Goal: Task Accomplishment & Management: Use online tool/utility

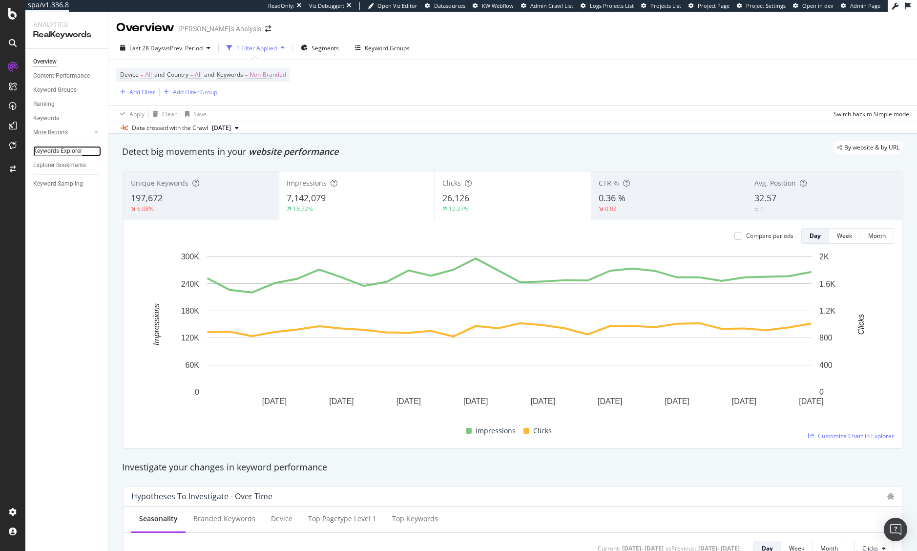
click at [57, 153] on div "Keywords Explorer" at bounding box center [57, 151] width 49 height 10
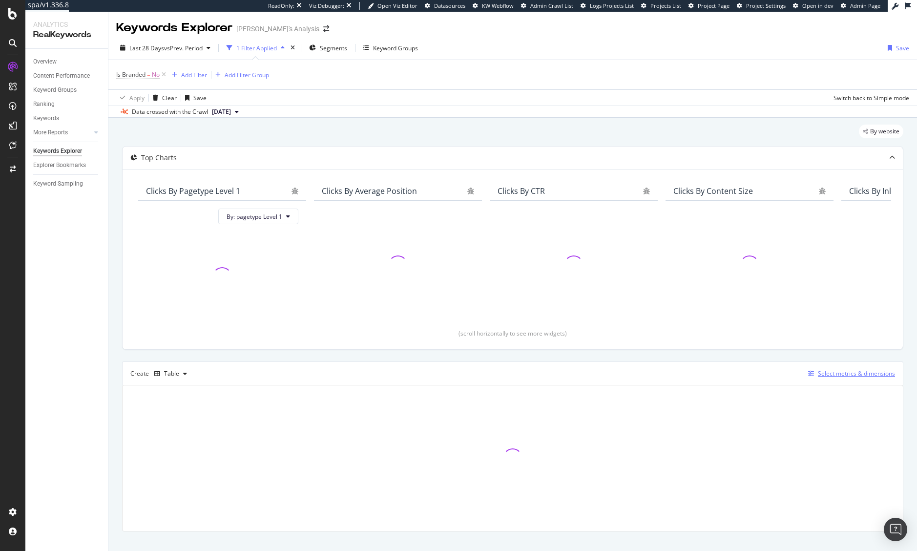
click at [847, 375] on div "Select metrics & dimensions" at bounding box center [856, 373] width 77 height 8
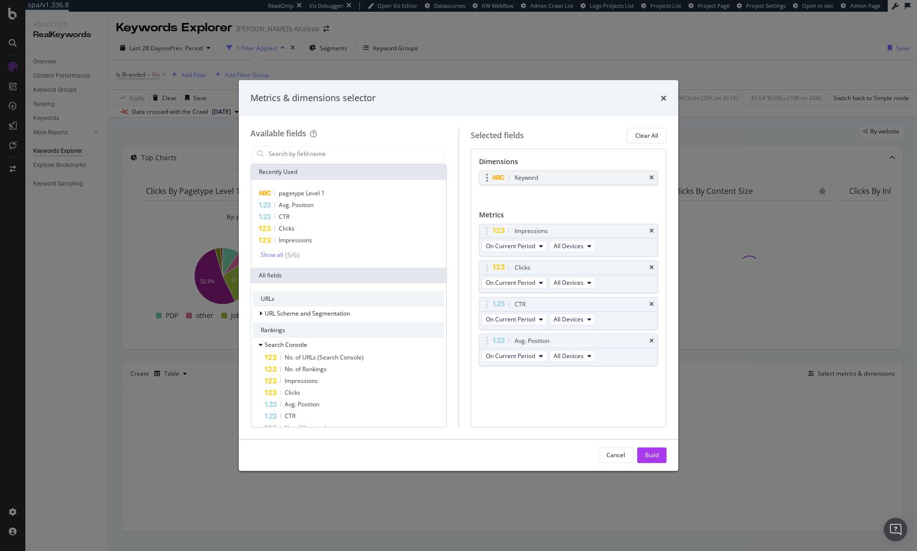
click at [655, 176] on div "Keyword" at bounding box center [568, 178] width 179 height 14
click at [651, 179] on icon "times" at bounding box center [651, 178] width 4 height 6
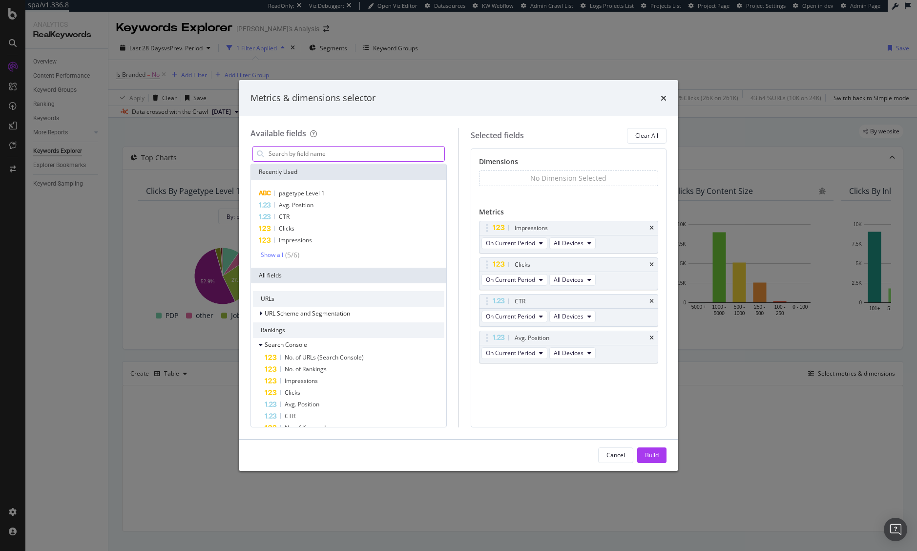
click at [344, 150] on input "modal" at bounding box center [356, 153] width 177 height 15
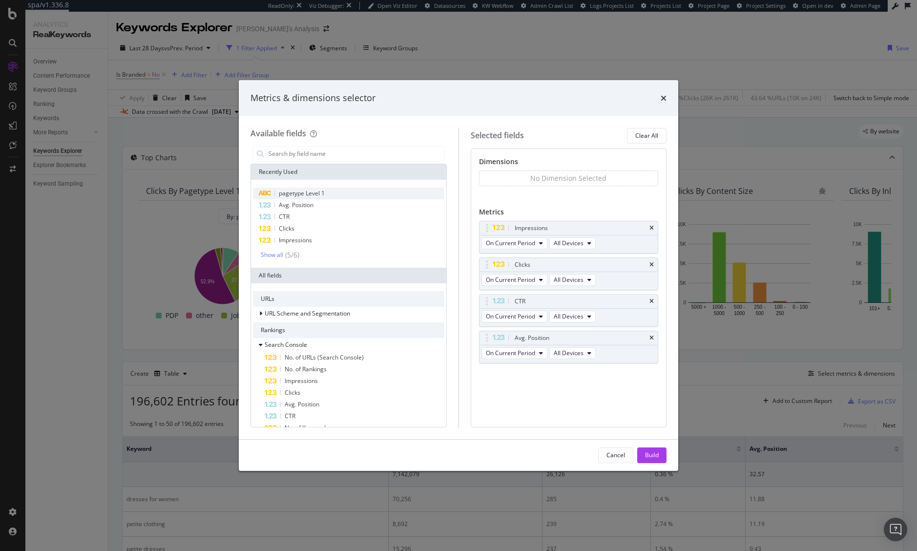
click at [342, 197] on div "pagetype Level 1" at bounding box center [348, 193] width 191 height 12
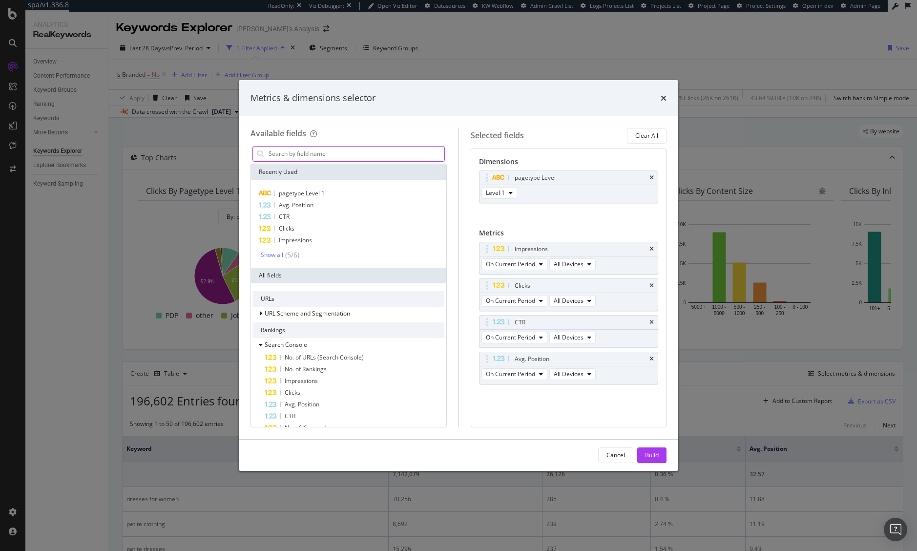
click at [342, 156] on input "modal" at bounding box center [356, 153] width 177 height 15
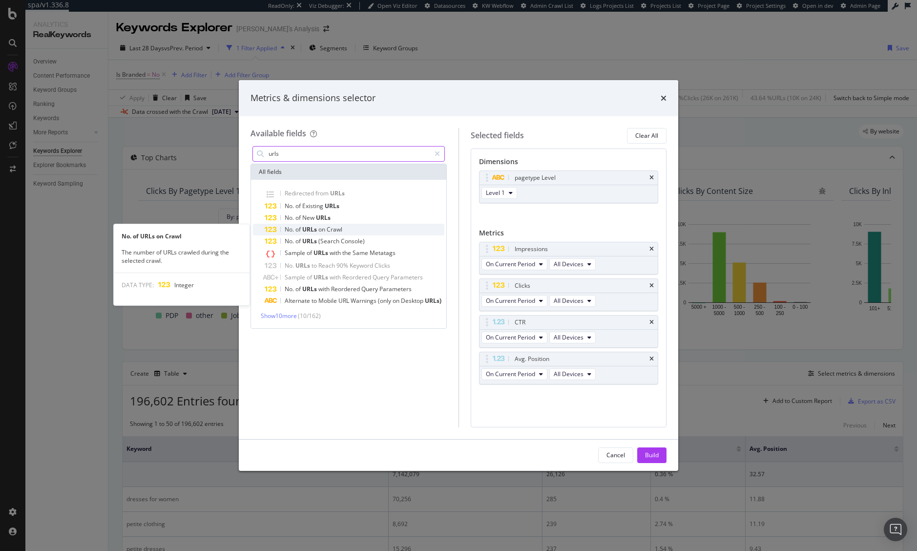
type input "urls"
click at [376, 230] on div "No. of URLs on Crawl" at bounding box center [355, 230] width 180 height 12
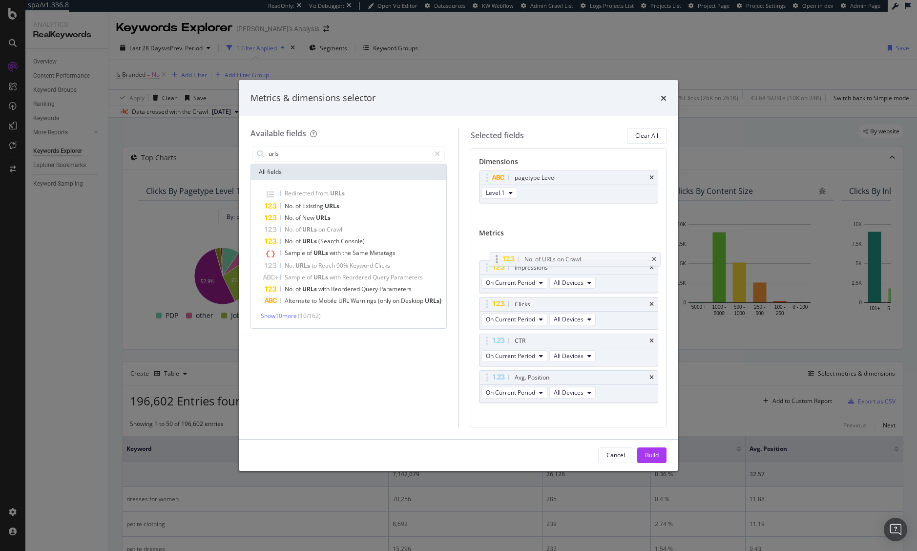
drag, startPoint x: 501, startPoint y: 390, endPoint x: 511, endPoint y: 250, distance: 139.5
click at [511, 245] on body "spa/v1.336.8 ReadOnly: Viz Debugger: Open Viz Editor Datasources KW Webflow Adm…" at bounding box center [458, 275] width 917 height 551
click at [653, 464] on div "Cancel Build" at bounding box center [458, 454] width 439 height 31
click at [654, 457] on div "Build" at bounding box center [652, 455] width 14 height 8
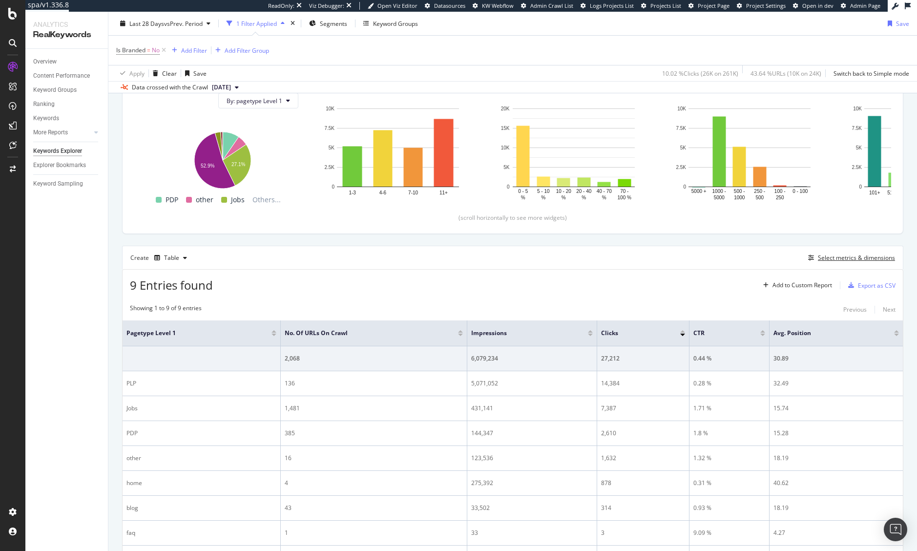
scroll to position [146, 0]
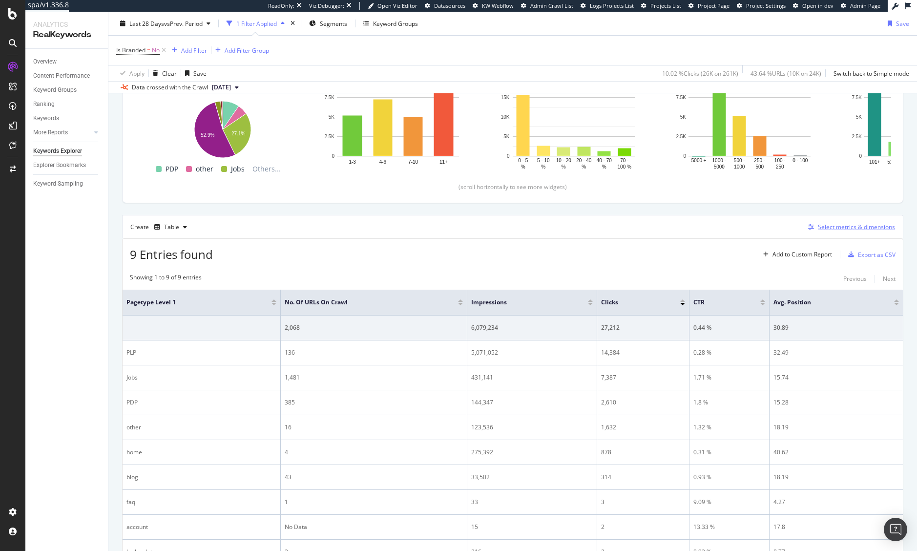
click at [832, 223] on div "Select metrics & dimensions" at bounding box center [856, 227] width 77 height 8
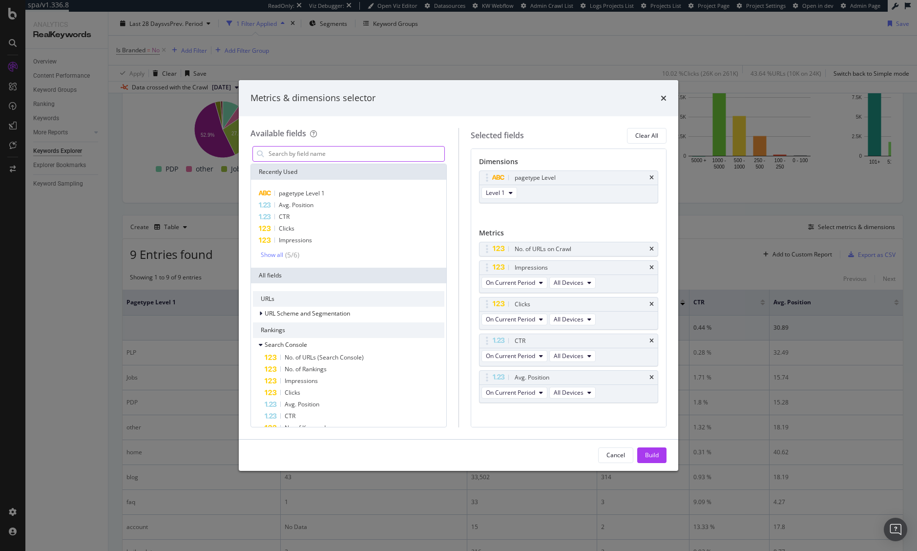
click at [349, 153] on input "modal" at bounding box center [356, 153] width 177 height 15
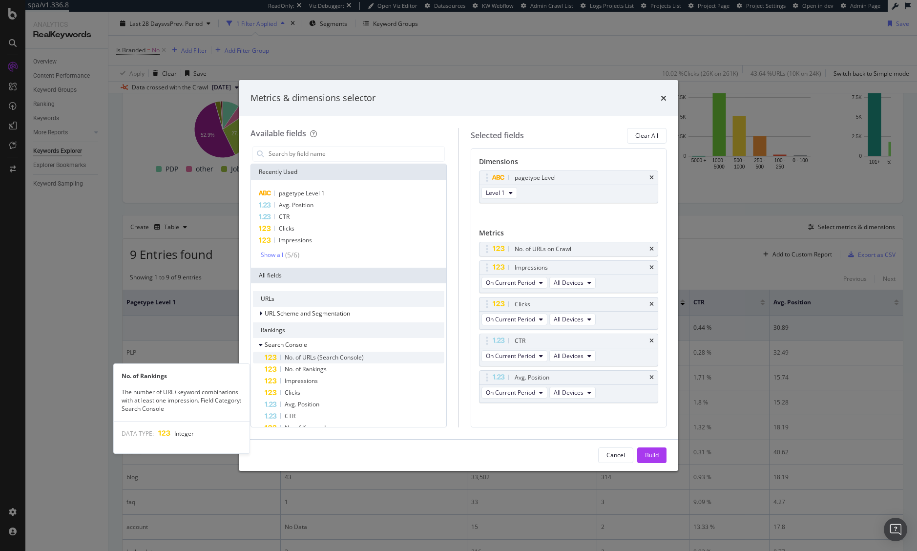
click at [359, 360] on span "No. of URLs (Search Console)" at bounding box center [324, 357] width 79 height 8
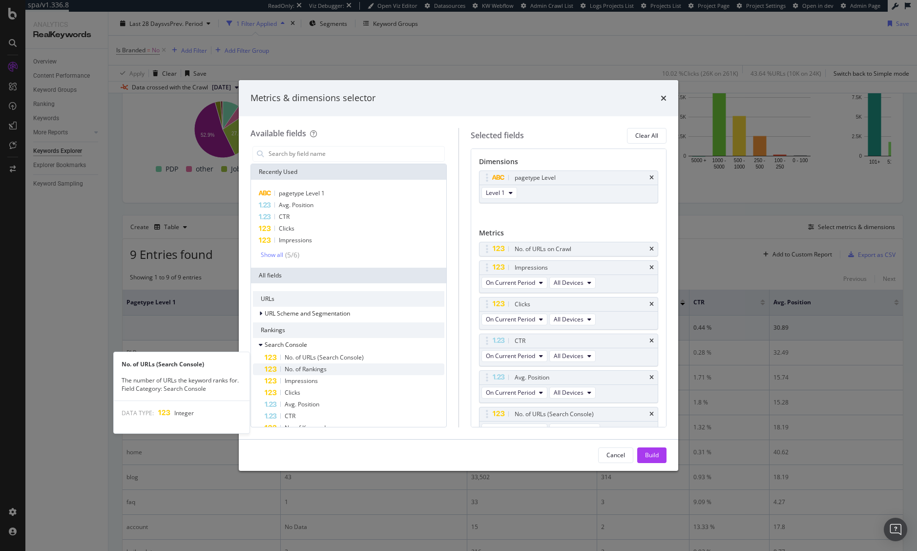
scroll to position [13, 0]
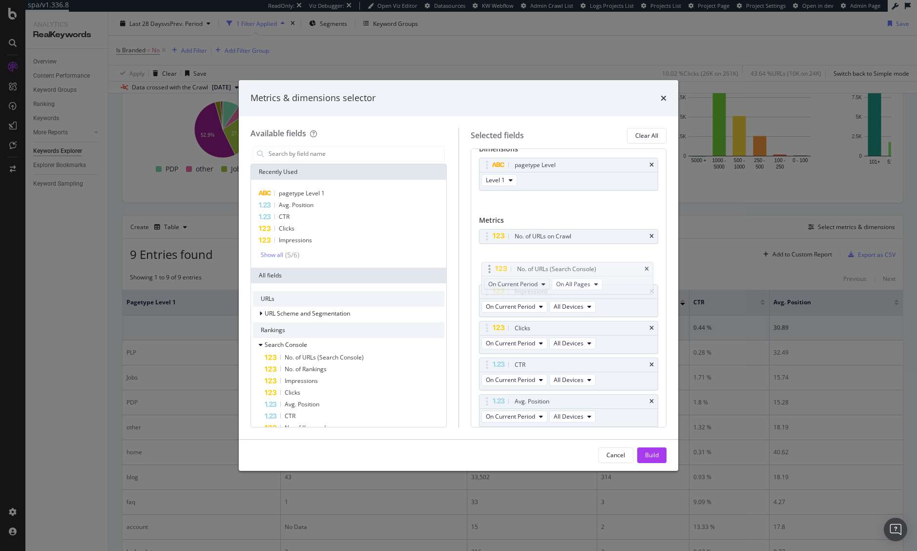
drag, startPoint x: 485, startPoint y: 401, endPoint x: 501, endPoint y: 277, distance: 125.5
click at [487, 263] on body "spa/v1.336.8 ReadOnly: Viz Debugger: Open Viz Editor Datasources KW Webflow Adm…" at bounding box center [458, 275] width 917 height 551
click at [655, 457] on div "Build" at bounding box center [652, 455] width 14 height 8
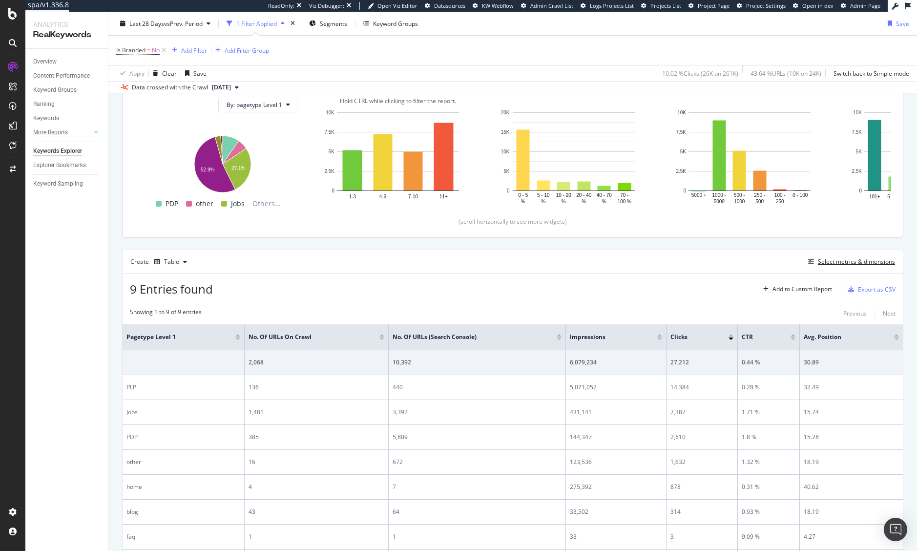
scroll to position [161, 0]
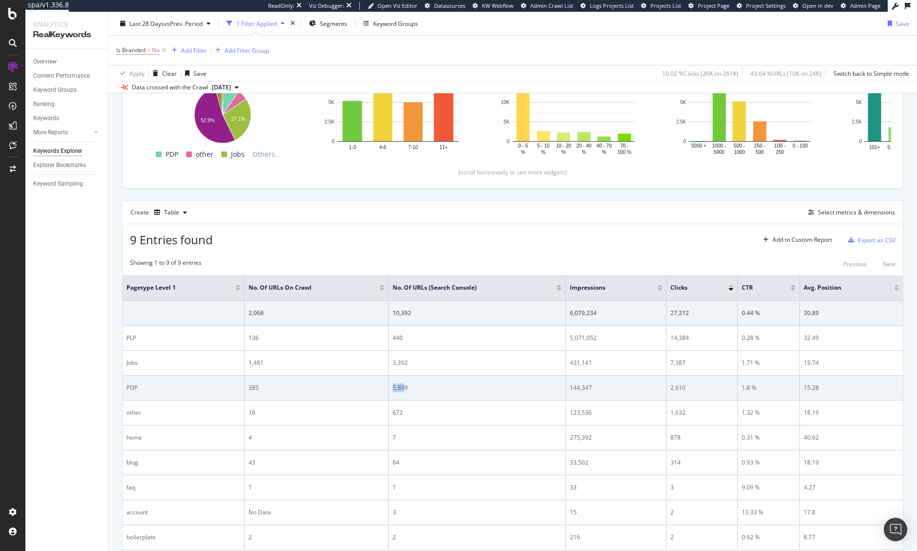
drag, startPoint x: 396, startPoint y: 384, endPoint x: 387, endPoint y: 386, distance: 9.4
click at [389, 386] on td "5,809" at bounding box center [477, 387] width 177 height 25
click at [393, 387] on div "5,809" at bounding box center [476, 387] width 169 height 9
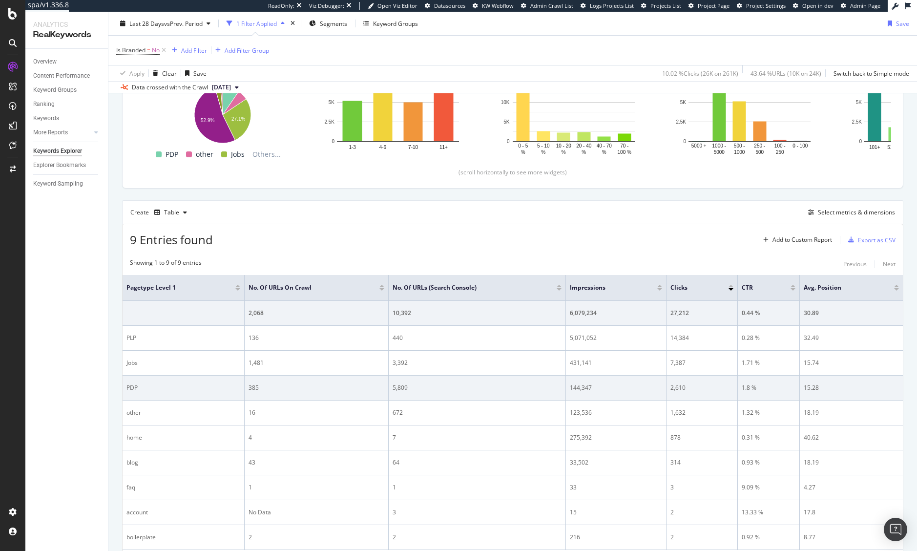
click at [254, 383] on div "385" at bounding box center [316, 387] width 136 height 9
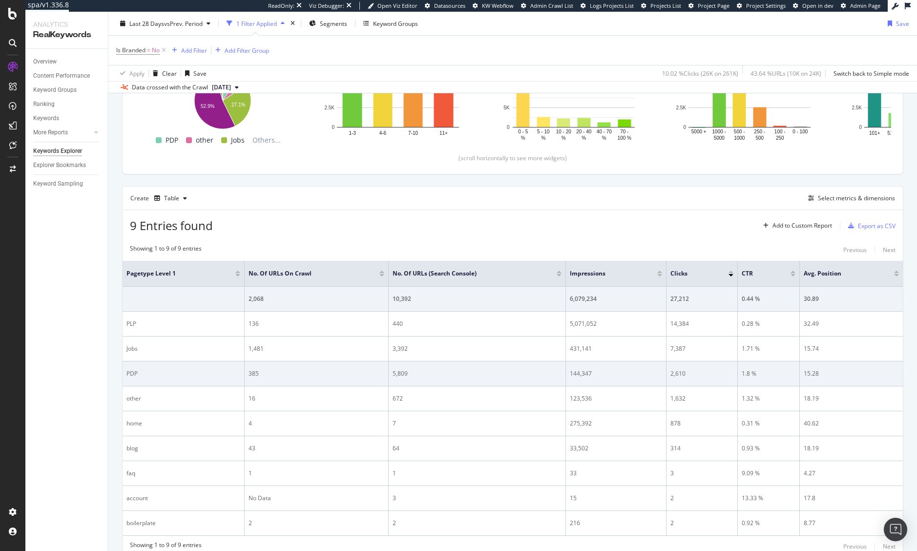
scroll to position [210, 0]
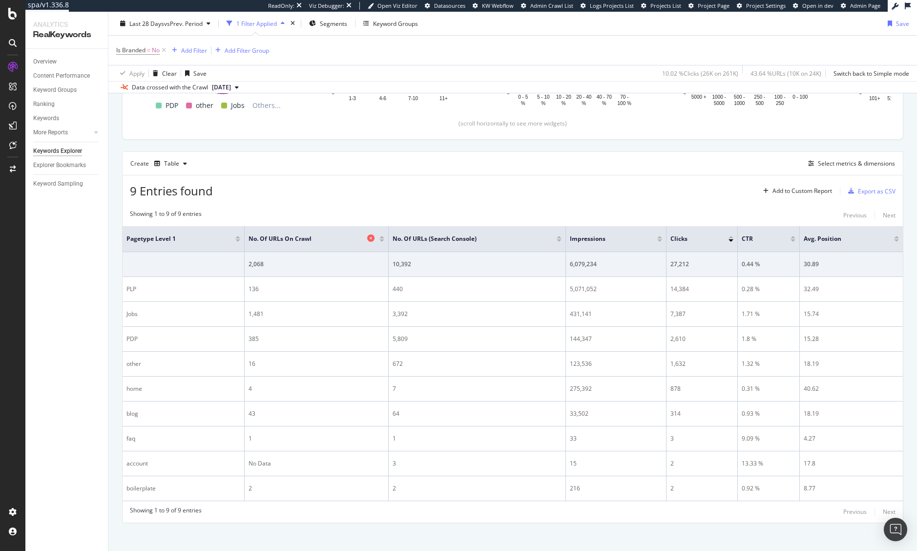
click at [367, 240] on icon at bounding box center [370, 237] width 7 height 7
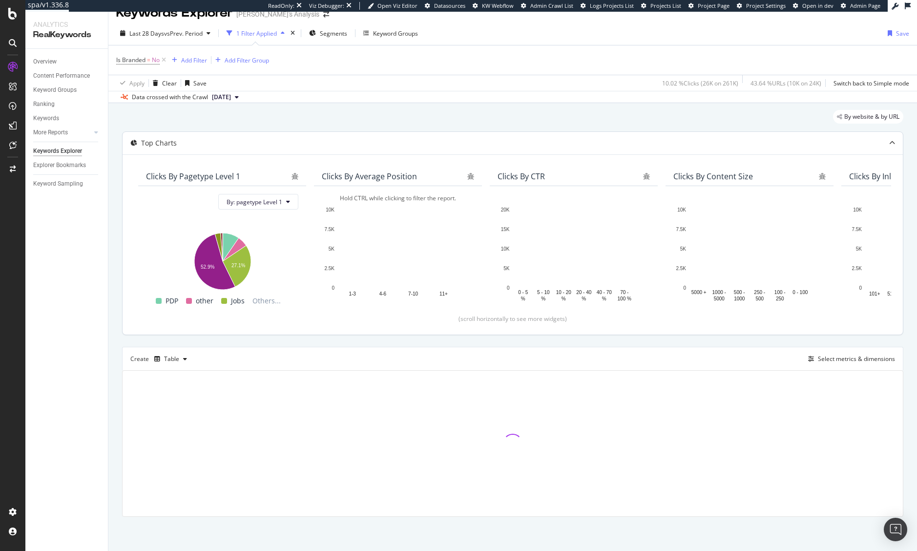
scroll to position [15, 0]
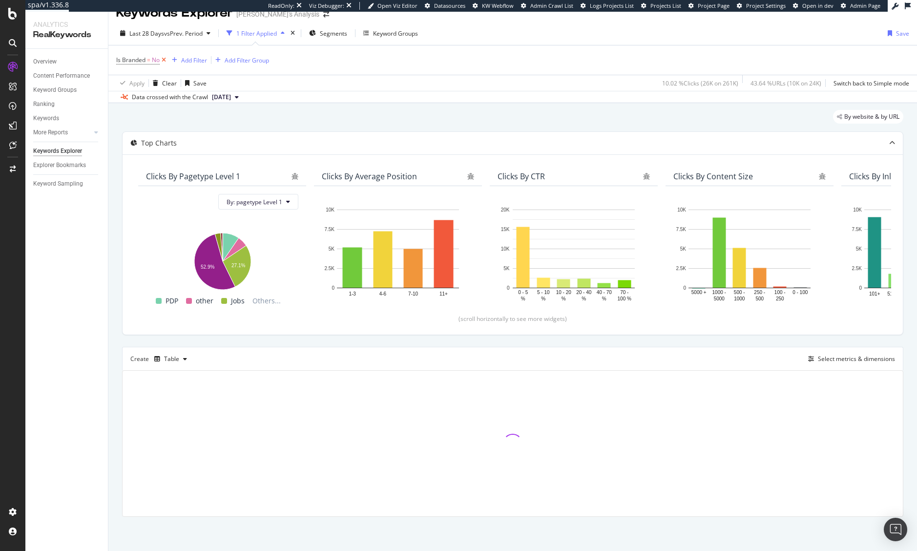
click at [164, 58] on icon at bounding box center [164, 60] width 8 height 10
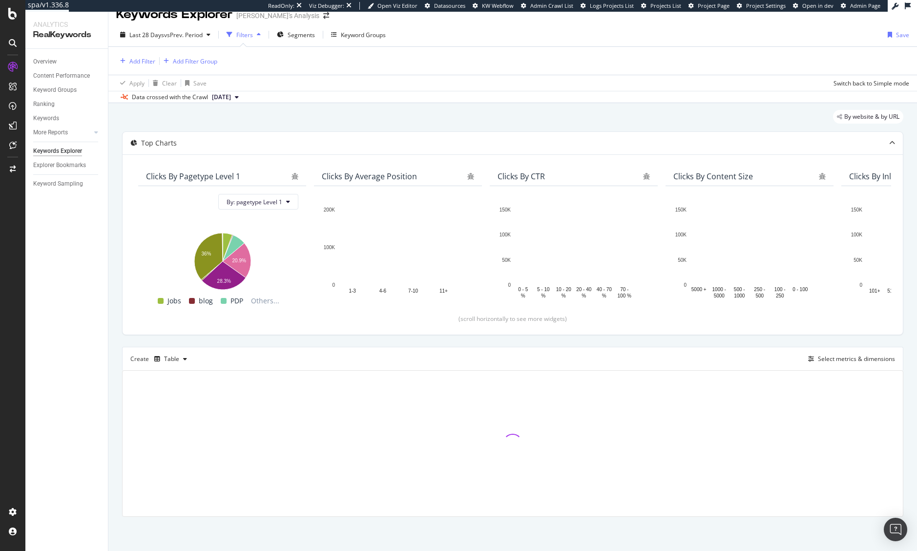
scroll to position [208, 0]
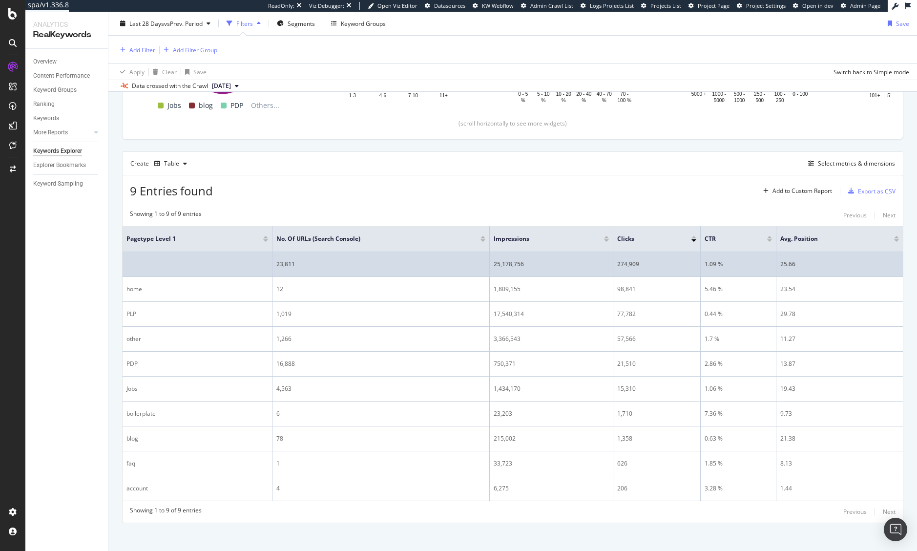
click at [277, 263] on div "23,811" at bounding box center [380, 264] width 209 height 9
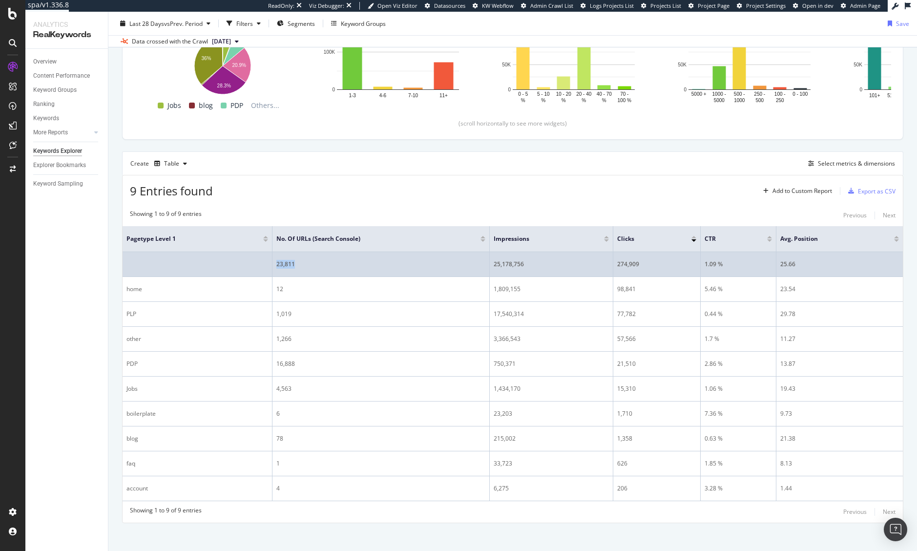
click at [277, 263] on div "23,811" at bounding box center [380, 264] width 209 height 9
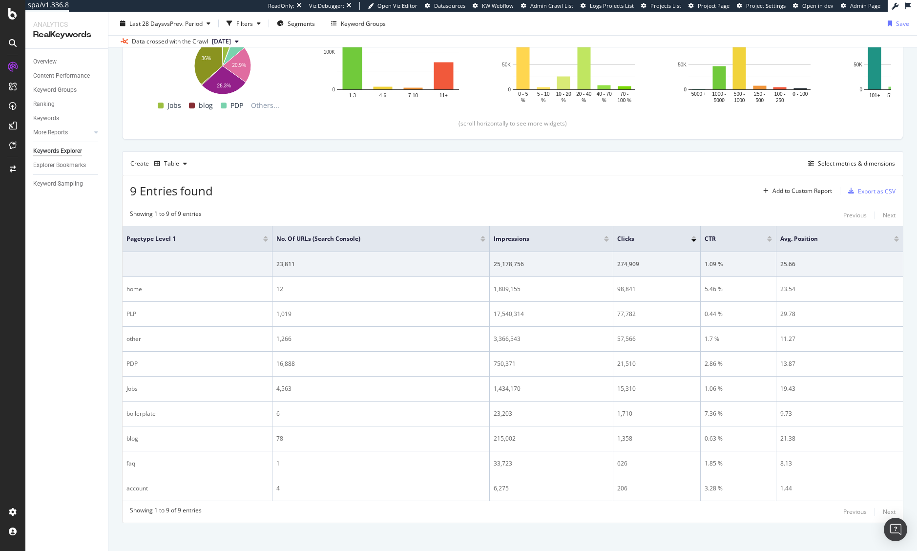
click at [76, 331] on div "Overview Content Performance Keyword Groups Ranking Keywords More Reports Count…" at bounding box center [66, 300] width 83 height 502
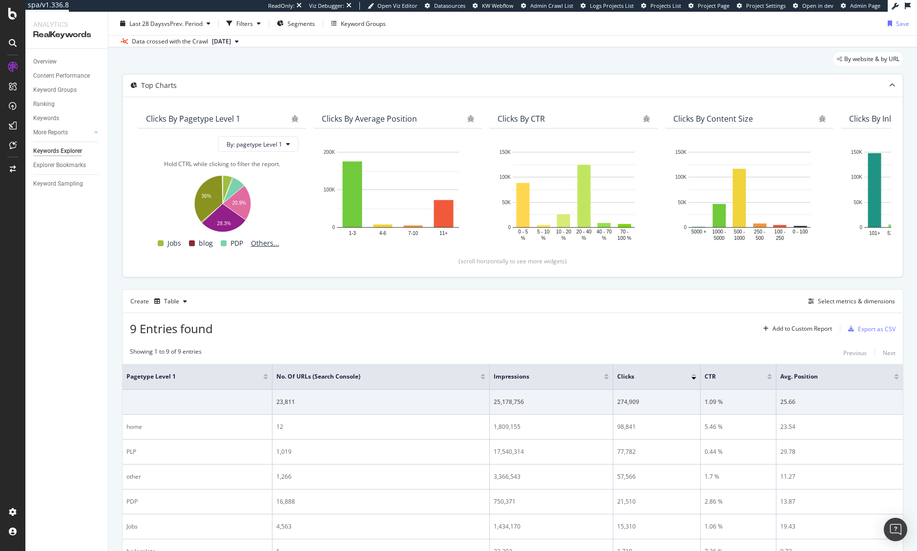
scroll to position [0, 0]
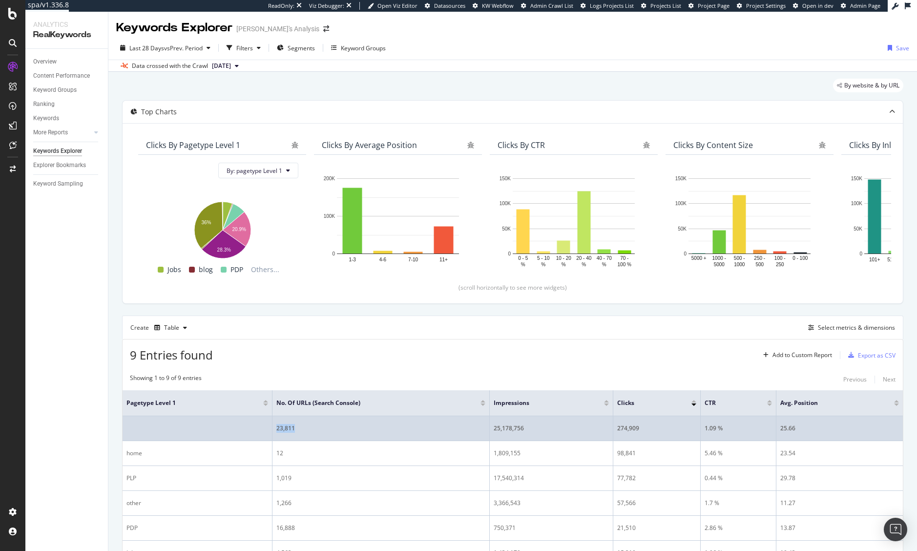
drag, startPoint x: 299, startPoint y: 432, endPoint x: 274, endPoint y: 428, distance: 24.7
click at [276, 431] on div "23,811" at bounding box center [380, 428] width 209 height 9
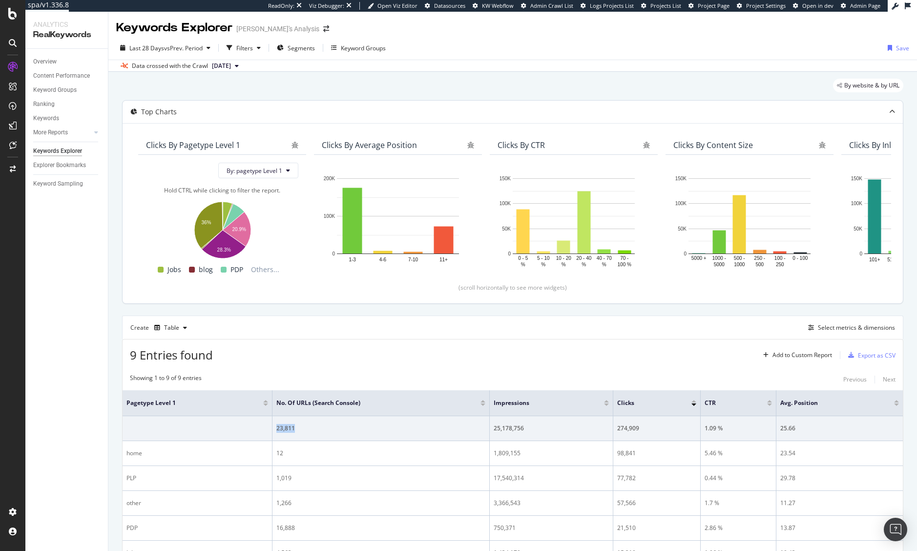
copy div "23,811"
click at [250, 51] on div "Filters" at bounding box center [244, 48] width 17 height 8
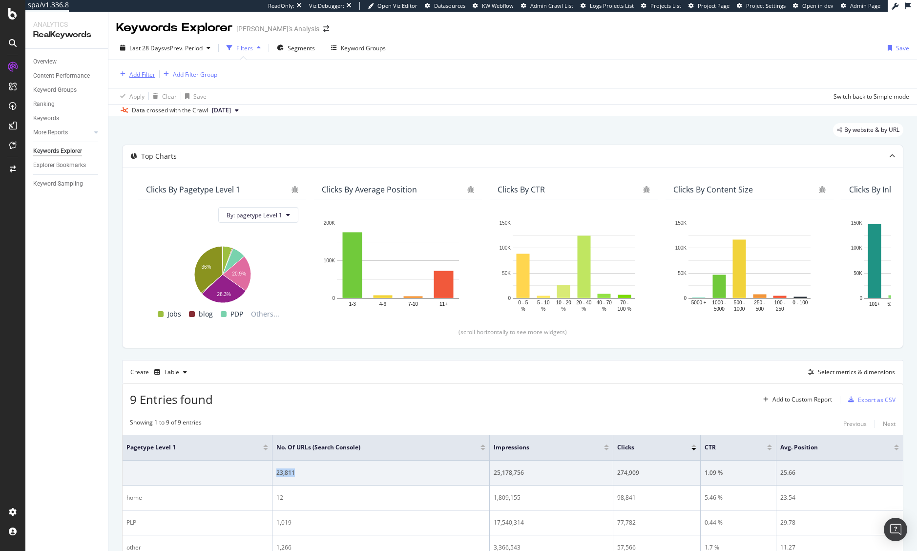
click at [146, 71] on div "Add Filter" at bounding box center [142, 74] width 26 height 8
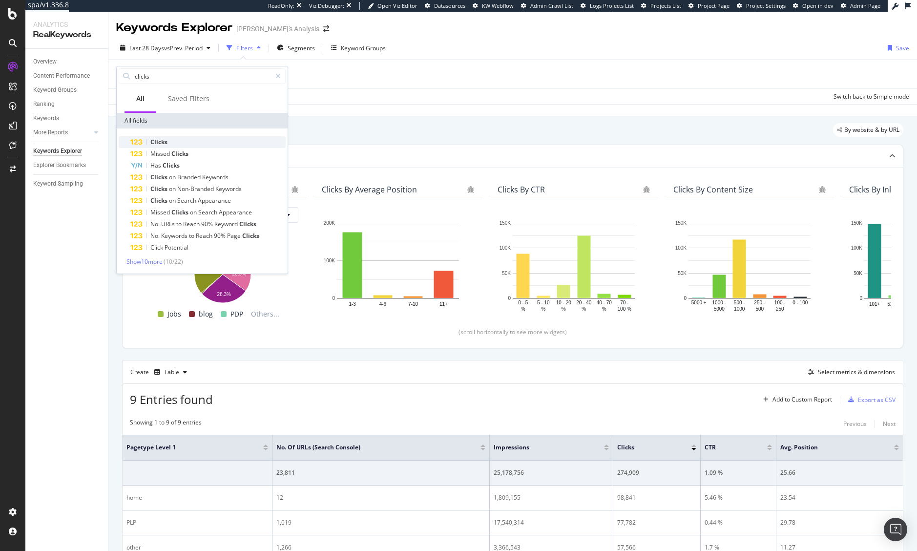
type input "clicks"
click at [186, 141] on div "Clicks" at bounding box center [207, 142] width 155 height 12
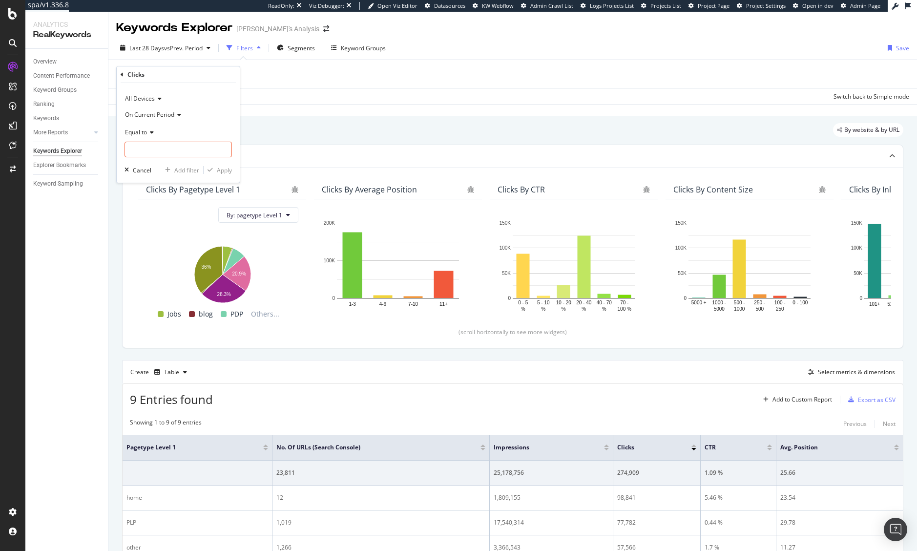
click at [148, 135] on div "Equal to" at bounding box center [177, 132] width 107 height 16
click at [169, 208] on div "Greater than" at bounding box center [179, 202] width 104 height 13
click at [155, 146] on input "number" at bounding box center [177, 150] width 107 height 16
drag, startPoint x: 155, startPoint y: 147, endPoint x: 203, endPoint y: 155, distance: 48.1
click at [159, 146] on input "0" at bounding box center [177, 150] width 107 height 16
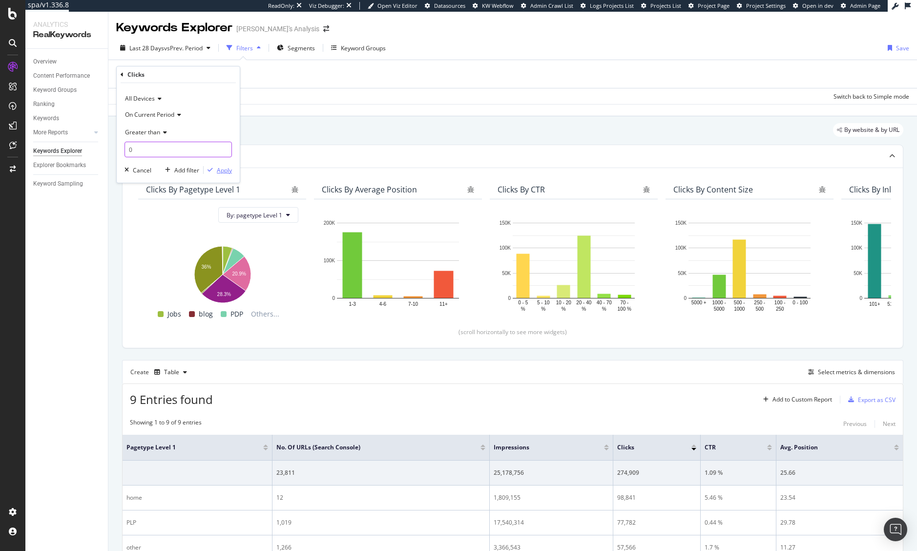
type input "0"
click at [221, 167] on div "Apply" at bounding box center [224, 170] width 15 height 8
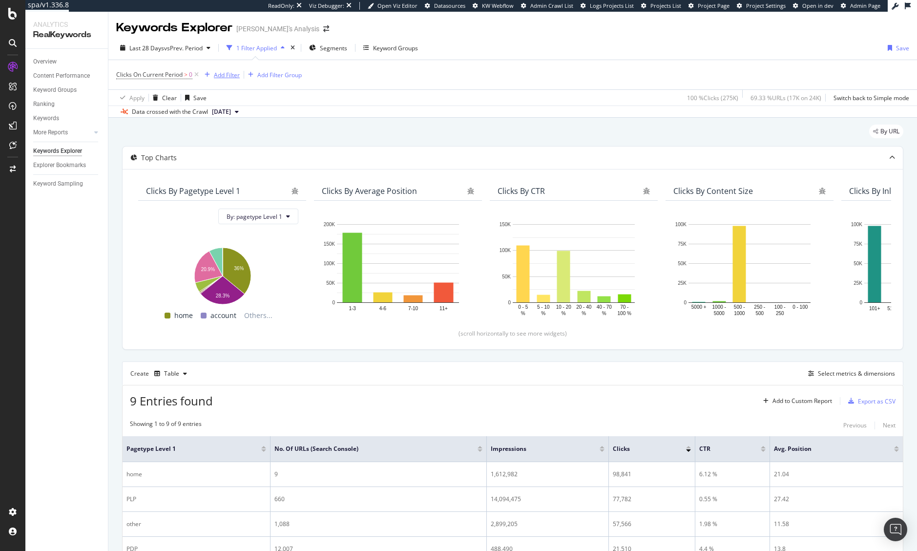
click at [227, 71] on div "Add Filter" at bounding box center [227, 75] width 26 height 8
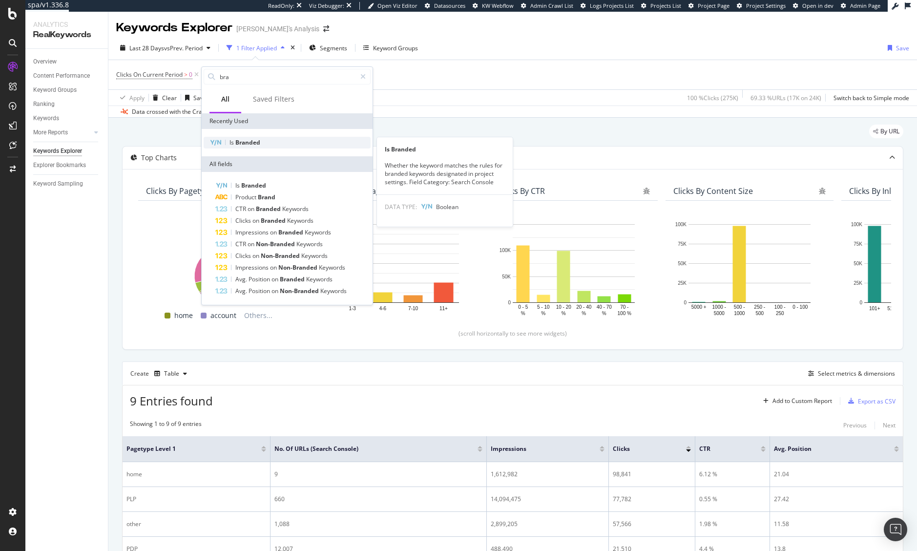
type input "bra"
click at [273, 143] on div "Is Branded" at bounding box center [287, 143] width 167 height 12
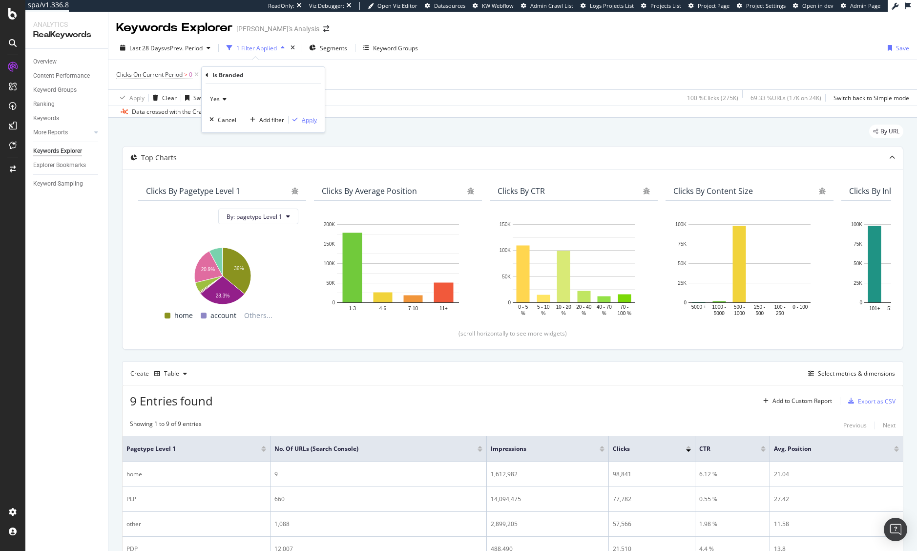
drag, startPoint x: 307, startPoint y: 116, endPoint x: 194, endPoint y: 58, distance: 126.9
click at [305, 116] on div "Apply" at bounding box center [309, 120] width 15 height 8
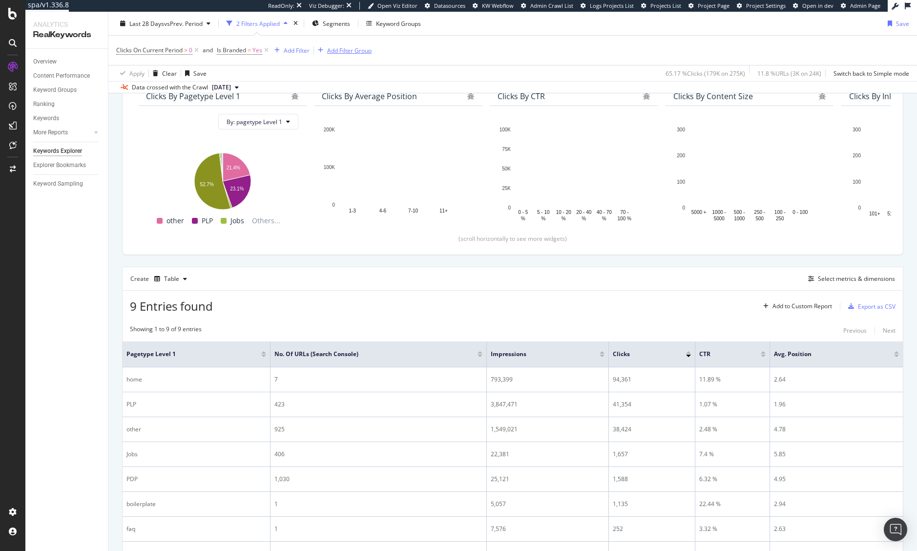
scroll to position [94, 0]
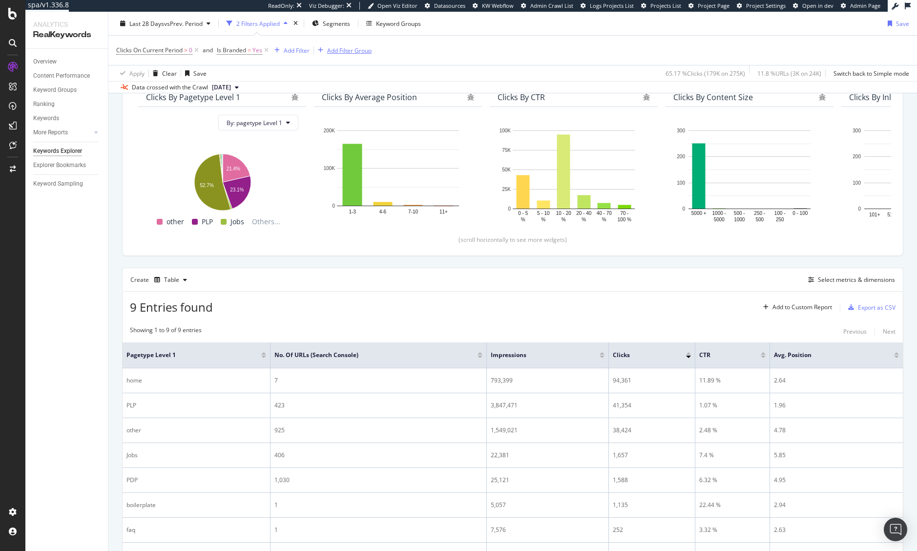
click at [362, 52] on div "Add Filter Group" at bounding box center [349, 50] width 44 height 8
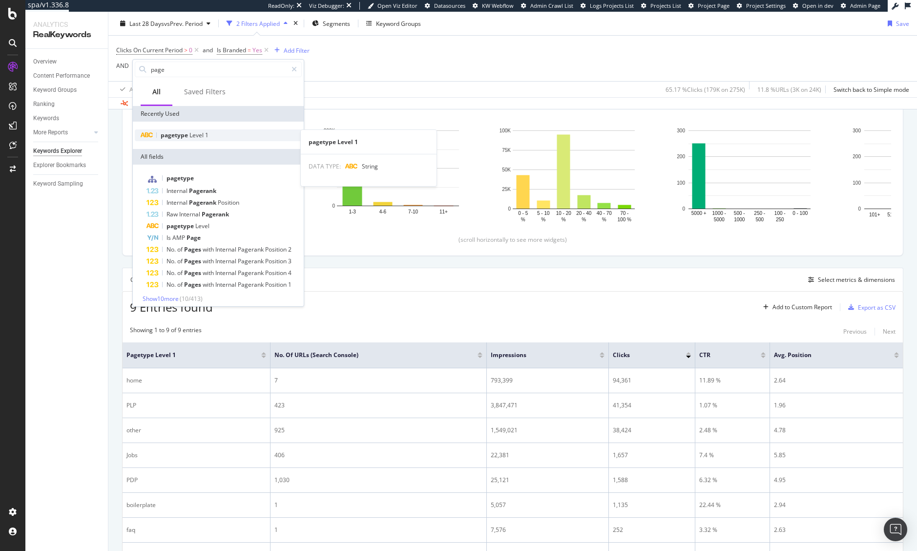
type input "page"
click at [236, 135] on div "pagetype Level 1" at bounding box center [218, 135] width 167 height 12
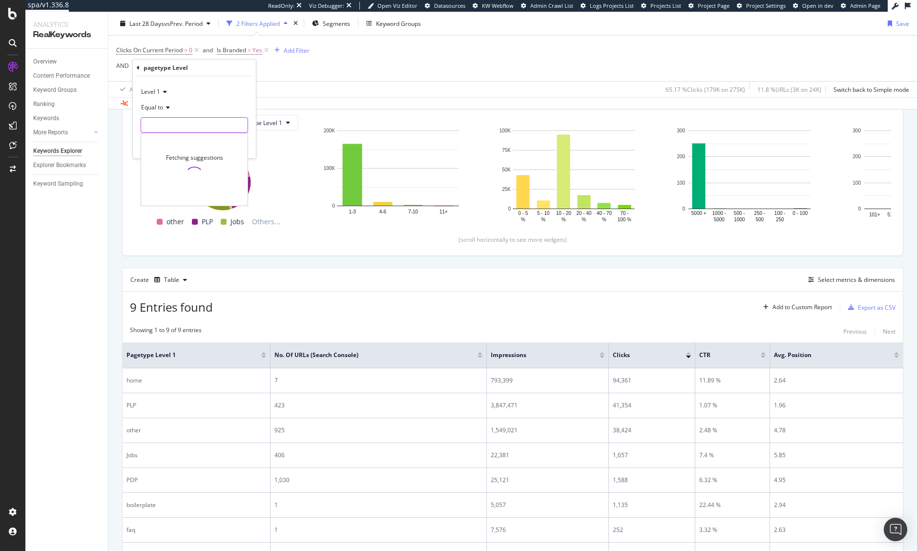
click at [179, 125] on input "text" at bounding box center [194, 125] width 106 height 16
click at [177, 140] on span "PDP" at bounding box center [178, 138] width 68 height 8
type input "PDP"
click at [204, 147] on div "Add filter" at bounding box center [202, 146] width 25 height 8
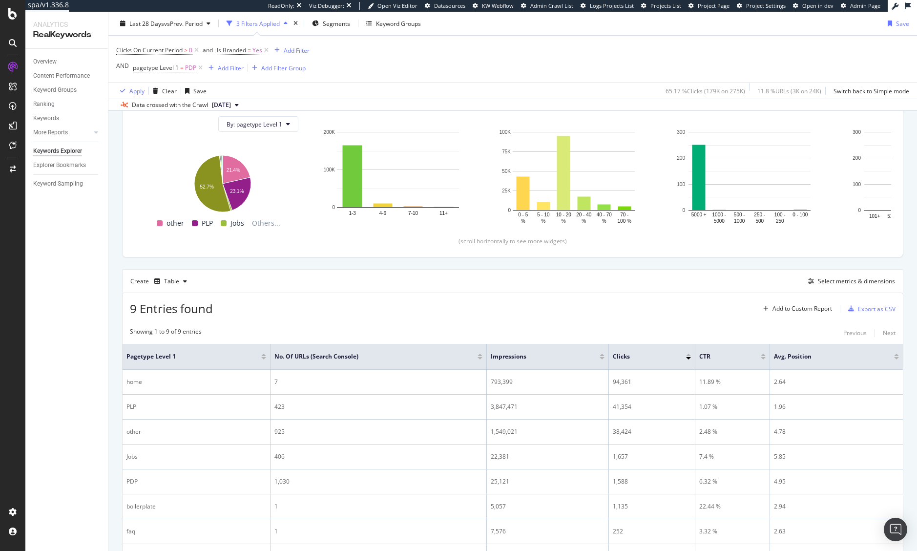
scroll to position [111, 0]
click at [230, 69] on div "Add Filter" at bounding box center [231, 67] width 26 height 8
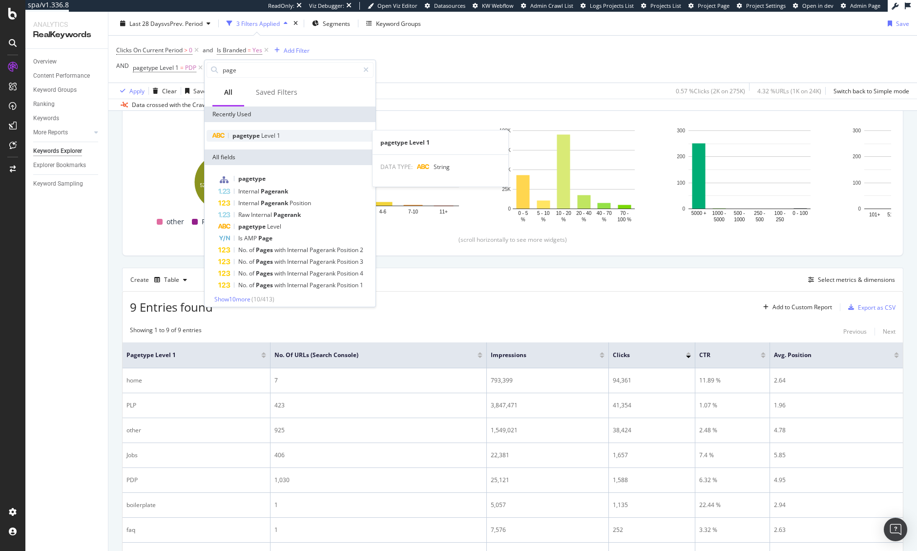
click at [277, 135] on span "1" at bounding box center [278, 135] width 3 height 8
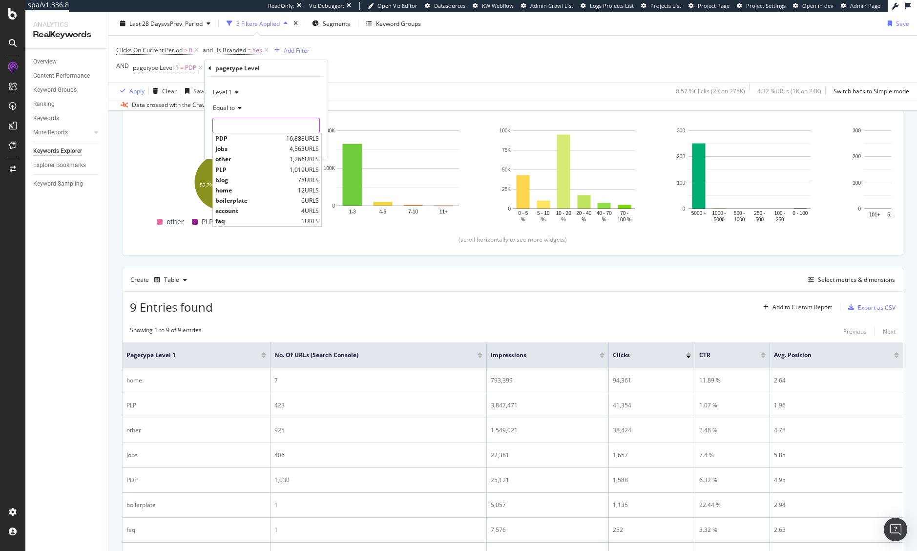
click at [262, 125] on input "text" at bounding box center [266, 126] width 106 height 16
click at [251, 169] on span "PLP" at bounding box center [251, 169] width 72 height 8
type input "PLP"
click at [304, 146] on div "button" at bounding box center [297, 146] width 13 height 6
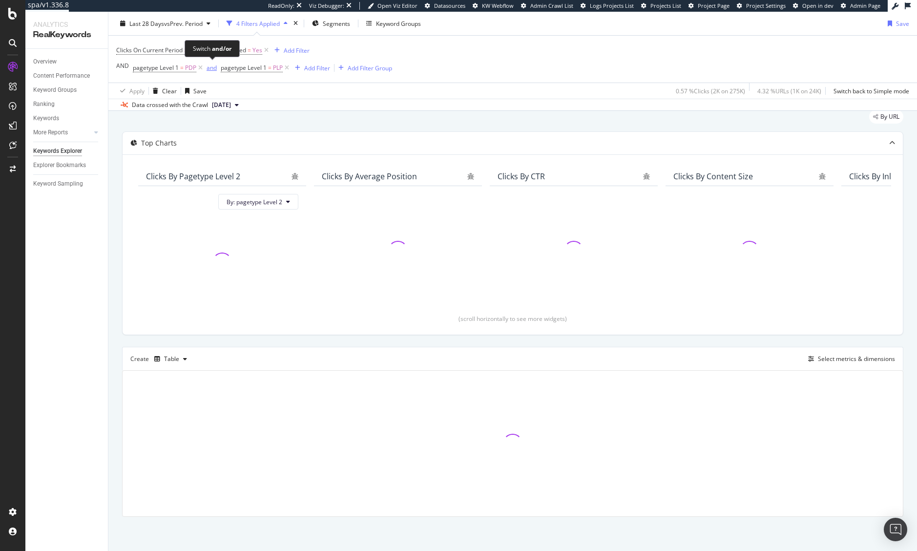
click at [213, 70] on div "and" at bounding box center [211, 67] width 10 height 8
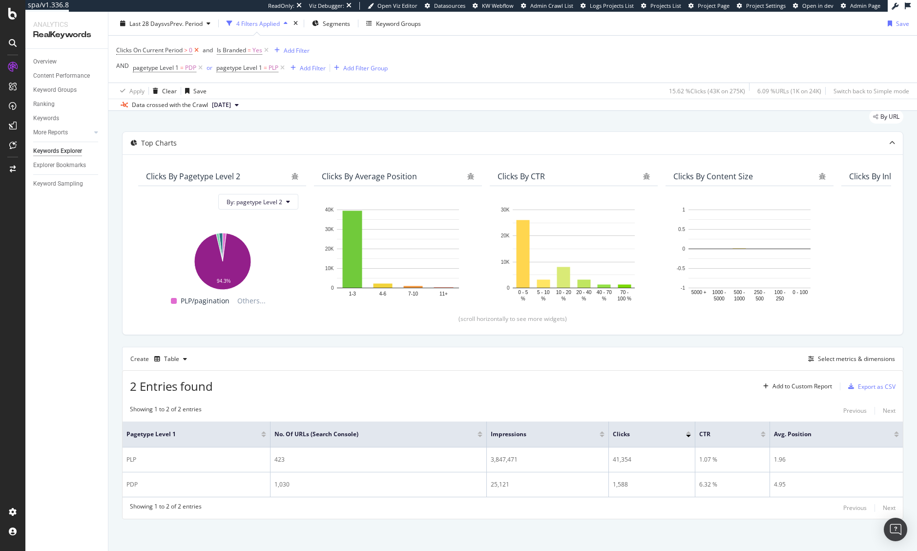
click at [197, 52] on icon at bounding box center [196, 50] width 8 height 10
click at [246, 50] on span "Is Branded" at bounding box center [231, 50] width 29 height 8
click at [247, 73] on div "Yes" at bounding box center [279, 73] width 107 height 16
click at [243, 103] on div "No" at bounding box center [280, 106] width 104 height 13
click at [330, 95] on div "Apply" at bounding box center [325, 94] width 15 height 8
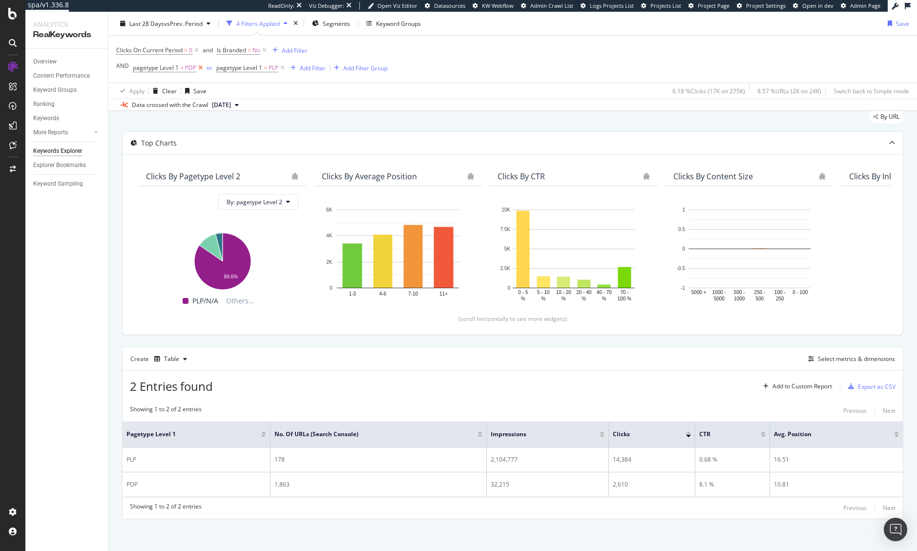
click at [203, 71] on icon at bounding box center [200, 68] width 8 height 10
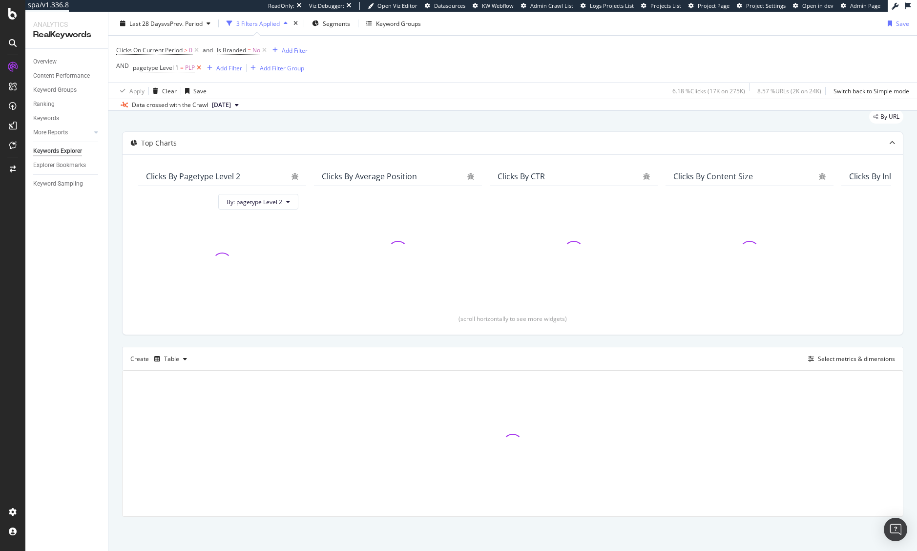
click at [200, 69] on icon at bounding box center [199, 68] width 8 height 10
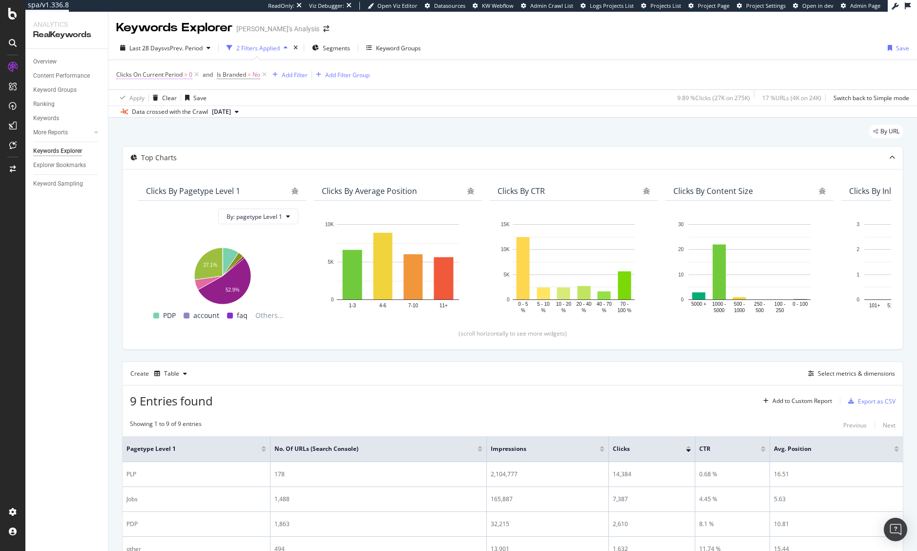
click at [159, 76] on span "Clicks On Current Period" at bounding box center [149, 74] width 66 height 8
click at [120, 73] on div "Clicks All Devices On Current Period Greater than 0 Cancel Add filter Apply" at bounding box center [178, 123] width 123 height 116
click at [123, 73] on icon at bounding box center [122, 74] width 3 height 6
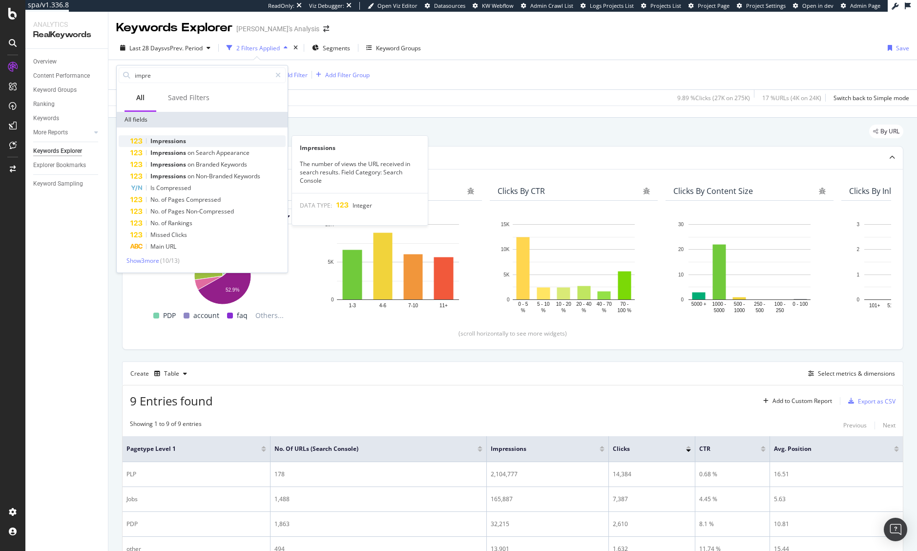
type input "impre"
click at [184, 141] on span "Impressions" at bounding box center [168, 141] width 36 height 8
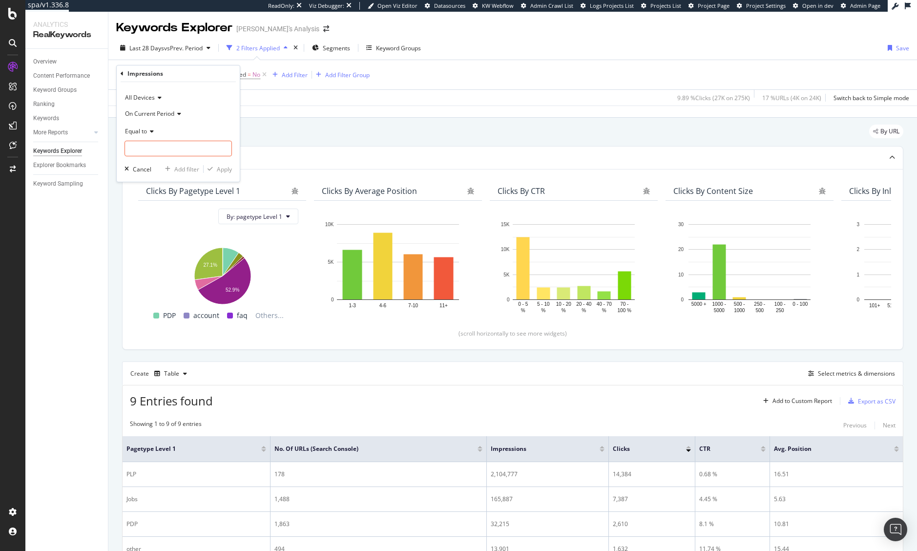
click at [155, 130] on div "Equal to" at bounding box center [177, 131] width 107 height 16
click at [153, 202] on span "Greater than" at bounding box center [146, 202] width 35 height 8
click at [170, 148] on input "number" at bounding box center [177, 149] width 107 height 16
type input "0"
click at [222, 169] on div "Apply" at bounding box center [224, 169] width 15 height 8
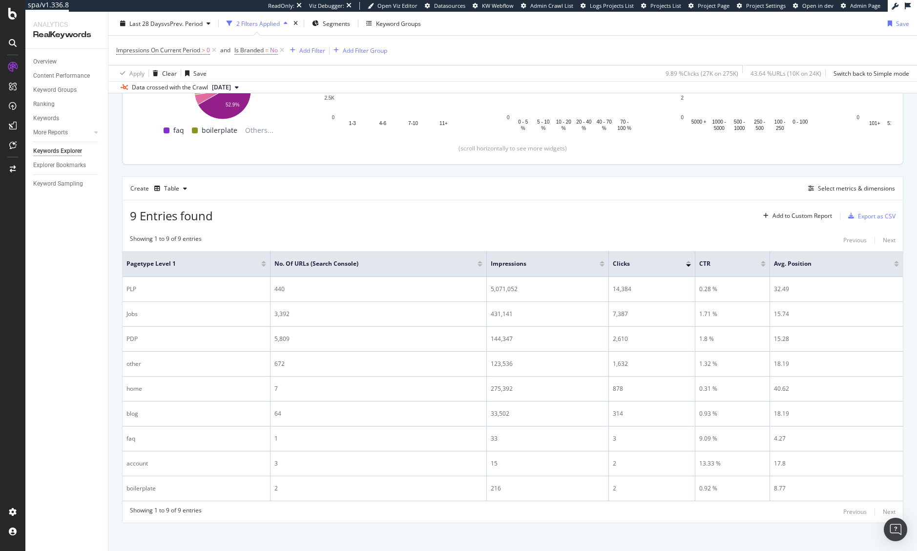
scroll to position [191, 0]
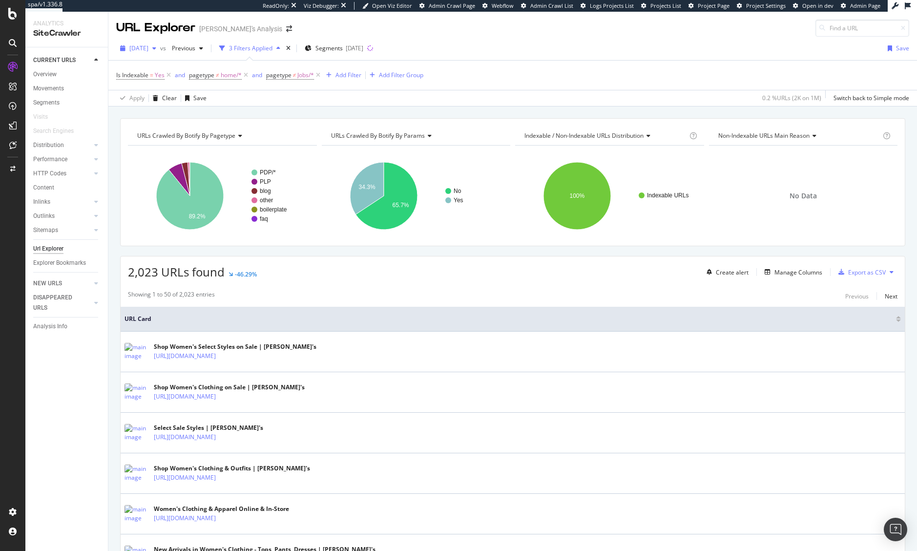
click at [153, 52] on div "2025 Aug. 14th" at bounding box center [138, 48] width 44 height 15
click at [547, 24] on div "URL Explorer Chico's Analysis" at bounding box center [512, 24] width 808 height 25
click at [287, 111] on div "URLs Crawled By Botify By pagetype Chart (by Value) Table Expand Export as CSV …" at bounding box center [512, 117] width 808 height 23
click at [411, 78] on div "Add Filter Group" at bounding box center [401, 75] width 44 height 8
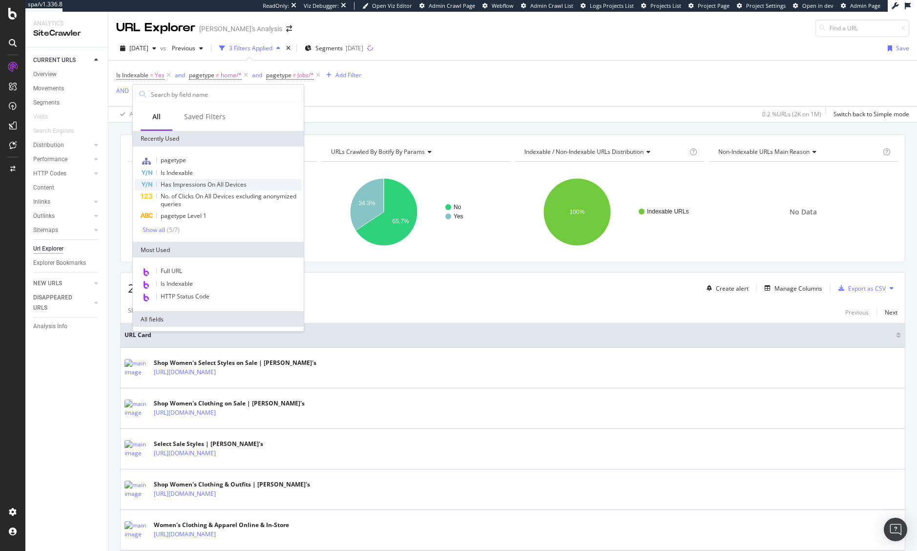
click at [230, 186] on span "Has Impressions On All Devices" at bounding box center [204, 184] width 86 height 8
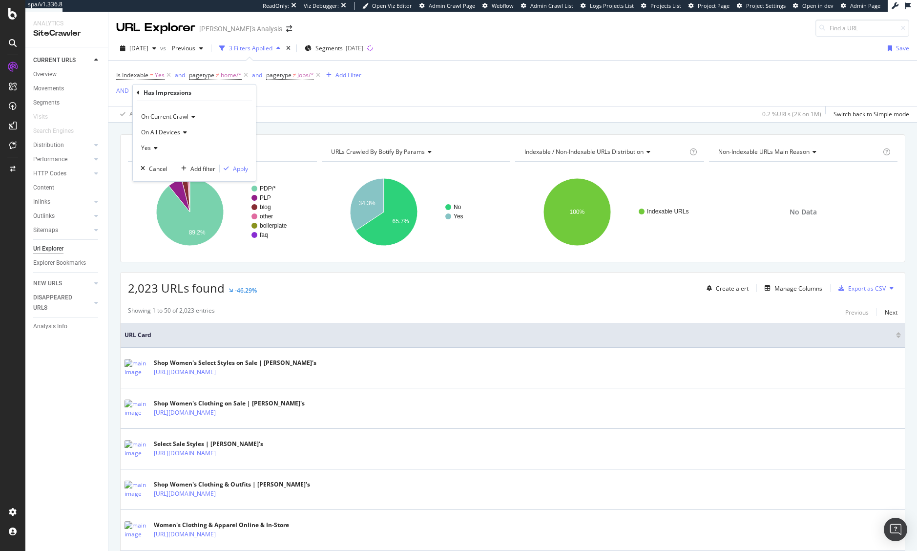
click at [160, 152] on div "Yes" at bounding box center [194, 148] width 107 height 16
click at [160, 178] on div "No" at bounding box center [195, 180] width 104 height 13
click at [202, 168] on div "Add filter" at bounding box center [202, 169] width 25 height 8
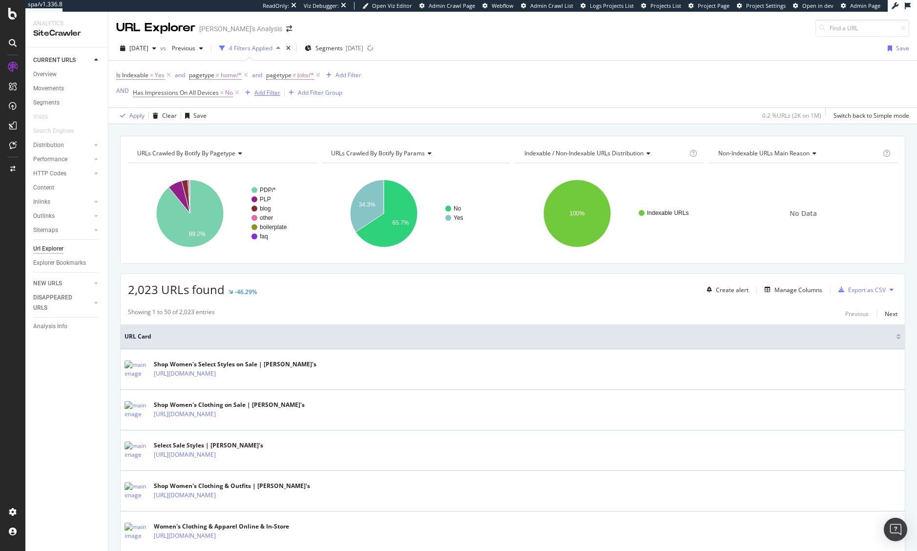
click at [269, 94] on div "Add Filter" at bounding box center [267, 92] width 26 height 8
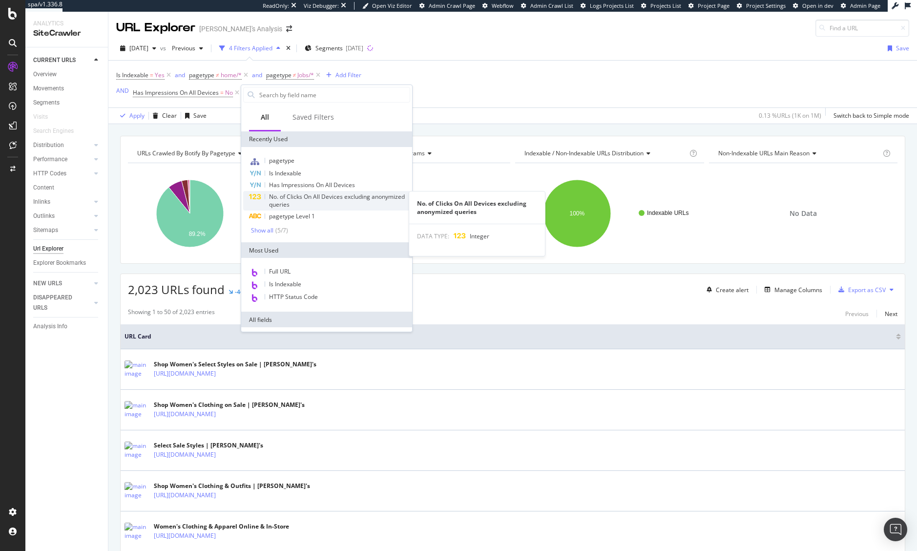
click at [356, 202] on div "No. of Clicks On All Devices excluding anonymized queries" at bounding box center [339, 201] width 141 height 16
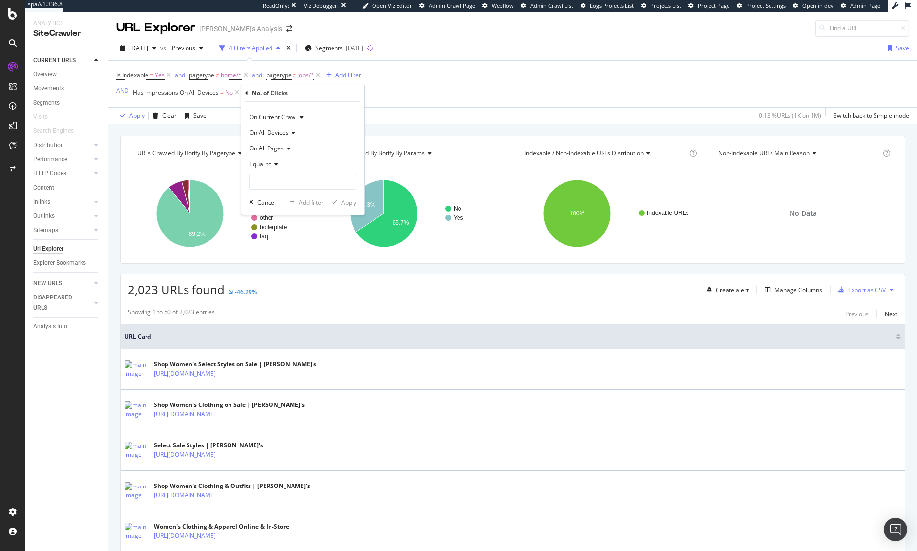
click at [273, 169] on div "Equal to" at bounding box center [302, 164] width 107 height 16
click at [325, 160] on div "Equal to" at bounding box center [302, 164] width 107 height 16
click at [310, 188] on input "number" at bounding box center [302, 182] width 107 height 16
type input "0"
click at [354, 204] on div "Apply" at bounding box center [348, 202] width 15 height 8
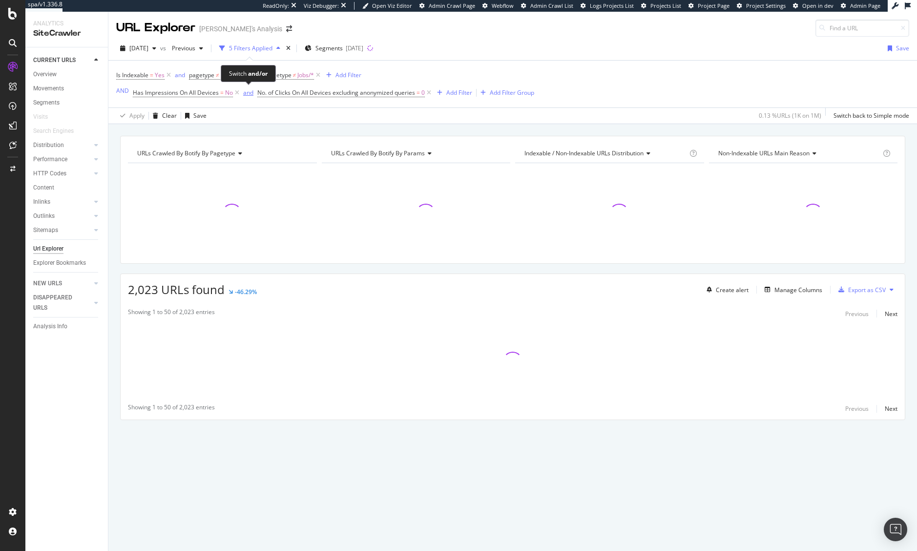
click at [250, 94] on div "and" at bounding box center [248, 92] width 10 height 8
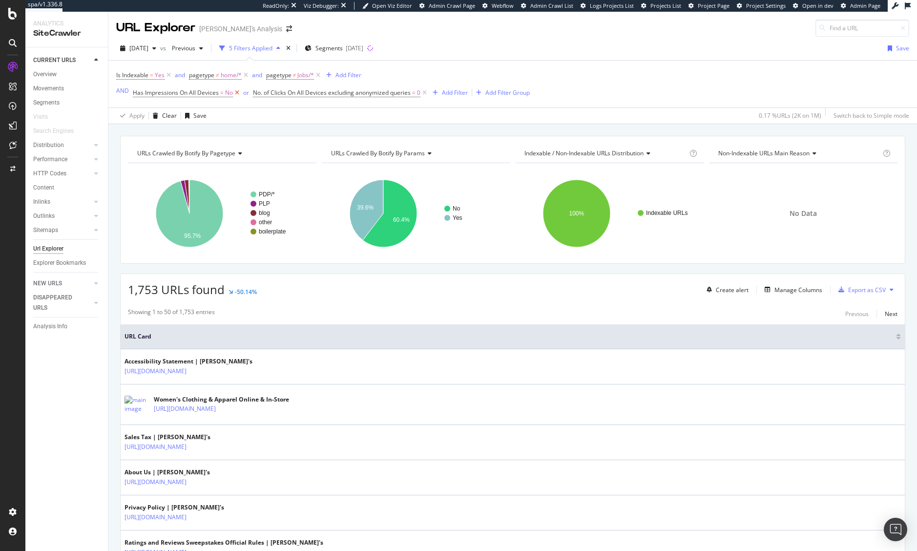
click at [234, 95] on icon at bounding box center [237, 93] width 8 height 10
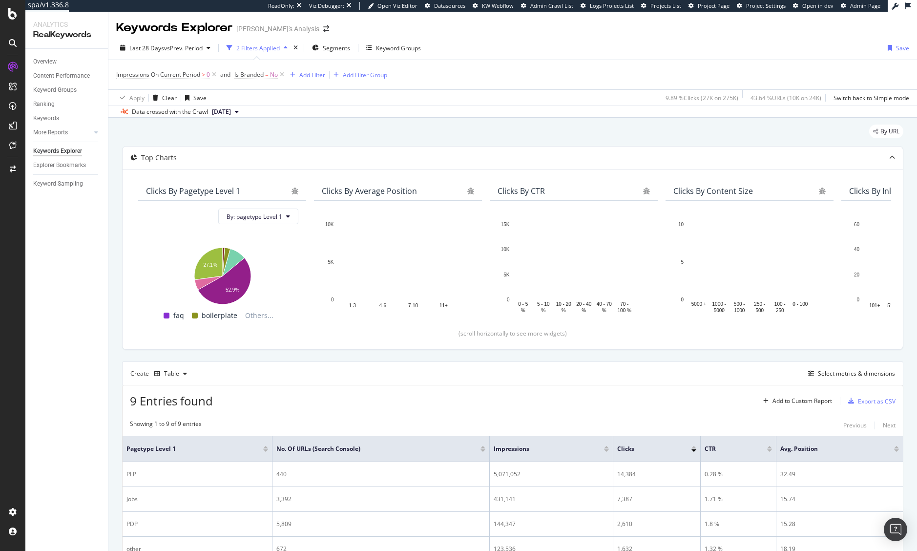
scroll to position [191, 0]
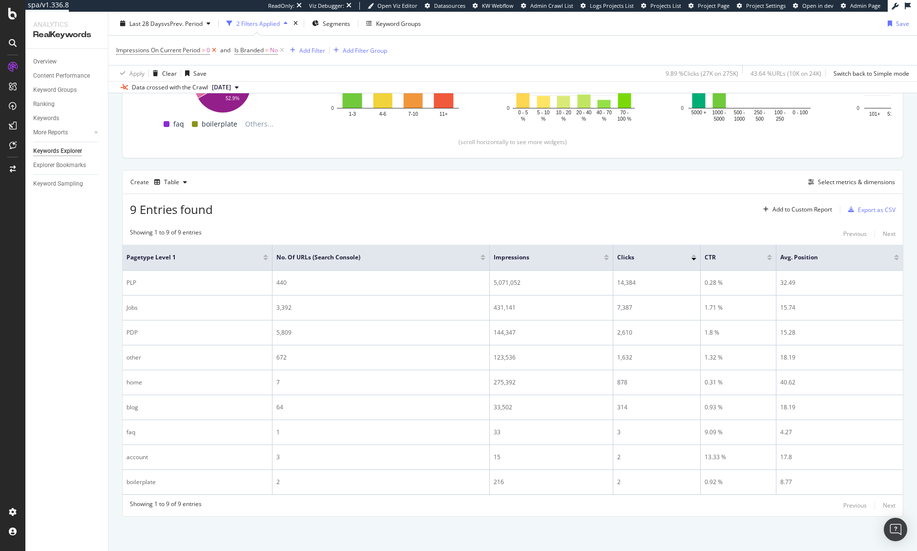
click at [213, 49] on icon at bounding box center [214, 50] width 8 height 10
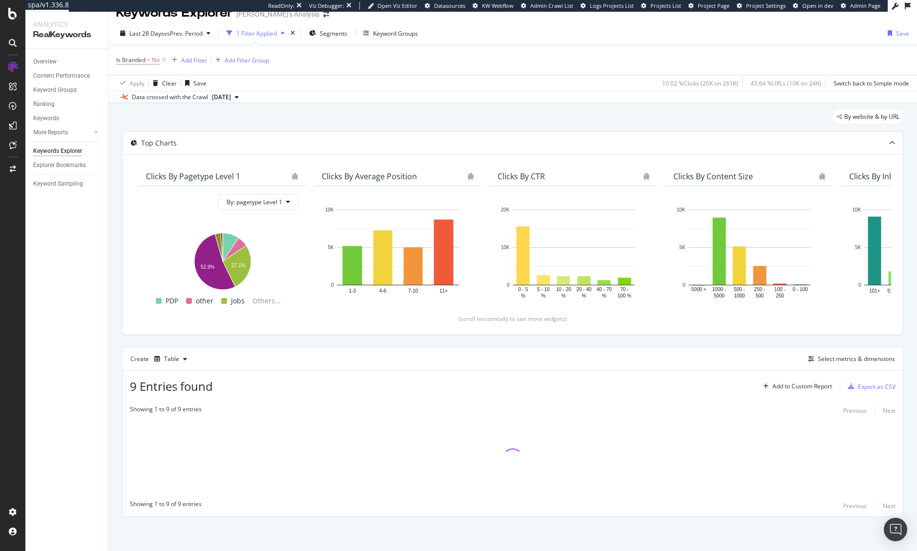
scroll to position [191, 0]
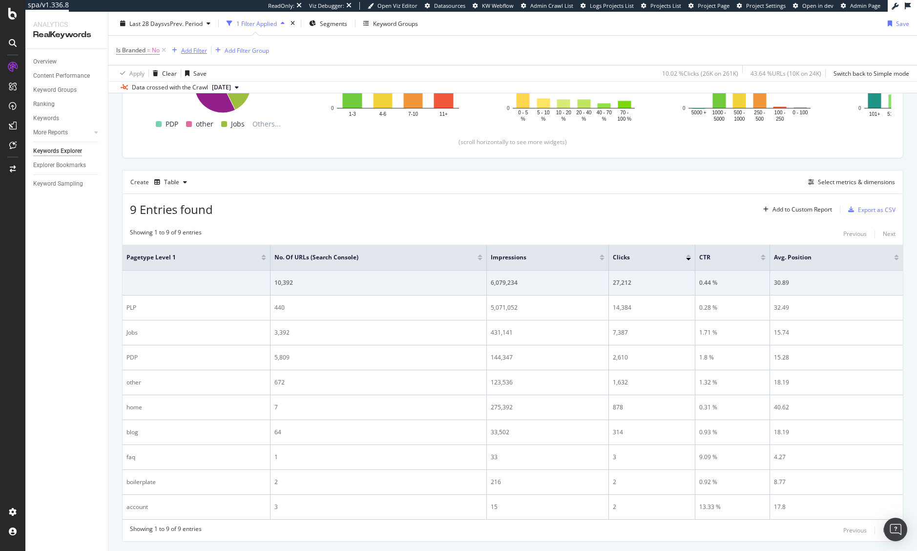
click at [192, 52] on div "Add Filter" at bounding box center [194, 50] width 26 height 8
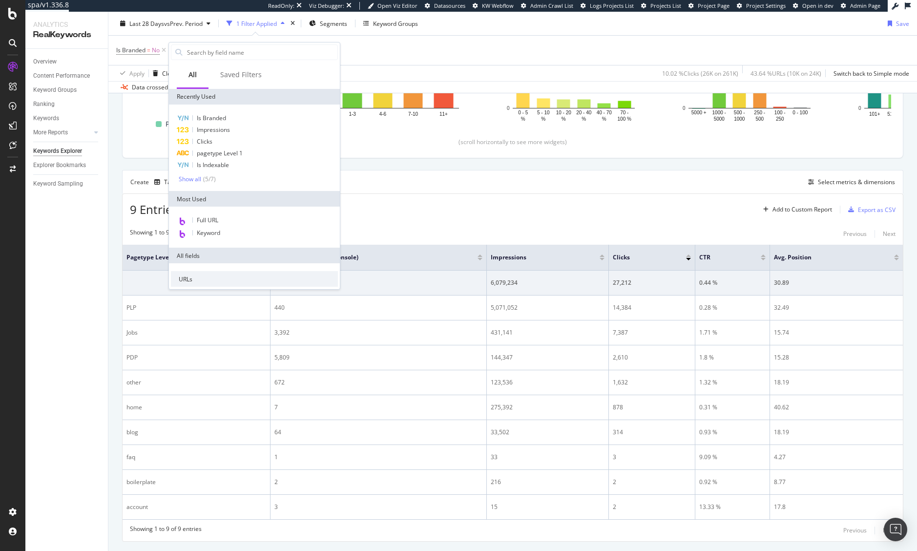
click at [392, 70] on div "Apply Clear Save 10.02 % Clicks ( 26K on 261K ) 43.64 % URLs ( 10K on 24K ) Swi…" at bounding box center [512, 73] width 808 height 16
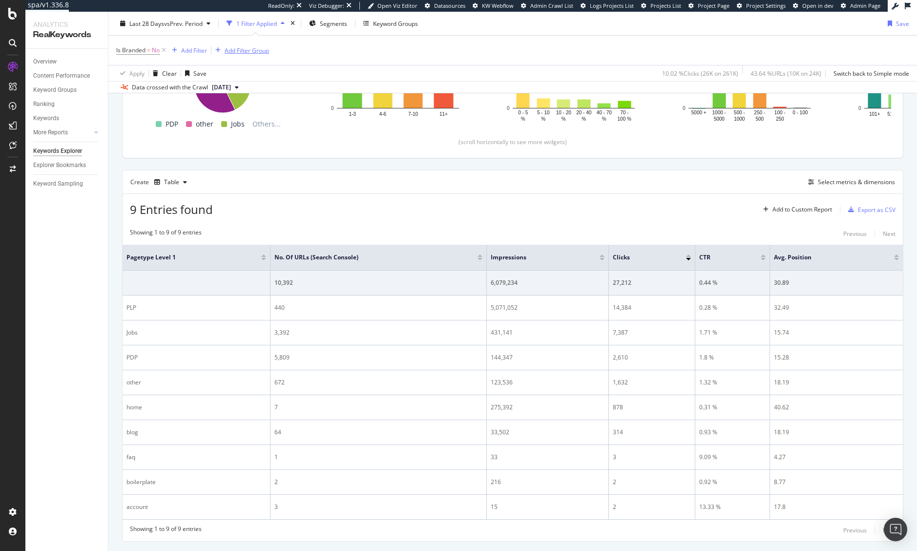
click at [260, 48] on div "Add Filter Group" at bounding box center [247, 50] width 44 height 8
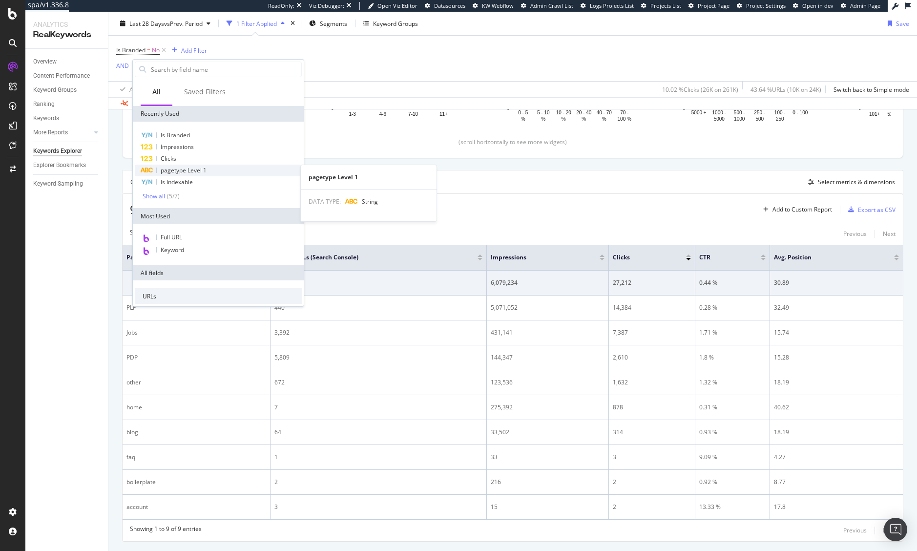
click at [206, 167] on span "pagetype Level 1" at bounding box center [184, 170] width 46 height 8
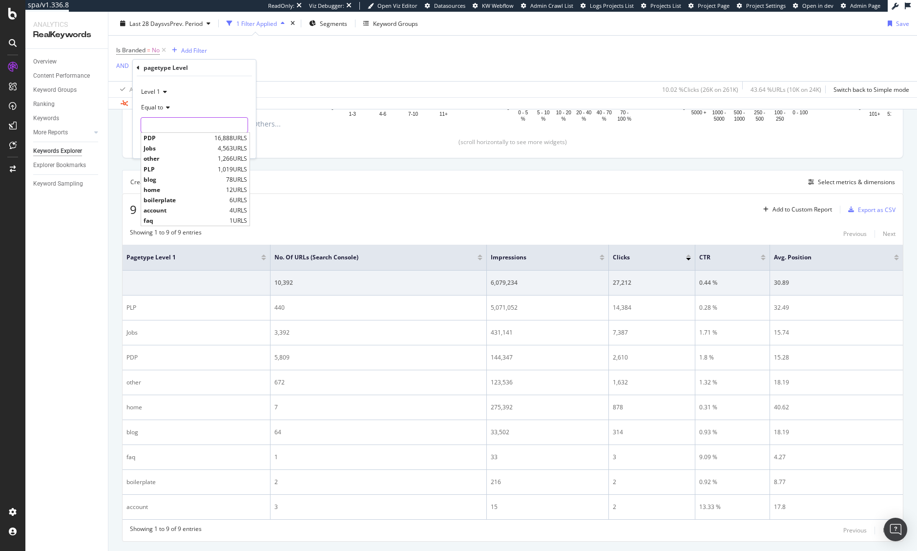
click at [158, 119] on input "text" at bounding box center [194, 125] width 106 height 16
click at [168, 141] on span "PDP" at bounding box center [178, 138] width 68 height 8
type input "PDP"
click at [195, 140] on div "Level 1 Equal to PDP PDP Cancel Add filter Apply" at bounding box center [194, 117] width 123 height 82
click at [197, 148] on div "Add filter" at bounding box center [202, 146] width 25 height 8
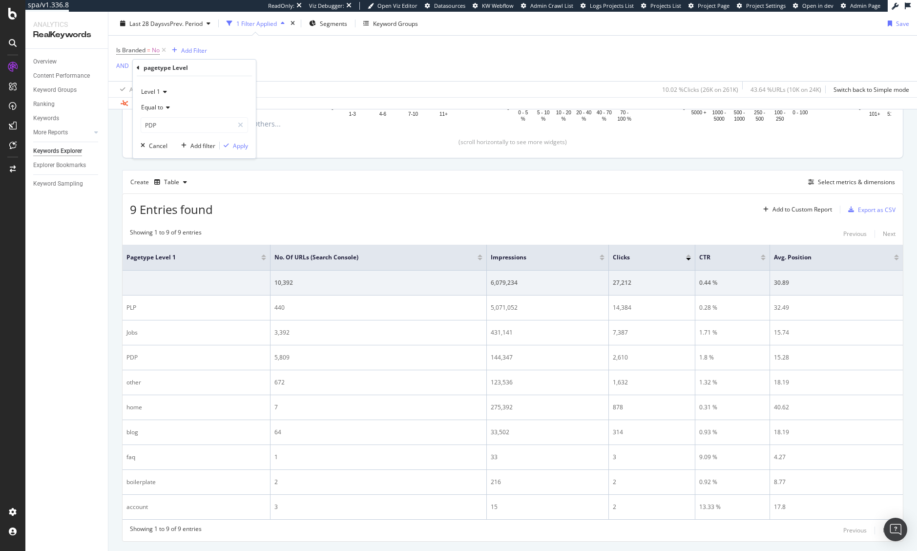
scroll to position [209, 0]
click at [224, 65] on div "Add Filter" at bounding box center [231, 67] width 26 height 8
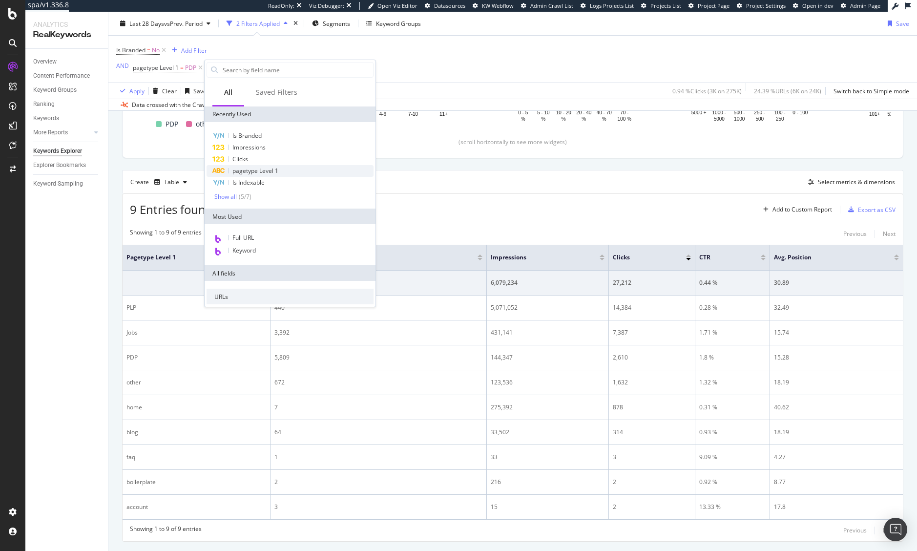
click at [277, 172] on span "pagetype Level 1" at bounding box center [255, 170] width 46 height 8
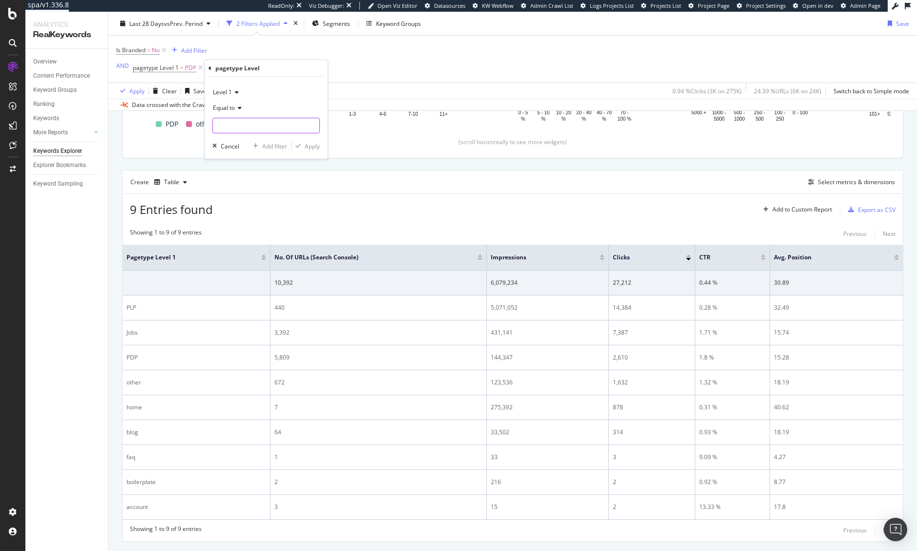
click at [236, 119] on input "text" at bounding box center [266, 126] width 106 height 16
click at [248, 167] on span "PLP" at bounding box center [251, 169] width 72 height 8
type input "PLP"
click at [302, 144] on div "button" at bounding box center [297, 146] width 13 height 6
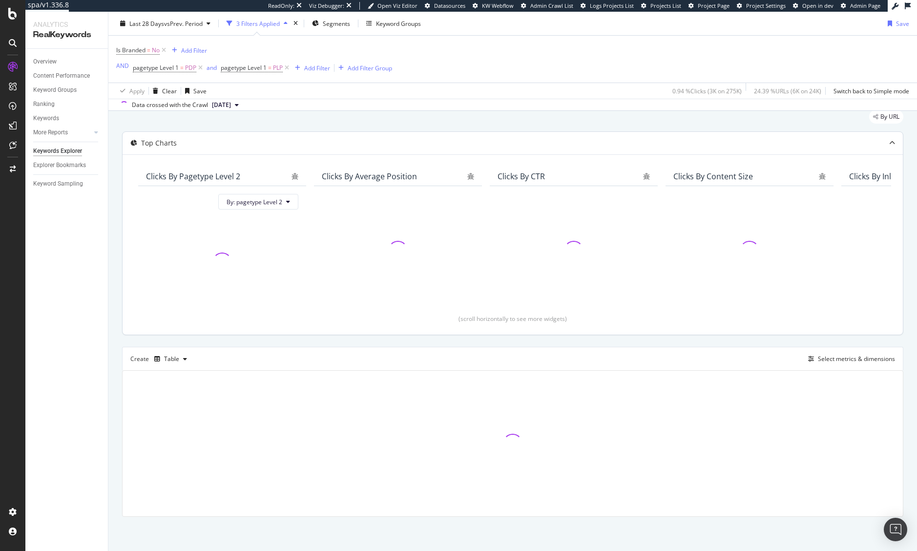
scroll to position [32, 0]
click at [210, 69] on div "and" at bounding box center [211, 67] width 10 height 8
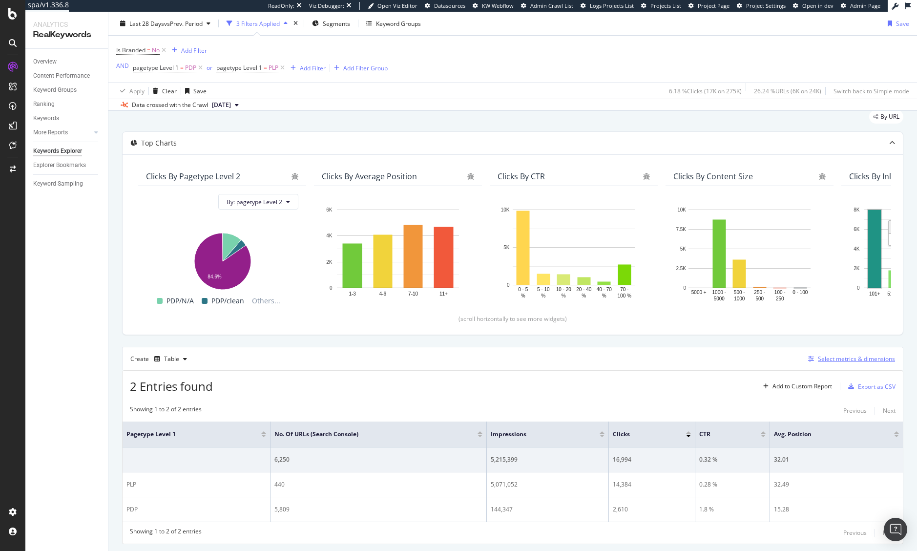
click at [838, 356] on div "Select metrics & dimensions" at bounding box center [856, 358] width 77 height 8
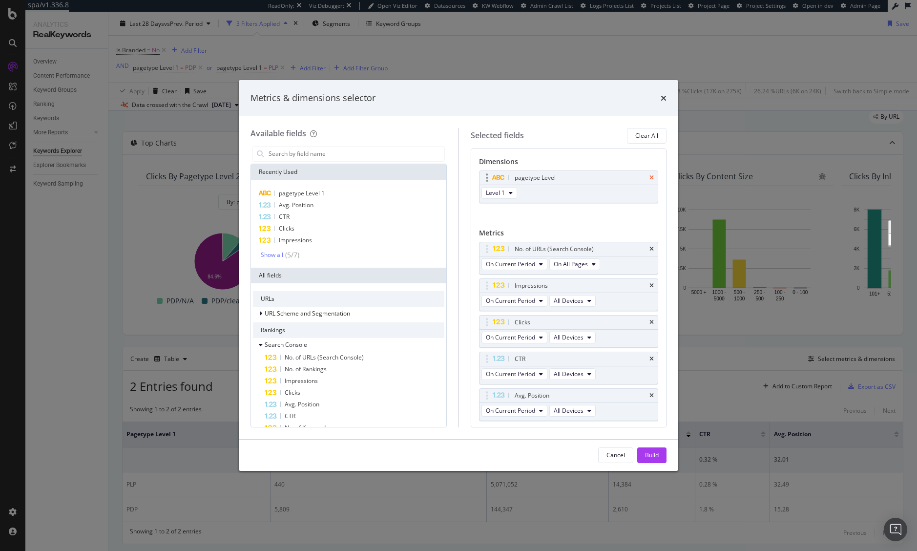
click at [649, 178] on icon "times" at bounding box center [651, 178] width 4 height 6
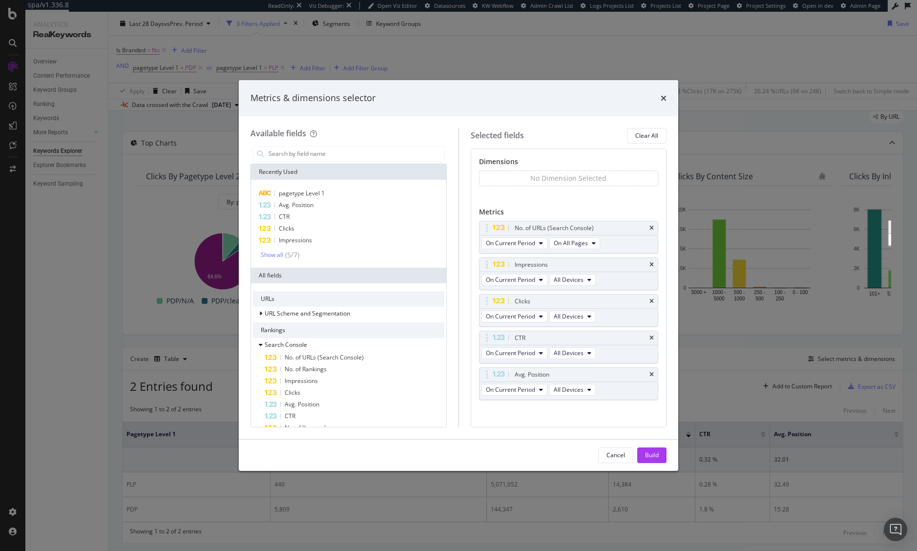
click at [391, 145] on div "modal" at bounding box center [348, 154] width 196 height 20
click at [396, 150] on input "modal" at bounding box center [356, 153] width 177 height 15
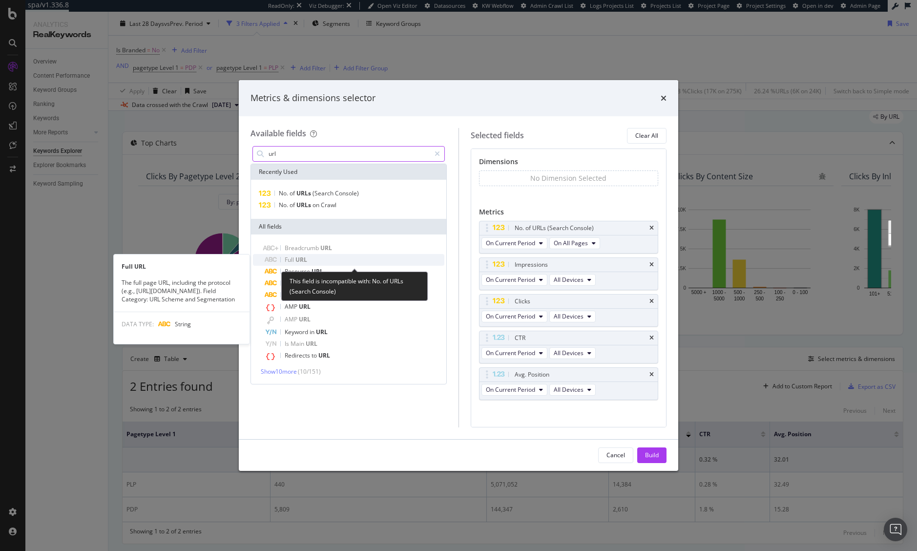
type input "url"
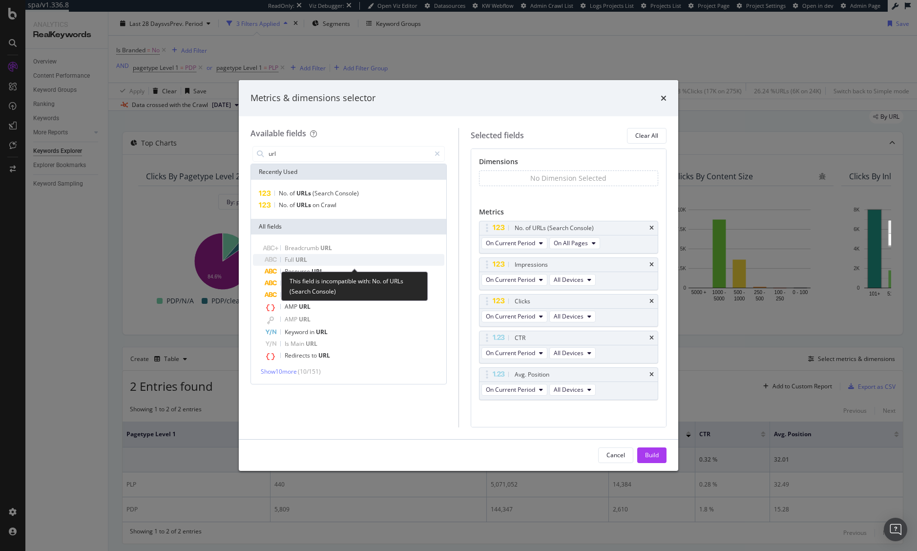
click at [384, 258] on div "Full URL" at bounding box center [355, 260] width 180 height 12
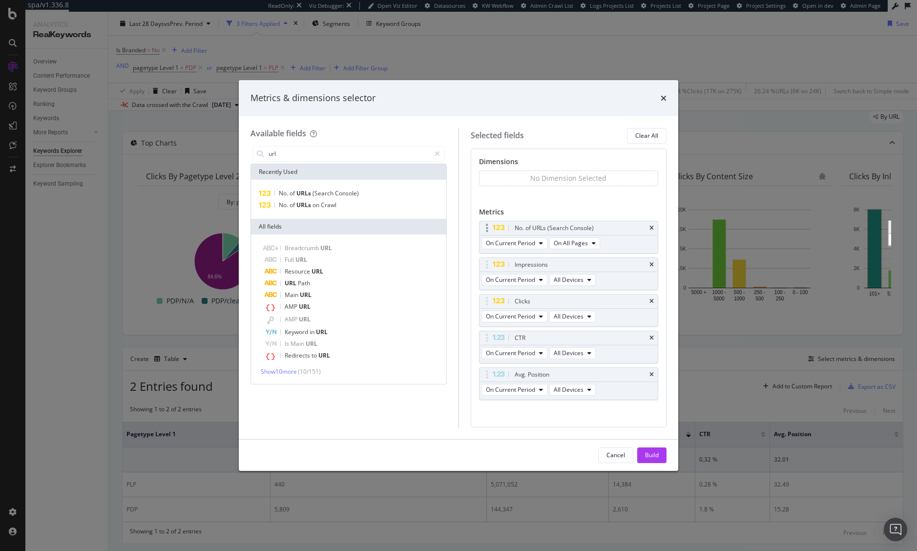
click at [640, 225] on div "No. of URLs (Search Console)" at bounding box center [568, 228] width 179 height 14
click at [647, 226] on div "No. of URLs (Search Console)" at bounding box center [568, 228] width 179 height 14
click at [649, 229] on icon "times" at bounding box center [651, 228] width 4 height 6
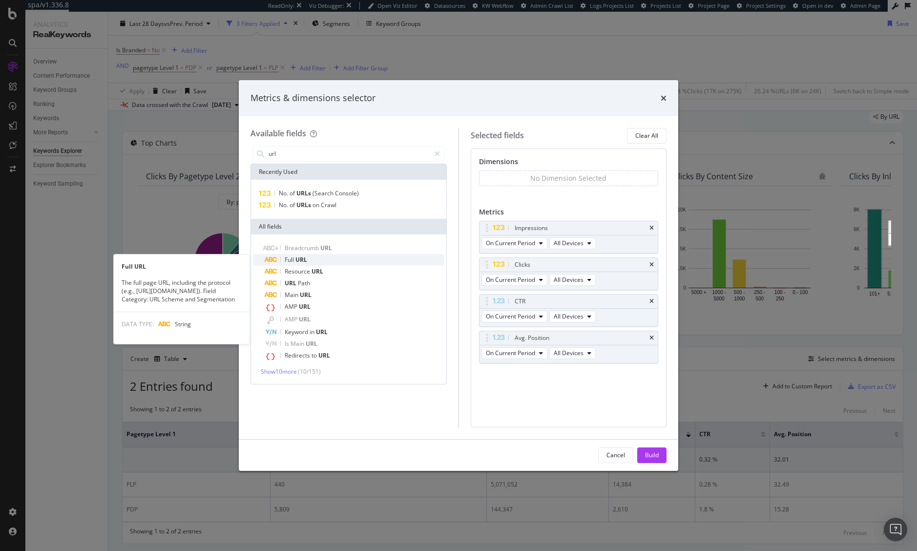
click at [300, 254] on div "Full URL" at bounding box center [355, 260] width 180 height 12
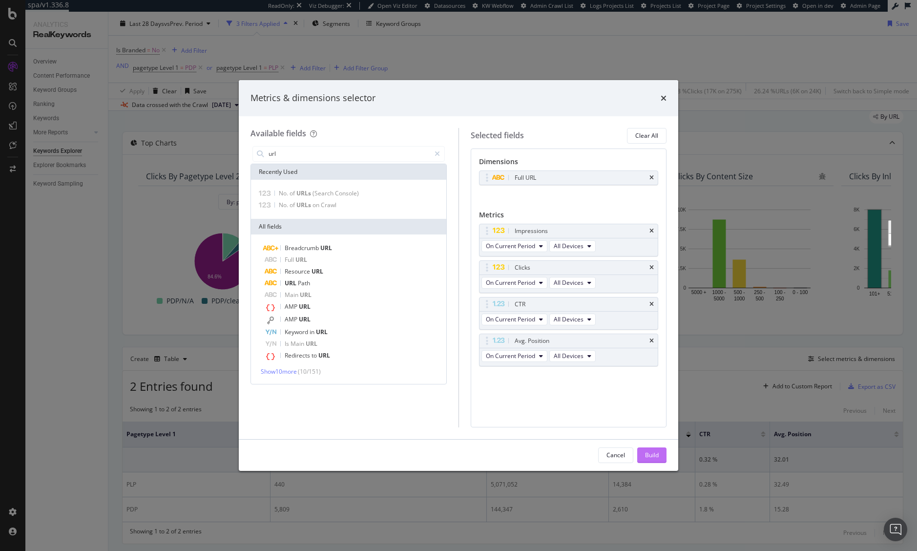
click at [647, 453] on div "Build" at bounding box center [652, 455] width 14 height 8
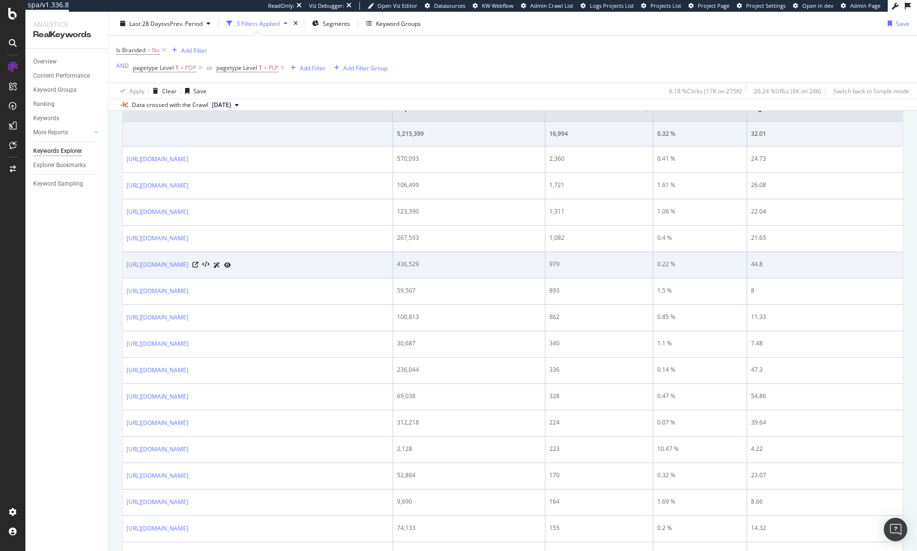
scroll to position [81, 0]
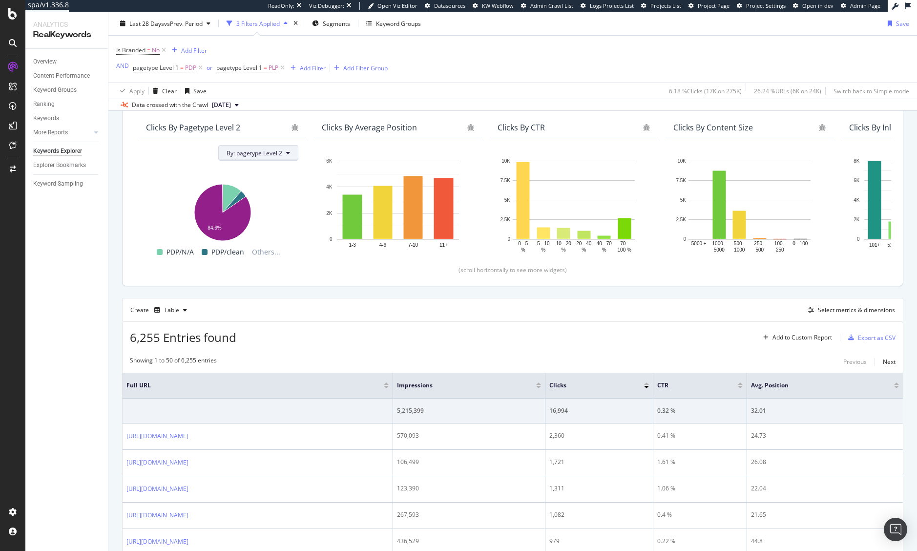
click at [278, 156] on span "By: pagetype Level 2" at bounding box center [255, 153] width 56 height 8
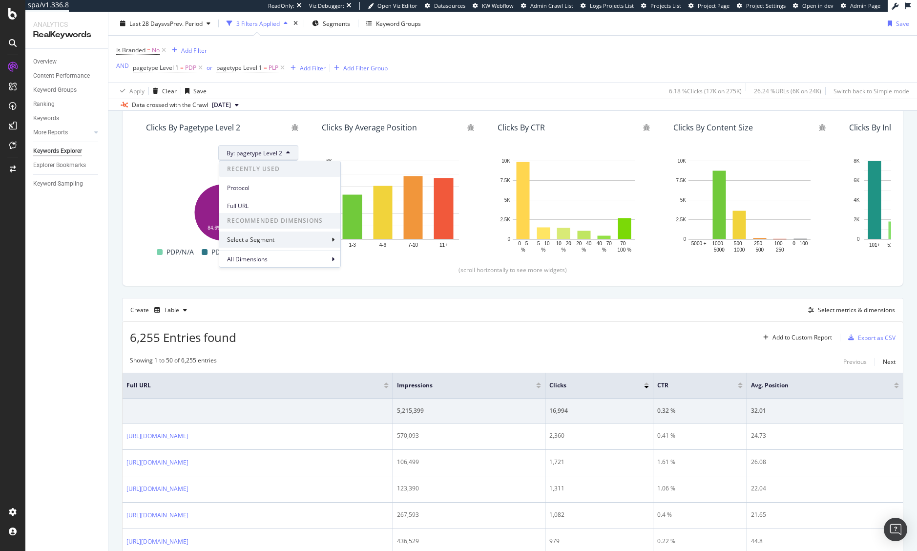
click at [289, 236] on div "Select a Segment" at bounding box center [279, 239] width 121 height 16
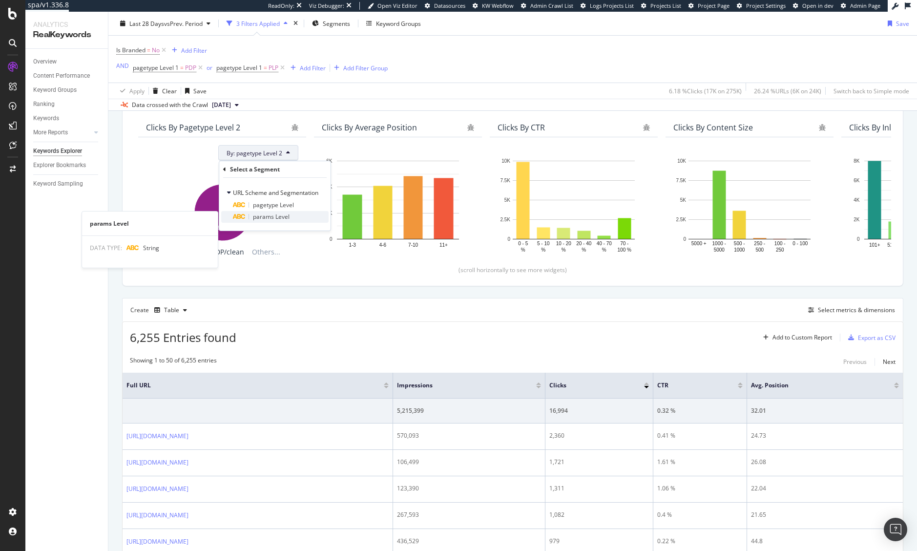
click at [251, 216] on div "params Level" at bounding box center [281, 217] width 96 height 12
click at [302, 212] on div "Validate" at bounding box center [312, 214] width 22 height 8
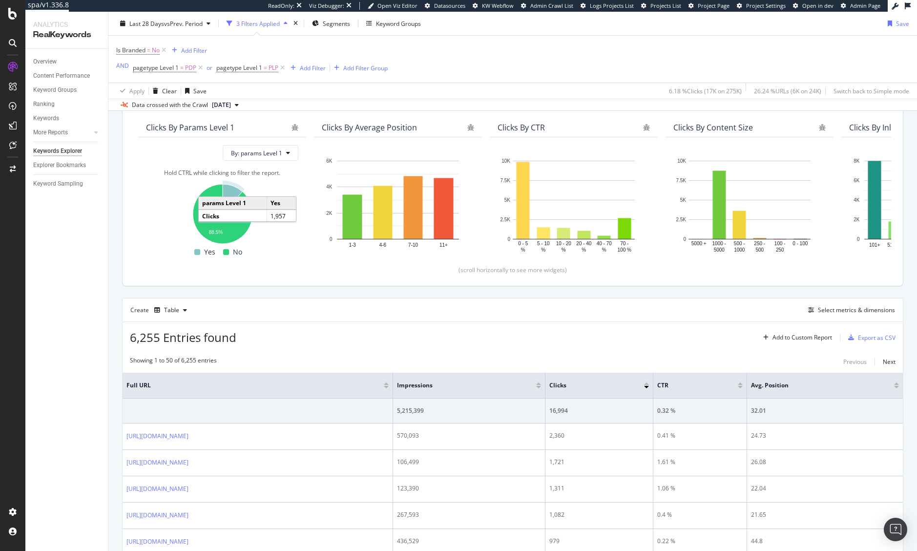
click at [227, 191] on icon "A chart." at bounding box center [233, 199] width 20 height 30
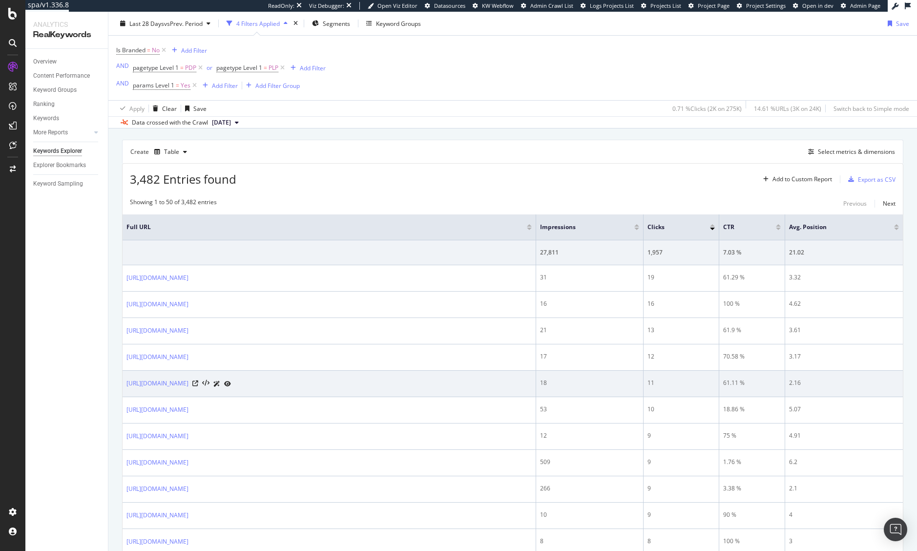
scroll to position [440, 0]
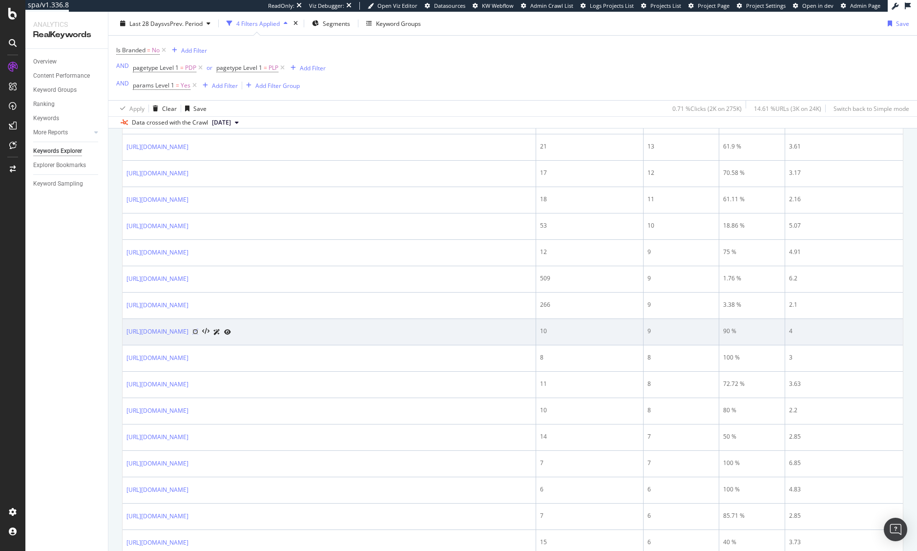
click at [198, 334] on icon at bounding box center [195, 332] width 6 height 6
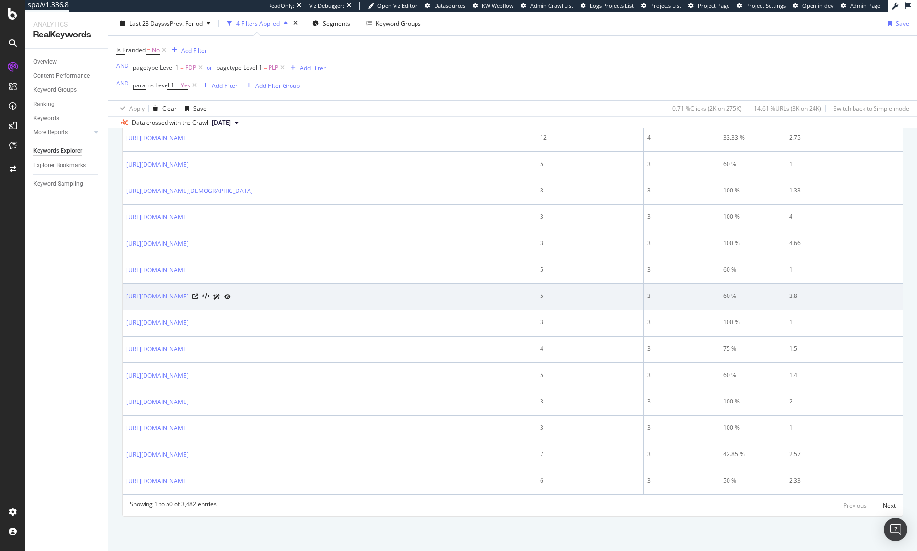
scroll to position [1457, 0]
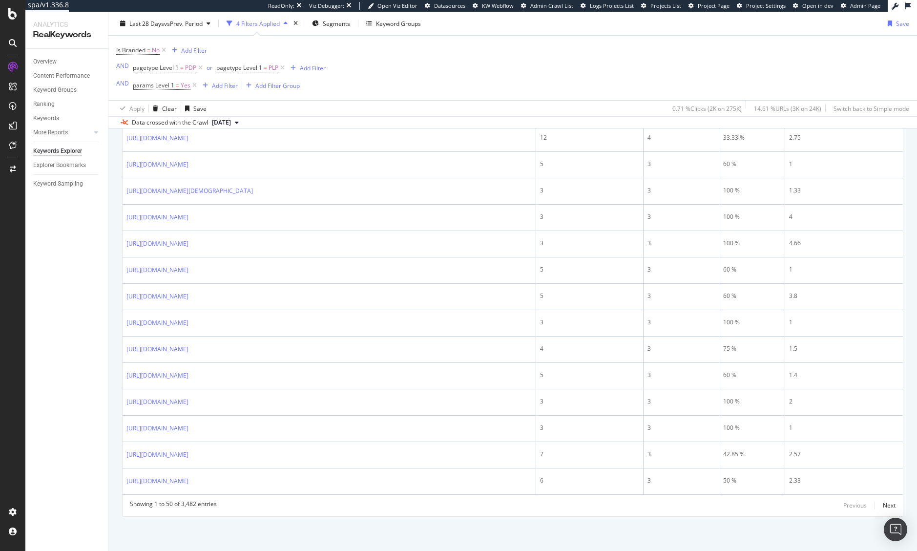
drag, startPoint x: 524, startPoint y: 63, endPoint x: 519, endPoint y: 76, distance: 14.1
click at [524, 63] on div "Is Branded = No Add Filter AND pagetype Level 1 = PDP or pagetype Level 1 = PLP…" at bounding box center [512, 68] width 793 height 64
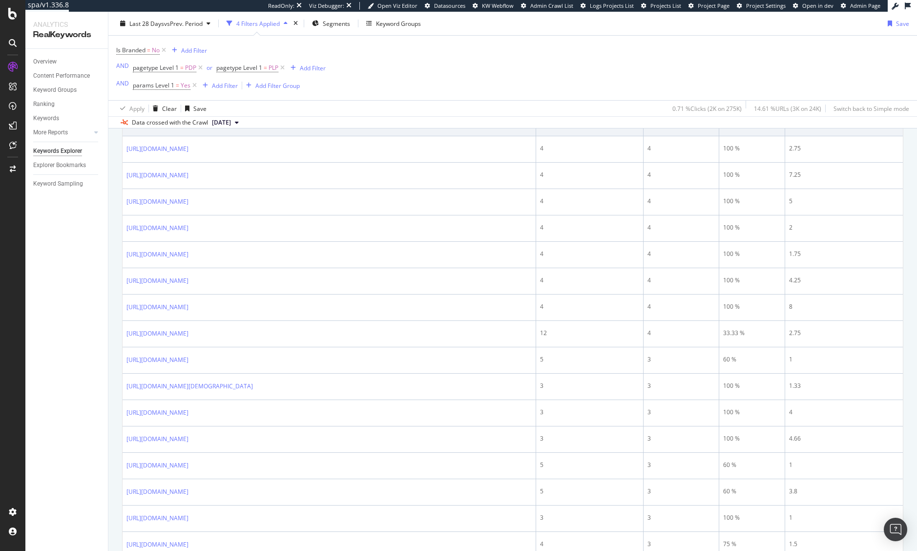
scroll to position [1172, 0]
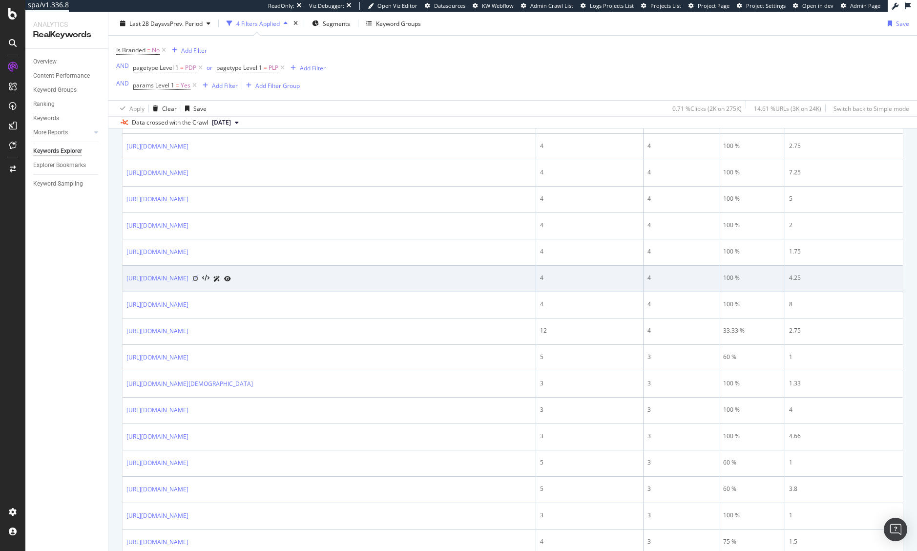
click at [198, 281] on icon at bounding box center [195, 278] width 6 height 6
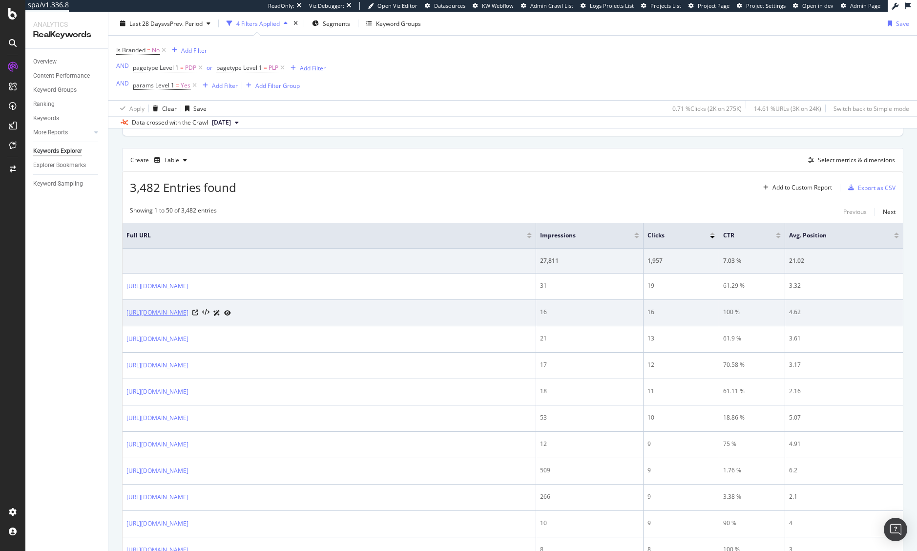
scroll to position [244, 0]
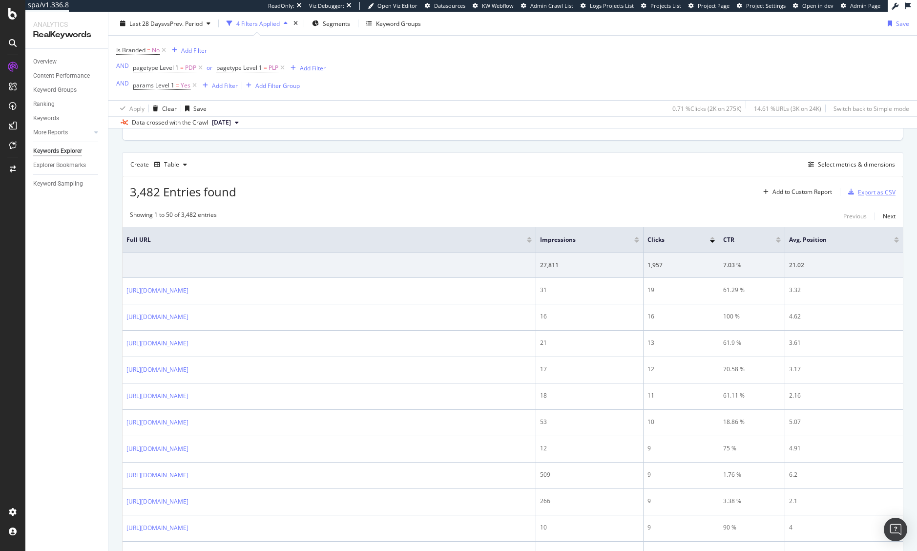
click at [881, 195] on div "Export as CSV" at bounding box center [877, 192] width 38 height 8
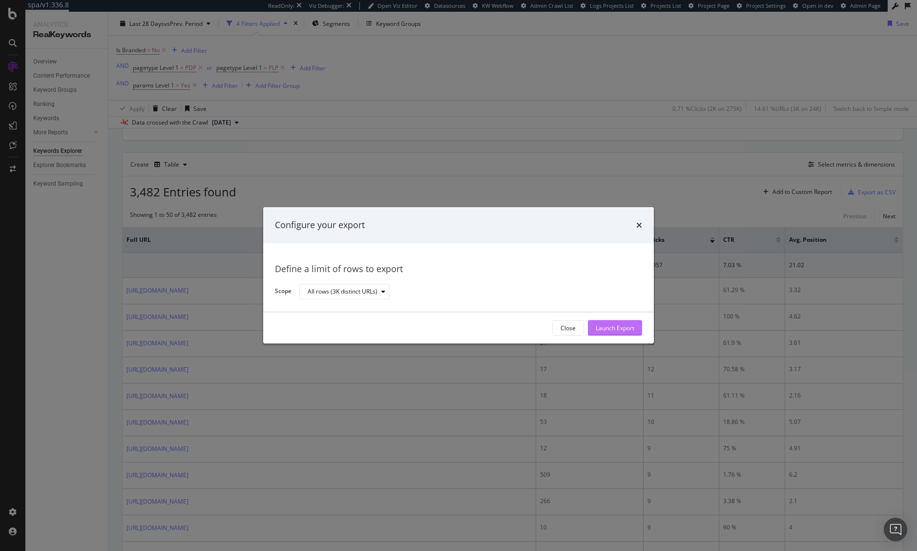
drag, startPoint x: 611, startPoint y: 330, endPoint x: 544, endPoint y: 310, distance: 70.3
click at [607, 329] on div "Launch Export" at bounding box center [615, 328] width 39 height 8
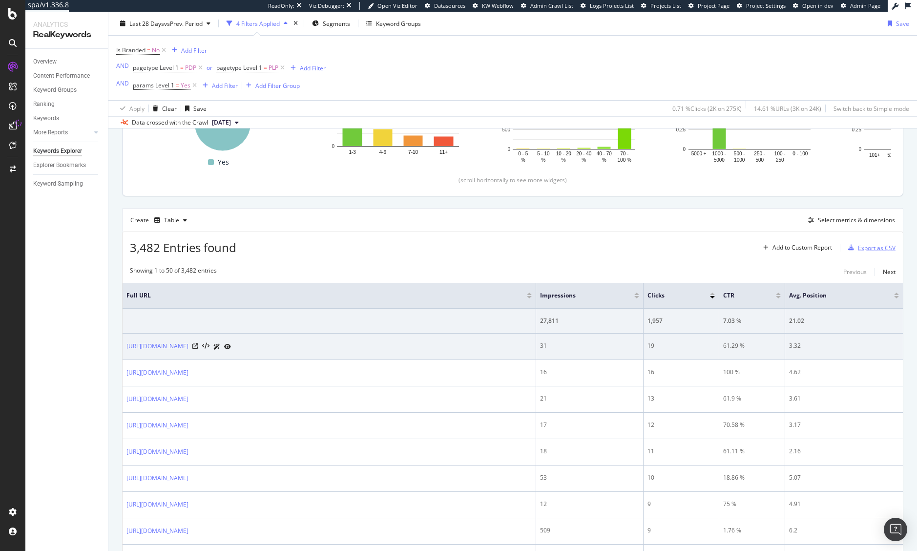
scroll to position [188, 0]
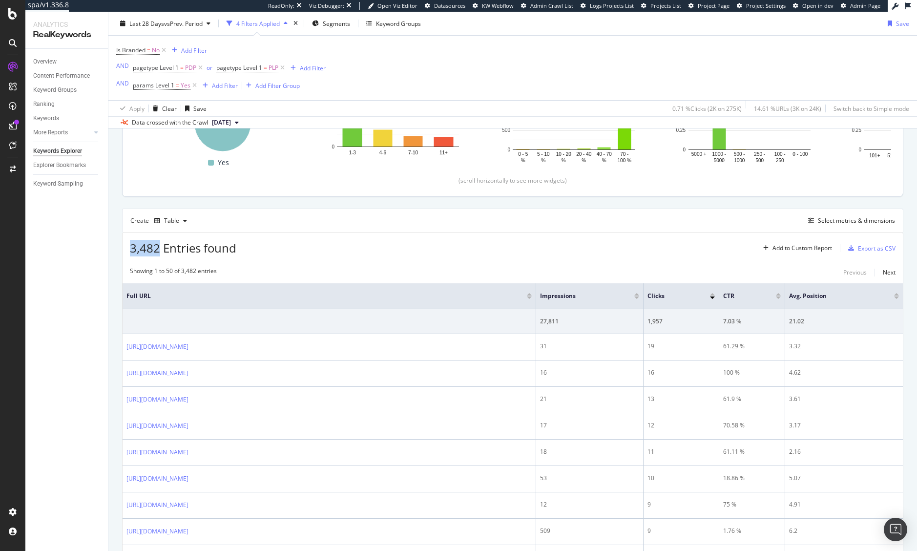
drag, startPoint x: 157, startPoint y: 246, endPoint x: 128, endPoint y: 248, distance: 28.4
click at [128, 248] on div "3,482 Entries found Add to Custom Report Export as CSV" at bounding box center [513, 244] width 780 height 24
click at [126, 250] on div "3,482 Entries found Add to Custom Report Export as CSV" at bounding box center [513, 244] width 780 height 24
drag, startPoint x: 143, startPoint y: 250, endPoint x: 156, endPoint y: 249, distance: 13.2
click at [156, 249] on span "3,482 Entries found" at bounding box center [183, 248] width 106 height 16
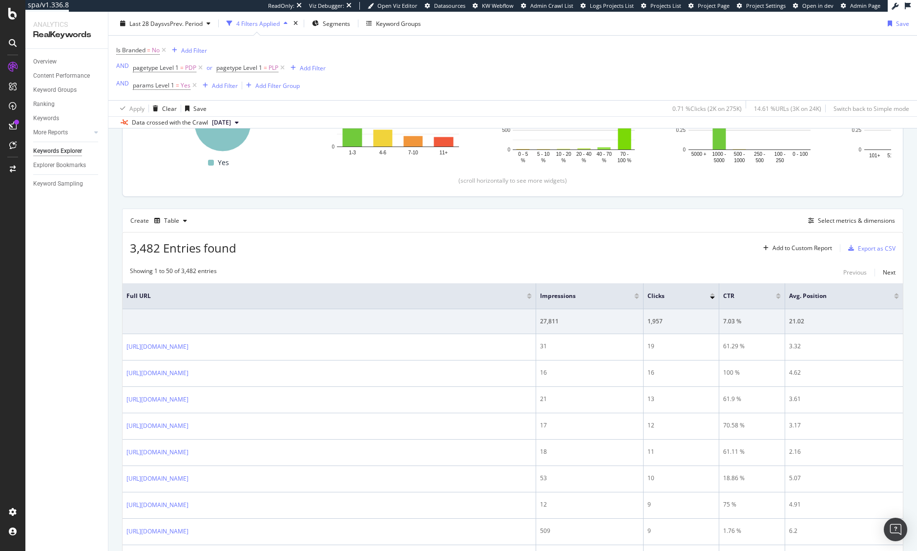
click at [158, 249] on span "3,482 Entries found" at bounding box center [183, 248] width 106 height 16
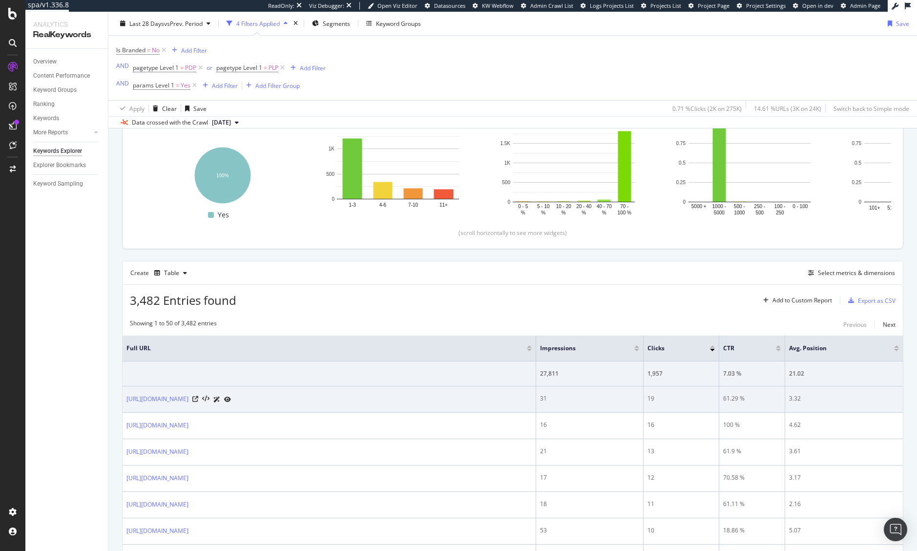
scroll to position [139, 0]
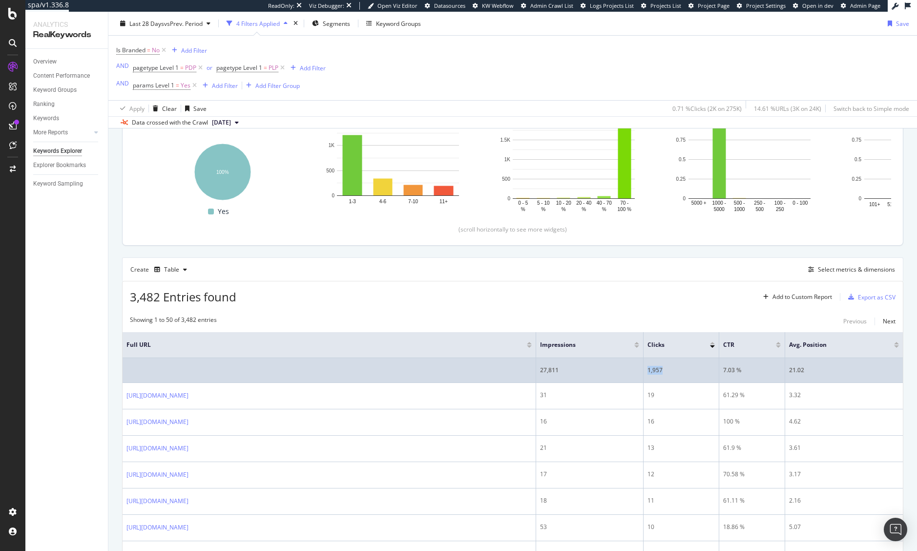
drag, startPoint x: 670, startPoint y: 370, endPoint x: 643, endPoint y: 371, distance: 26.9
click at [643, 371] on td "1,957" at bounding box center [681, 370] width 76 height 25
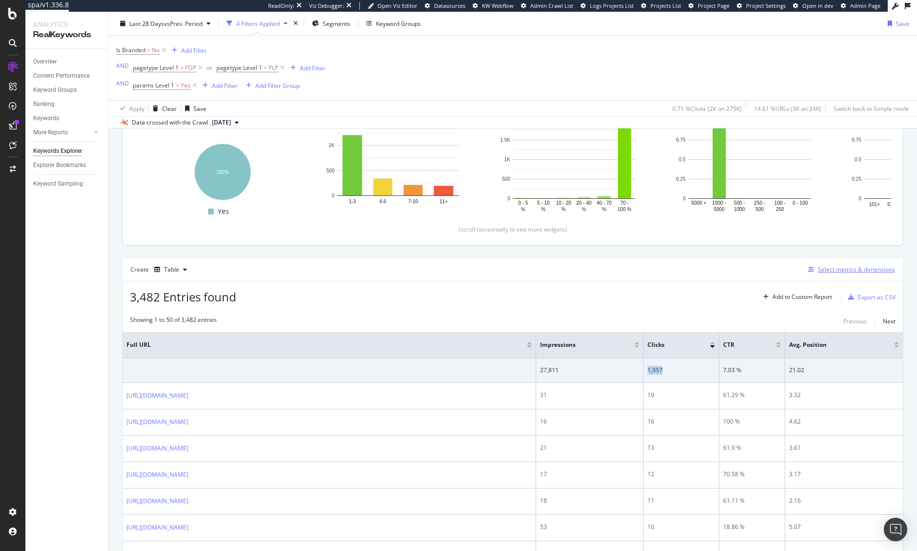
click at [853, 270] on div "Select metrics & dimensions" at bounding box center [856, 269] width 77 height 8
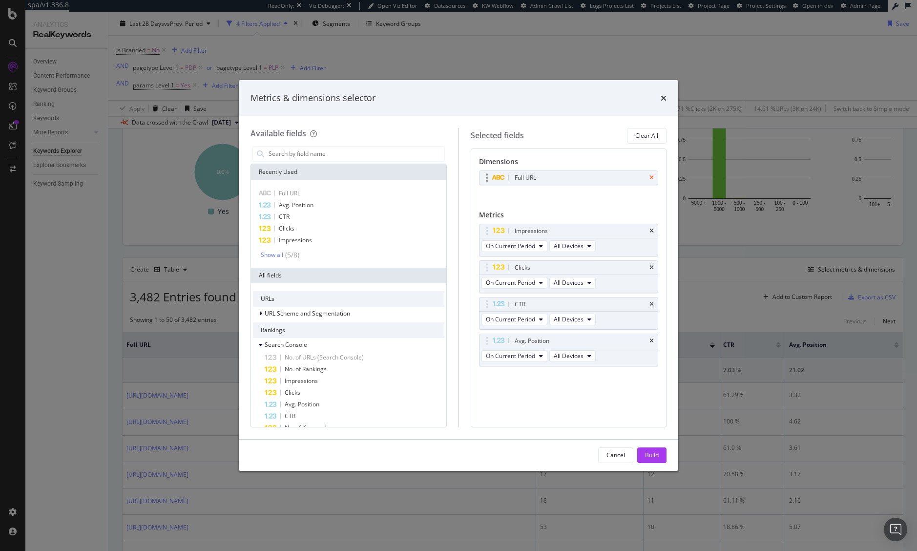
click at [651, 177] on icon "times" at bounding box center [651, 178] width 4 height 6
click at [323, 159] on input "modal" at bounding box center [356, 153] width 177 height 15
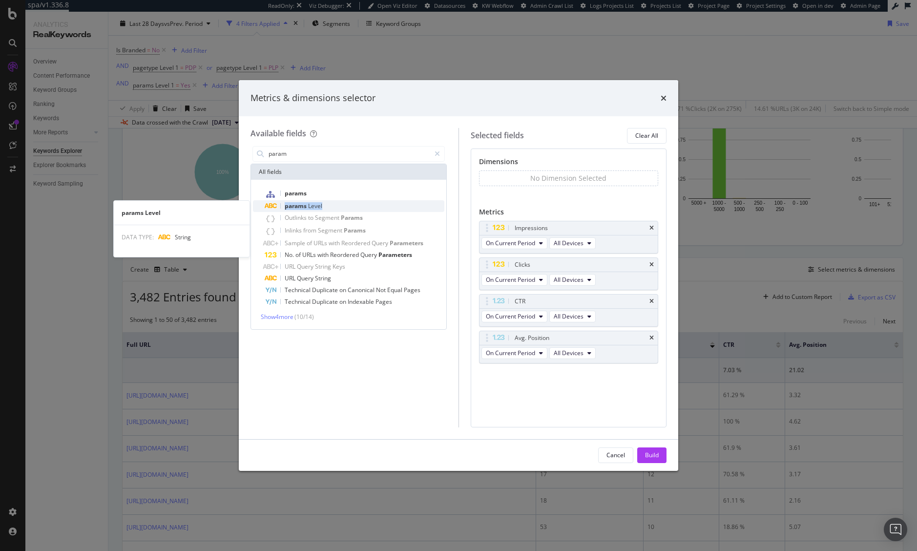
drag, startPoint x: 334, startPoint y: 199, endPoint x: 334, endPoint y: 205, distance: 5.9
click at [334, 205] on div "params params Level params Level DATA TYPE: String Outlinks to Segment Params I…" at bounding box center [348, 247] width 191 height 120
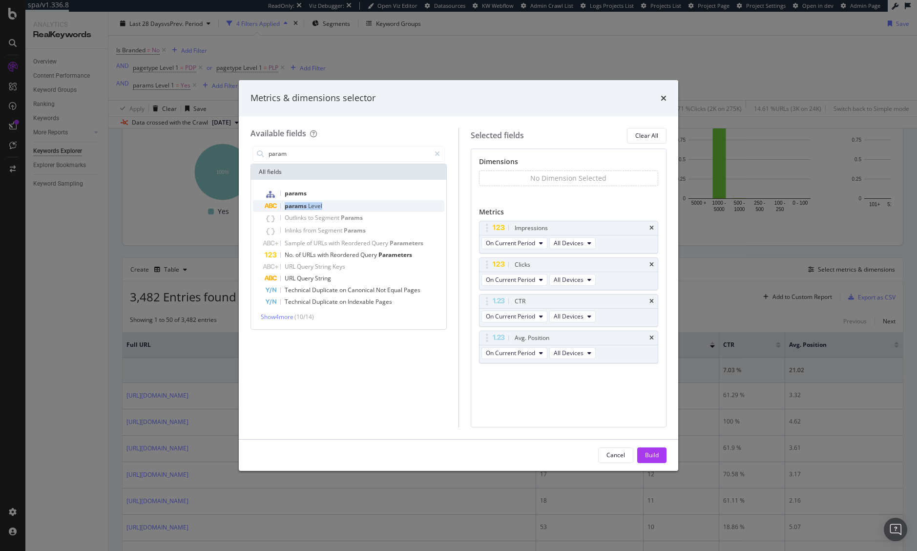
click at [335, 205] on div "params Level" at bounding box center [355, 206] width 180 height 12
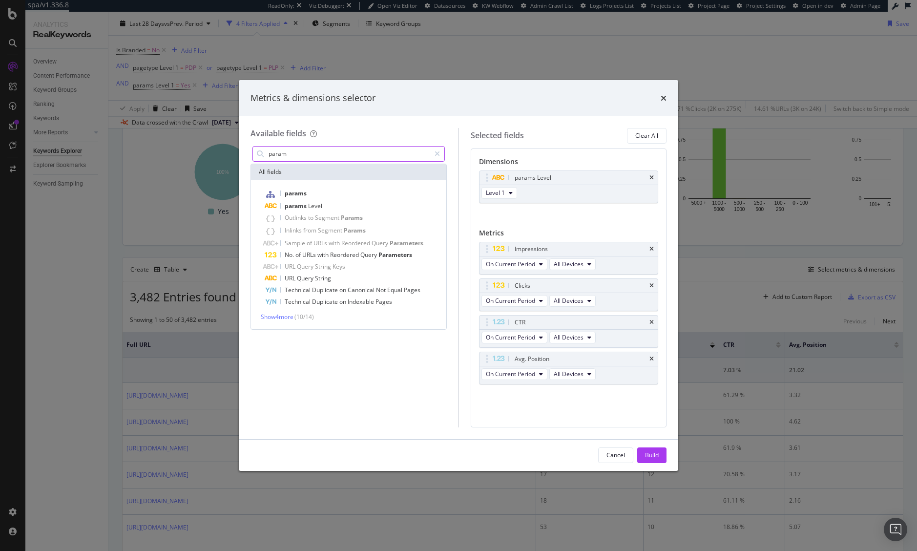
click at [380, 158] on input "param" at bounding box center [349, 153] width 163 height 15
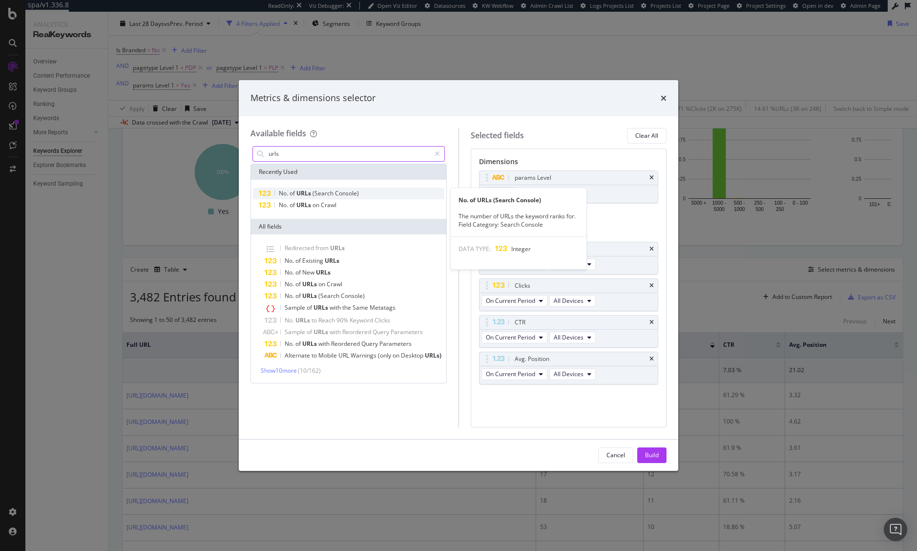
type input "urls"
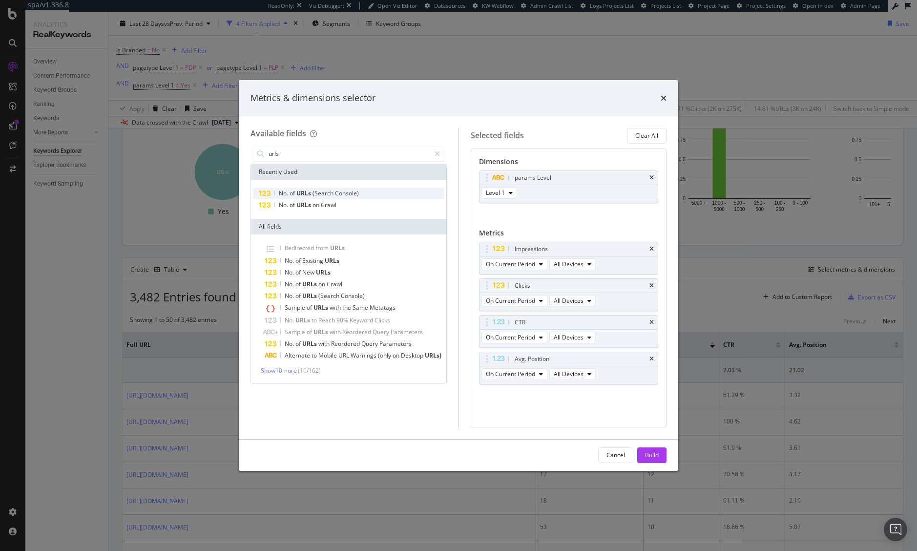
click at [372, 189] on div "No. of URLs (Search Console)" at bounding box center [348, 193] width 191 height 12
drag, startPoint x: 477, startPoint y: 394, endPoint x: 478, endPoint y: 343, distance: 51.3
click at [484, 283] on div "Dimensions params Level Level 1 You can use this field as a dimension Metrics I…" at bounding box center [569, 287] width 196 height 279
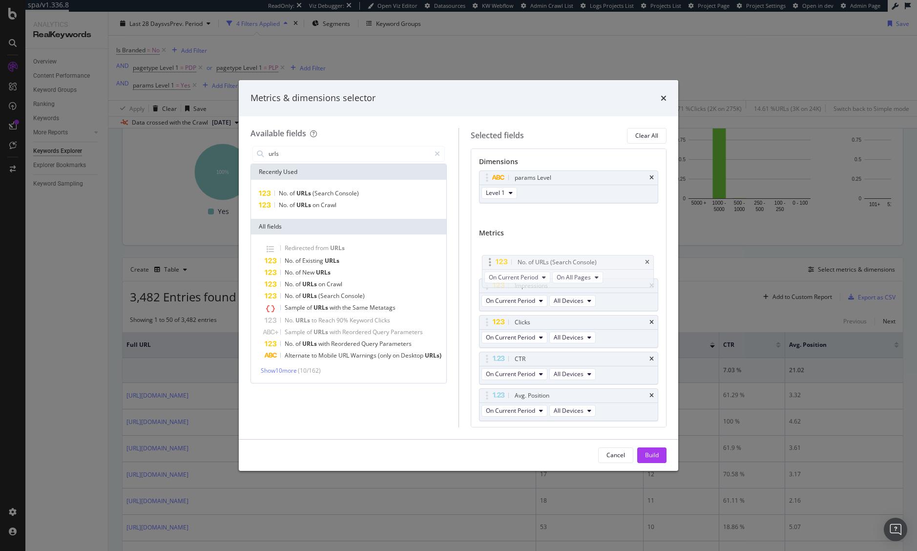
drag, startPoint x: 482, startPoint y: 391, endPoint x: 479, endPoint y: 248, distance: 143.1
click at [480, 247] on body "spa/v1.336.8 ReadOnly: Viz Debugger: Open Viz Editor Datasources KW Webflow Adm…" at bounding box center [458, 275] width 917 height 551
drag, startPoint x: 654, startPoint y: 458, endPoint x: 631, endPoint y: 439, distance: 29.4
click at [654, 457] on div "Build" at bounding box center [652, 455] width 14 height 8
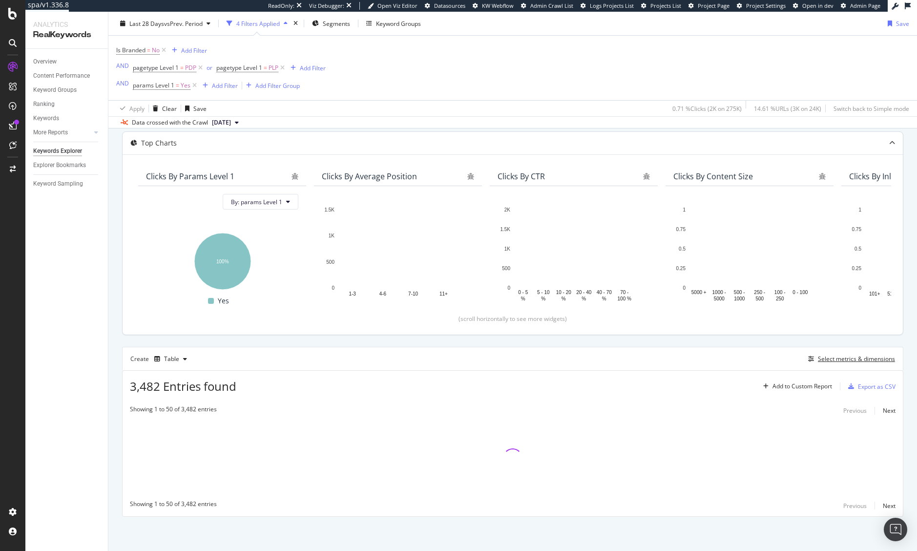
scroll to position [50, 0]
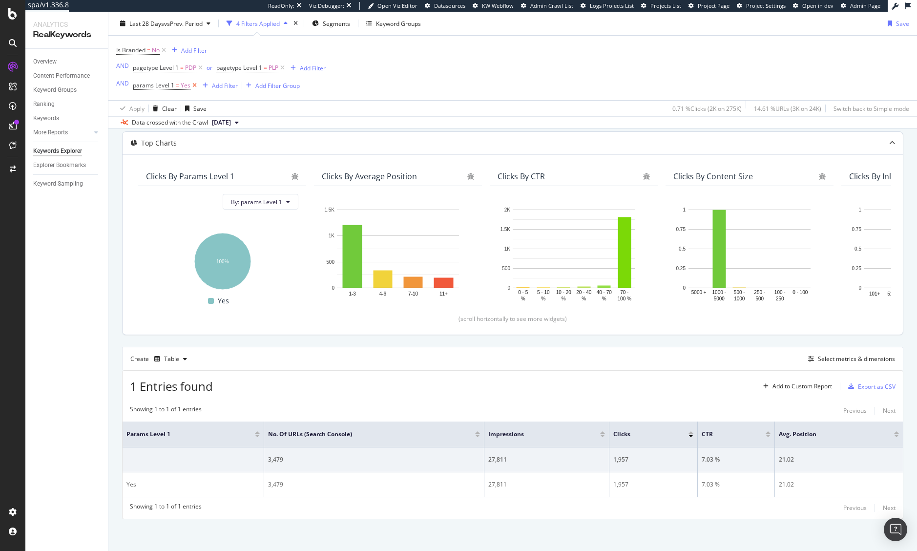
click at [194, 83] on icon at bounding box center [194, 86] width 8 height 10
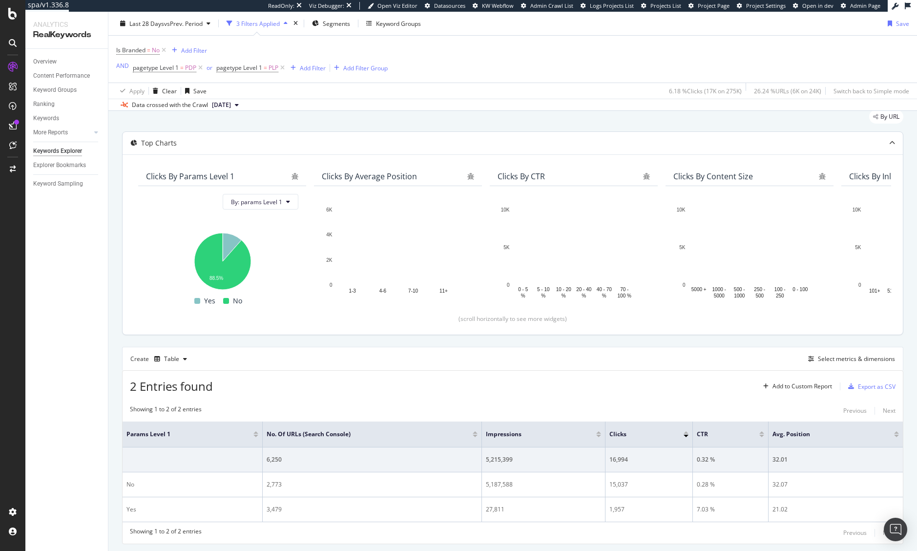
scroll to position [60, 0]
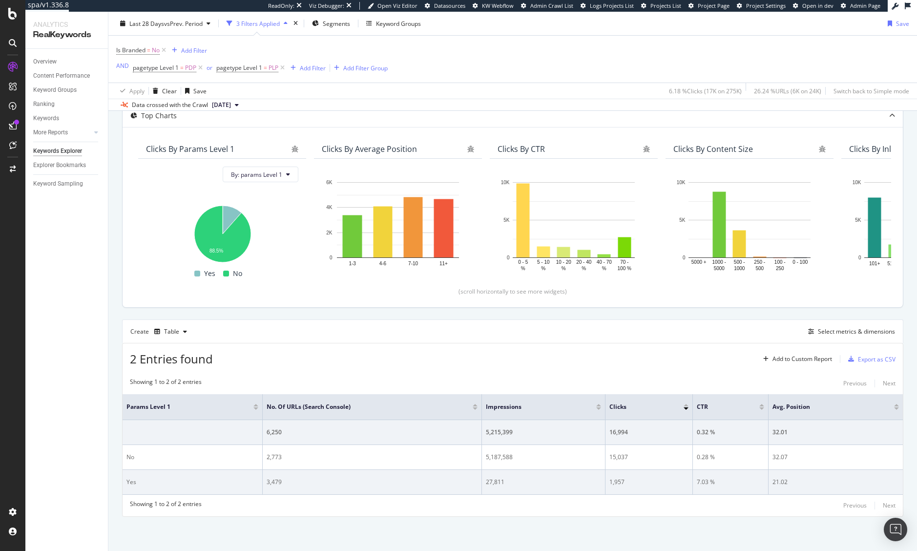
click at [275, 480] on div "3,479" at bounding box center [372, 481] width 211 height 9
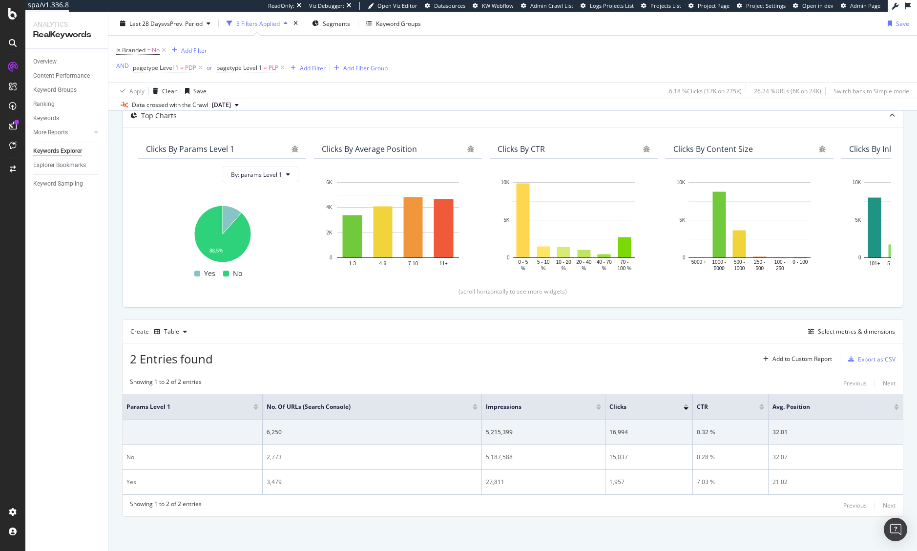
click at [294, 521] on div "By URL Top Charts Clicks By params Level 1 By: params Level 1 Hold CTRL while c…" at bounding box center [512, 313] width 808 height 475
click at [340, 526] on div "By URL Top Charts Clicks By params Level 1 By: params Level 1 Hold CTRL while c…" at bounding box center [512, 313] width 808 height 475
click at [147, 25] on span "Last 28 Days" at bounding box center [146, 23] width 35 height 8
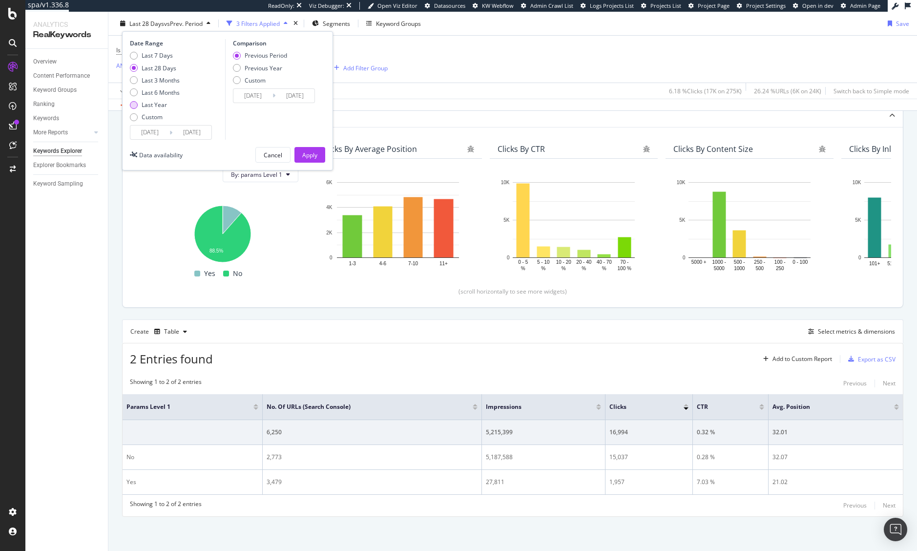
click at [156, 103] on div "Last Year" at bounding box center [154, 105] width 25 height 8
type input "2024/08/19"
click at [305, 153] on div "Apply" at bounding box center [309, 154] width 15 height 8
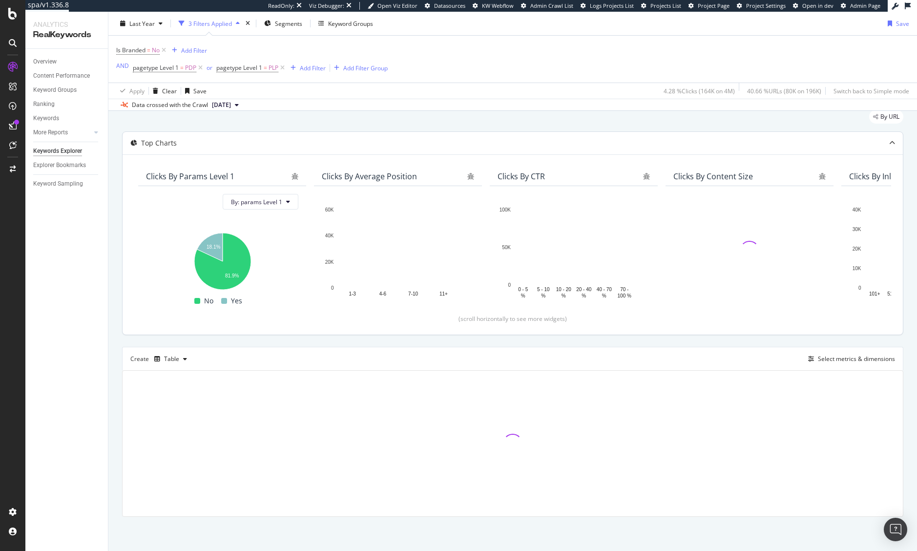
scroll to position [60, 0]
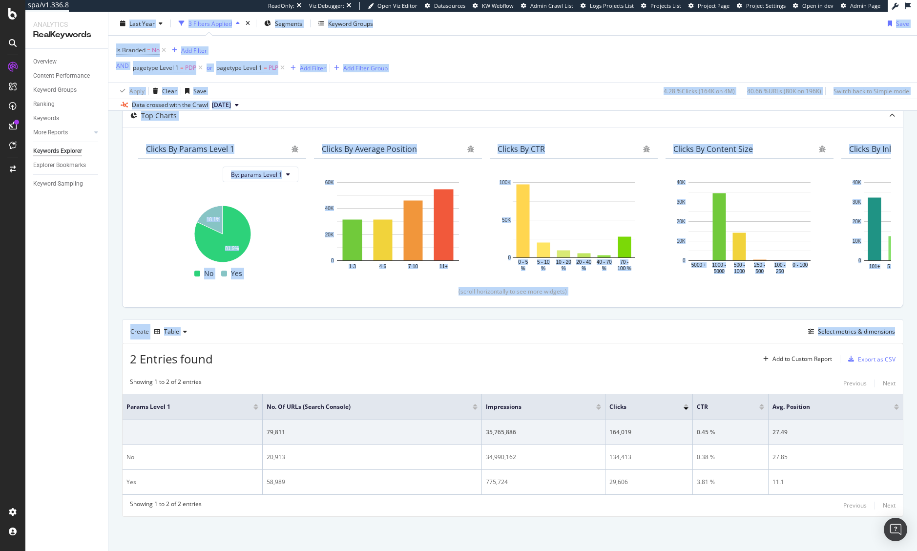
click at [97, 343] on div "Analytics RealKeywords Overview Content Performance Keyword Groups Ranking Keyw…" at bounding box center [470, 281] width 891 height 539
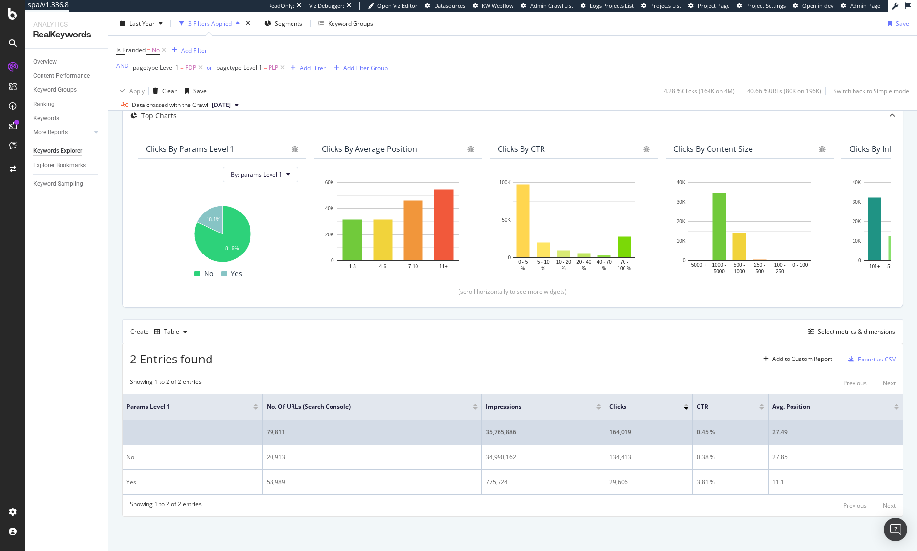
click at [261, 422] on table "params Level 1 No. of URLs (Search Console) Impressions Clicks CTR Avg. Positio…" at bounding box center [513, 444] width 780 height 101
click at [271, 428] on div "79,811" at bounding box center [372, 432] width 211 height 9
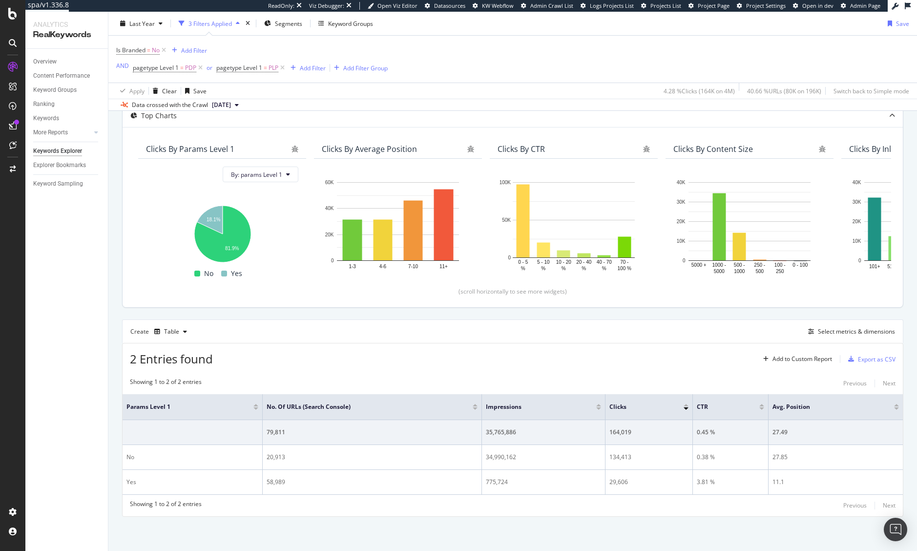
click at [43, 406] on div "Overview Content Performance Keyword Groups Ranking Keywords More Reports Count…" at bounding box center [66, 300] width 83 height 502
drag, startPoint x: 166, startPoint y: 91, endPoint x: 90, endPoint y: 377, distance: 296.5
click at [98, 386] on div "Analytics RealKeywords Overview Content Performance Keyword Groups Ranking Keyw…" at bounding box center [470, 281] width 891 height 539
click at [89, 377] on div "Overview Content Performance Keyword Groups Ranking Keywords More Reports Count…" at bounding box center [66, 300] width 83 height 502
click at [163, 94] on div "Clear" at bounding box center [169, 90] width 15 height 8
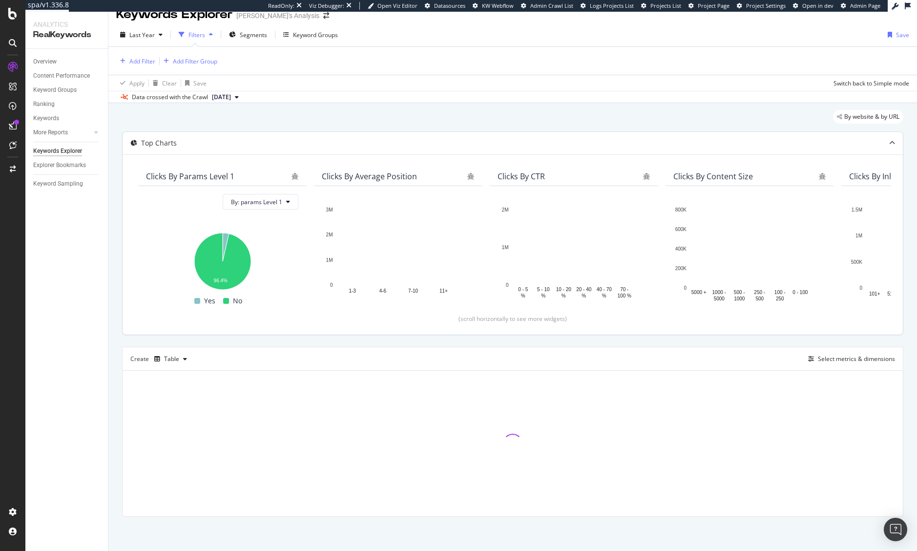
scroll to position [41, 0]
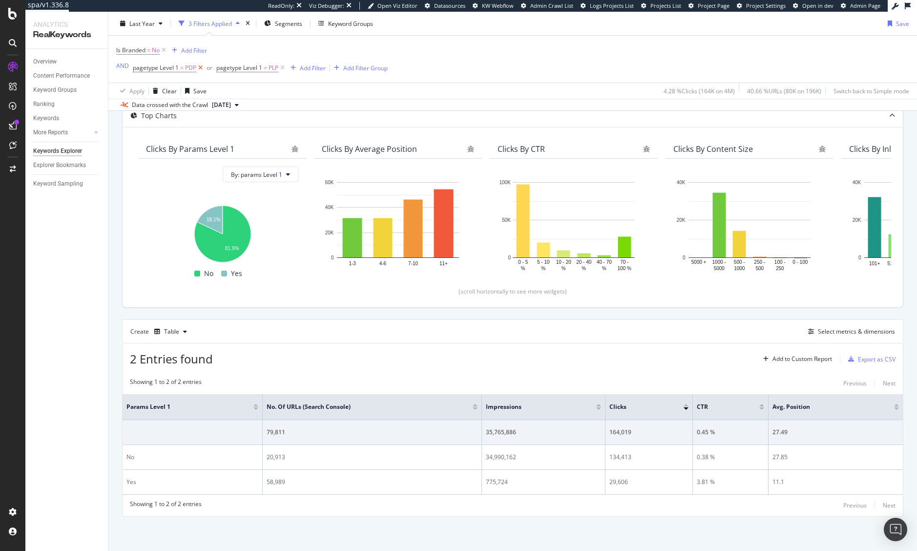
click at [202, 69] on icon at bounding box center [200, 68] width 8 height 10
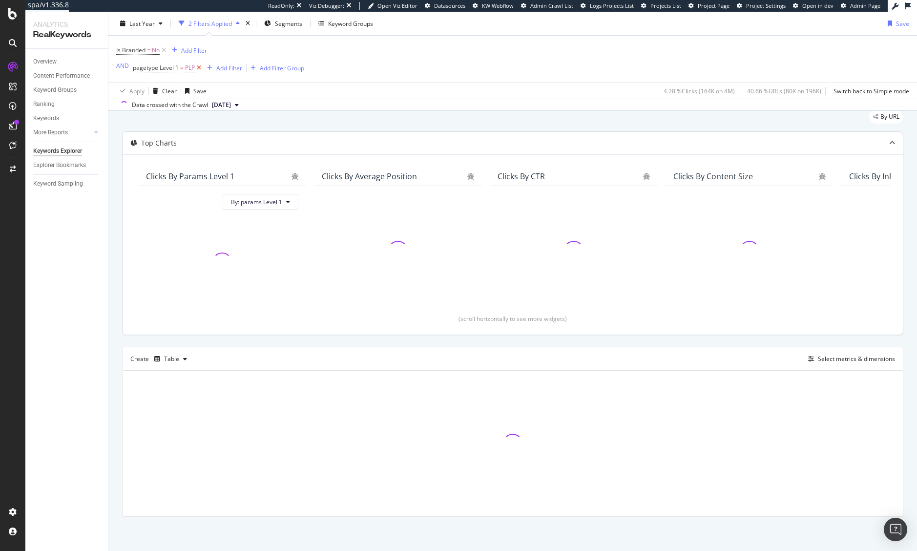
click at [202, 69] on icon at bounding box center [199, 68] width 8 height 10
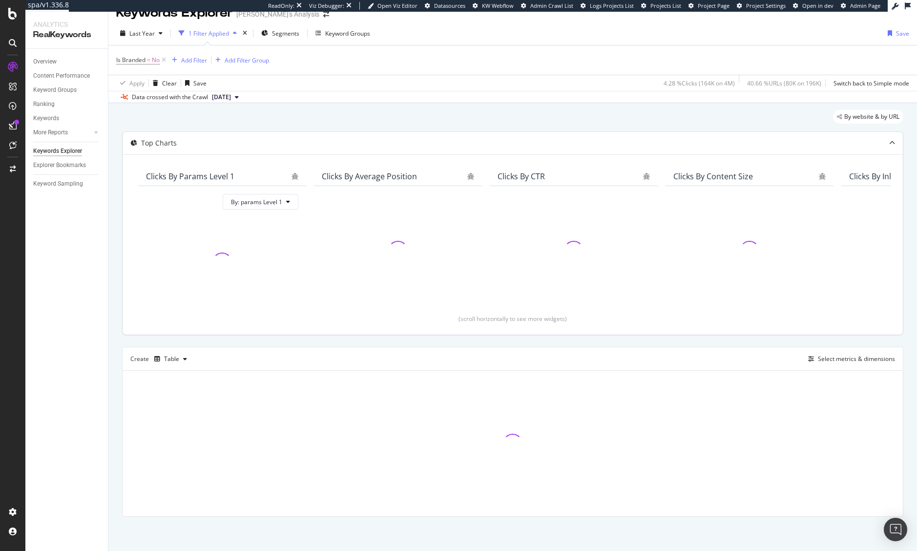
scroll to position [15, 0]
click at [185, 64] on div "Add Filter" at bounding box center [194, 60] width 26 height 8
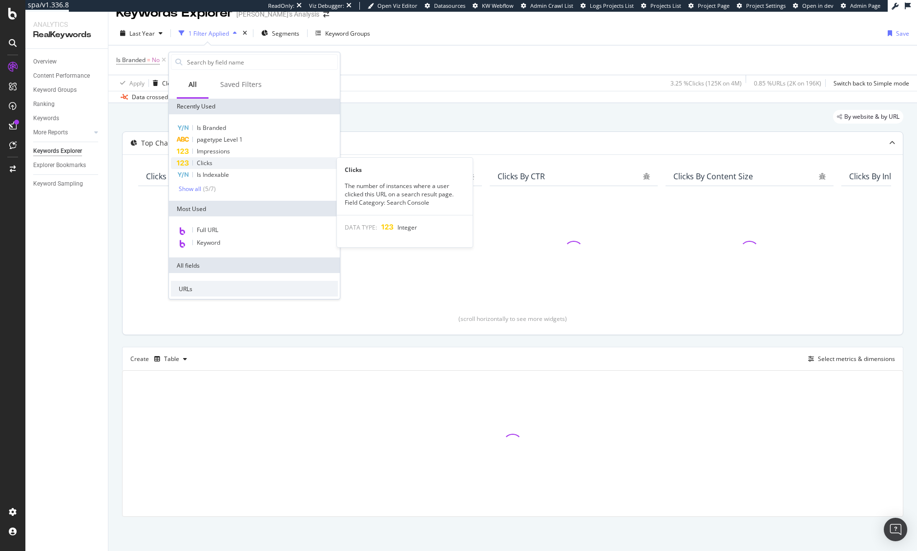
click at [215, 165] on div "Clicks" at bounding box center [254, 163] width 167 height 12
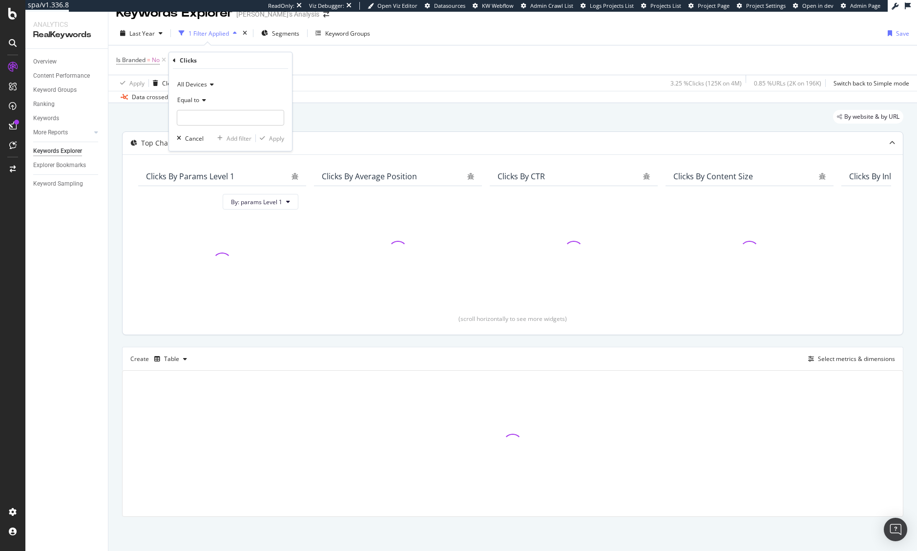
click at [208, 103] on div "Equal to" at bounding box center [230, 100] width 107 height 16
drag, startPoint x: 211, startPoint y: 173, endPoint x: 210, endPoint y: 139, distance: 33.7
click at [211, 171] on span "Greater than" at bounding box center [199, 171] width 35 height 8
click at [208, 111] on input "number" at bounding box center [230, 118] width 107 height 16
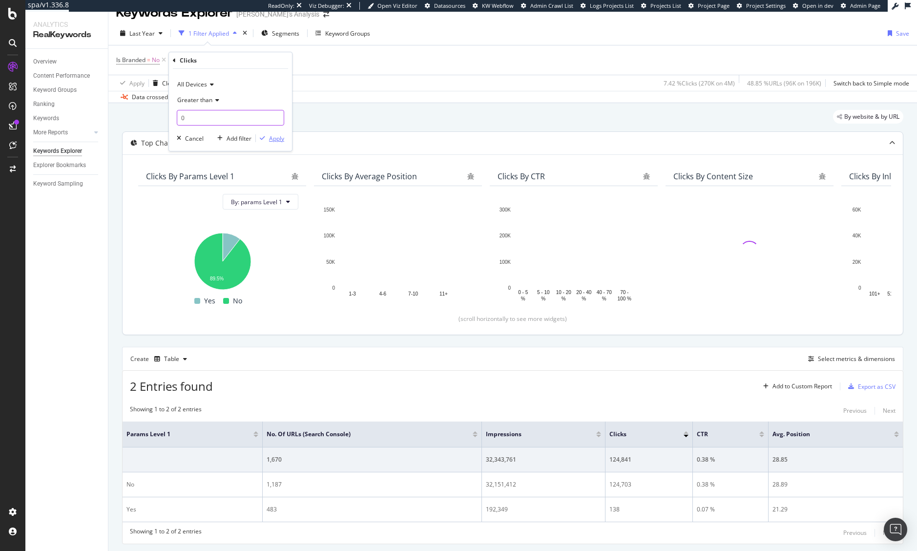
type input "0"
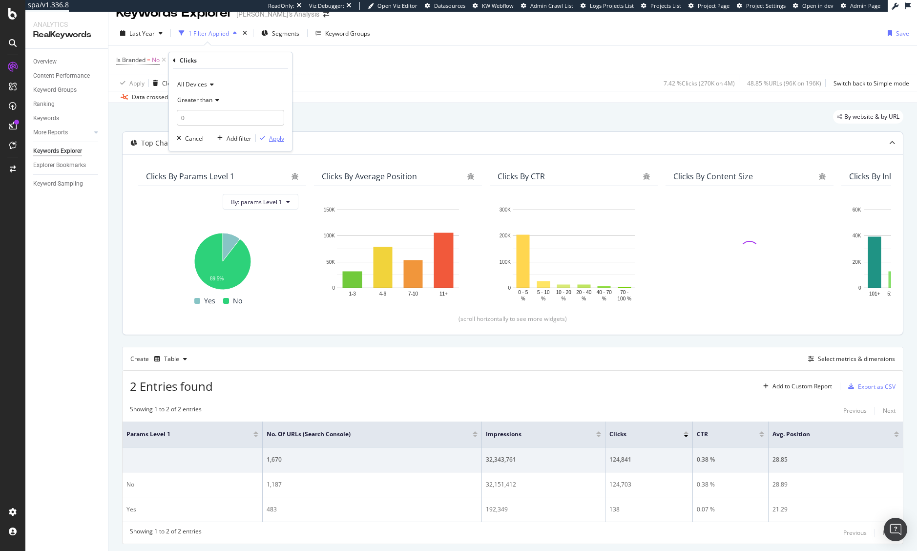
click at [270, 136] on div "Apply" at bounding box center [276, 138] width 15 height 8
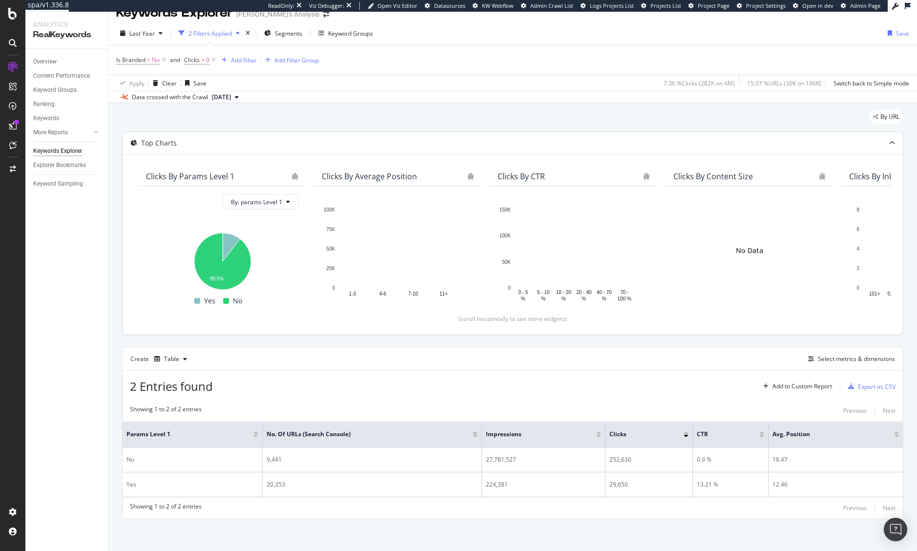
scroll to position [17, 0]
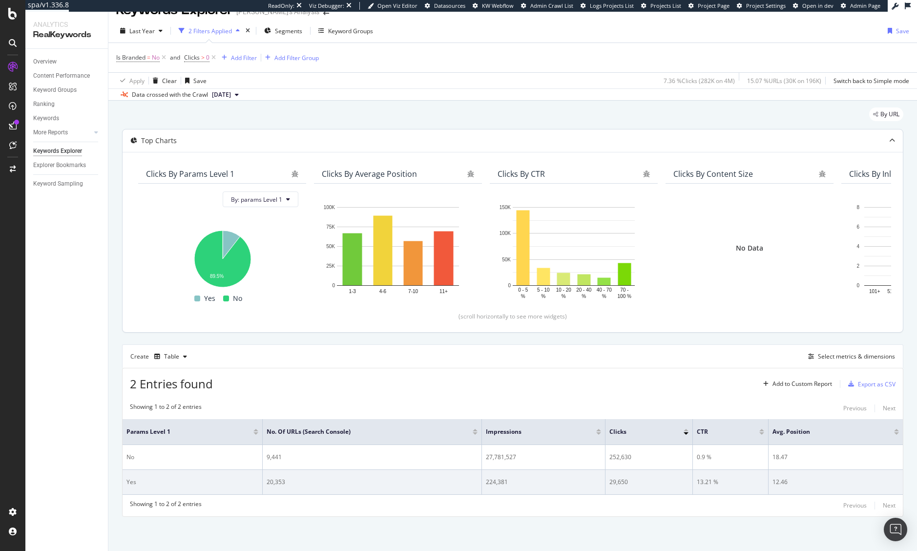
click at [134, 481] on div "Yes" at bounding box center [192, 481] width 132 height 9
drag, startPoint x: 132, startPoint y: 481, endPoint x: 323, endPoint y: 478, distance: 190.4
click at [323, 478] on tr "Yes 20,353 224,381 29,650 13.21 % 12.46" at bounding box center [513, 482] width 780 height 25
click at [311, 478] on div "20,353" at bounding box center [372, 481] width 211 height 9
drag, startPoint x: 307, startPoint y: 479, endPoint x: 124, endPoint y: 488, distance: 183.3
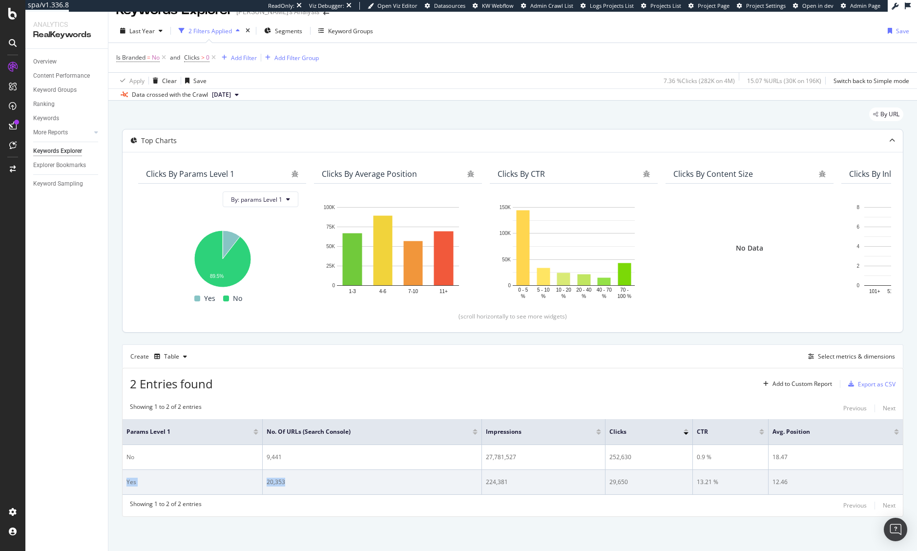
click at [124, 488] on tr "Yes 20,353 224,381 29,650 13.21 % 12.46" at bounding box center [513, 482] width 780 height 25
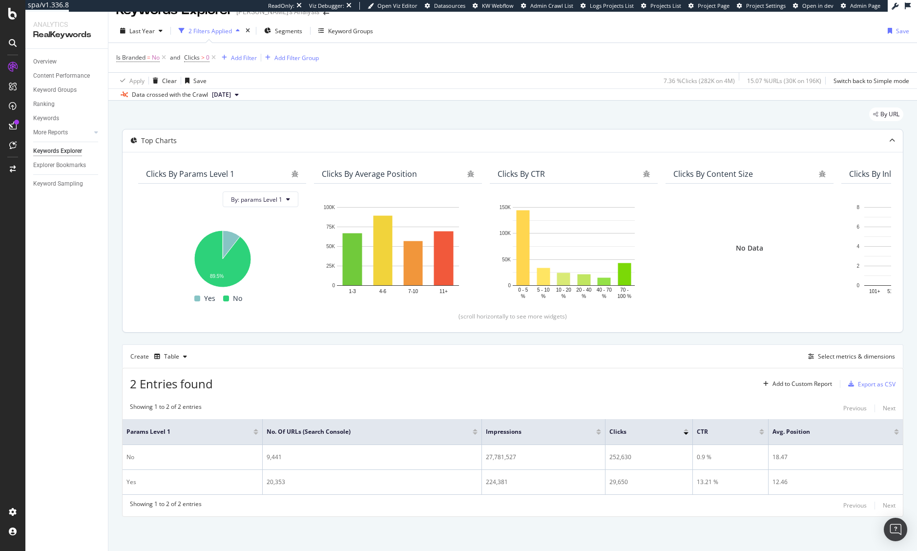
click at [79, 482] on div "Overview Content Performance Keyword Groups Ranking Keywords More Reports Count…" at bounding box center [66, 300] width 83 height 502
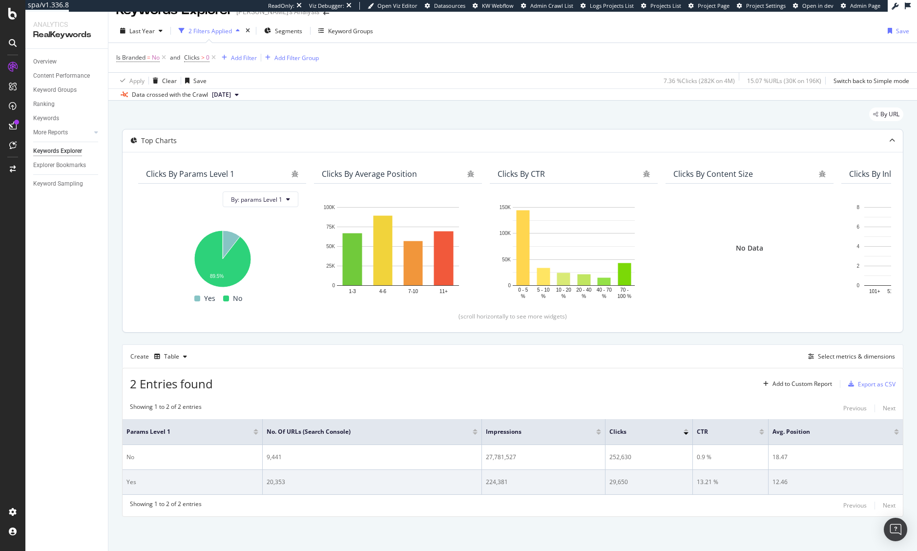
click at [276, 481] on div "20,353" at bounding box center [372, 481] width 211 height 9
click at [141, 481] on div "Yes" at bounding box center [192, 481] width 132 height 9
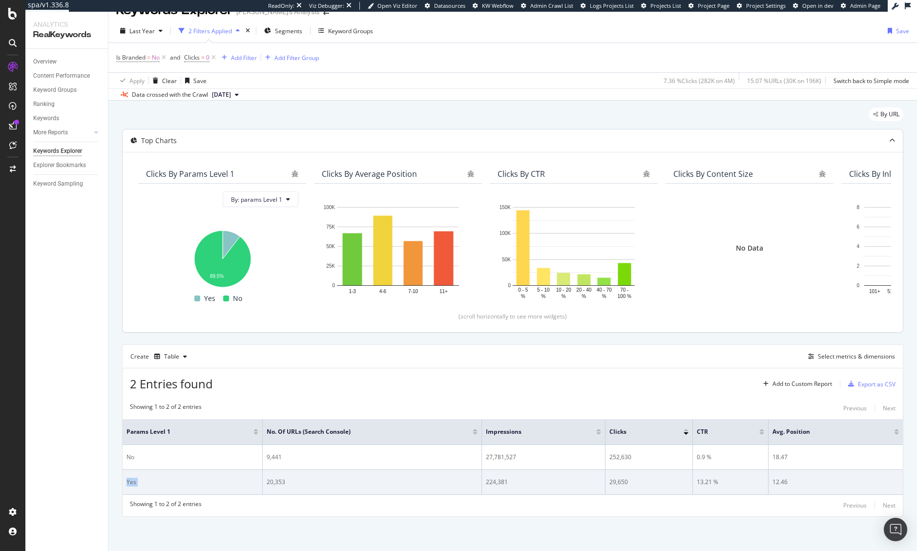
click at [141, 481] on div "Yes" at bounding box center [192, 481] width 132 height 9
drag, startPoint x: 626, startPoint y: 481, endPoint x: 544, endPoint y: 491, distance: 82.6
click at [558, 489] on tr "Yes 20,353 224,381 29,650 13.21 % 12.46" at bounding box center [513, 482] width 780 height 25
drag, startPoint x: 289, startPoint y: 478, endPoint x: 260, endPoint y: 483, distance: 29.2
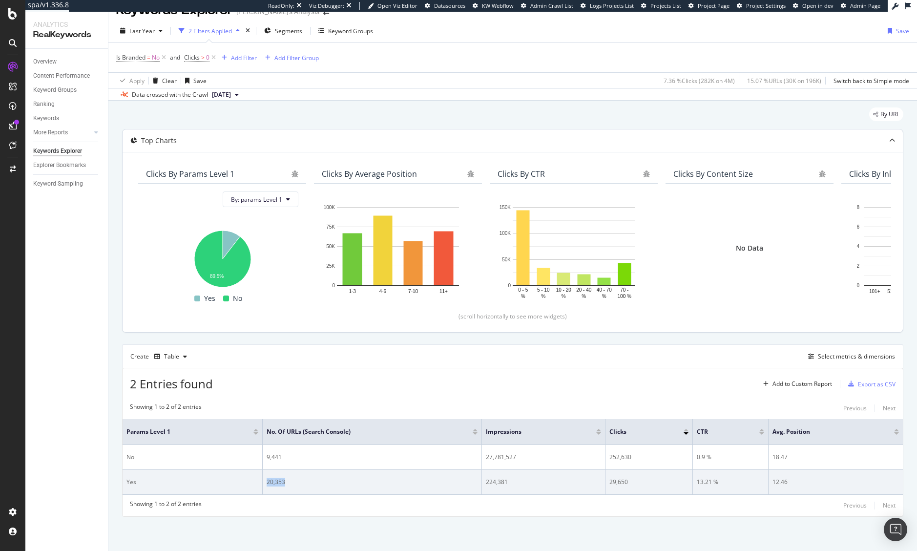
click at [260, 483] on tr "Yes 20,353 224,381 29,650 13.21 % 12.46" at bounding box center [513, 482] width 780 height 25
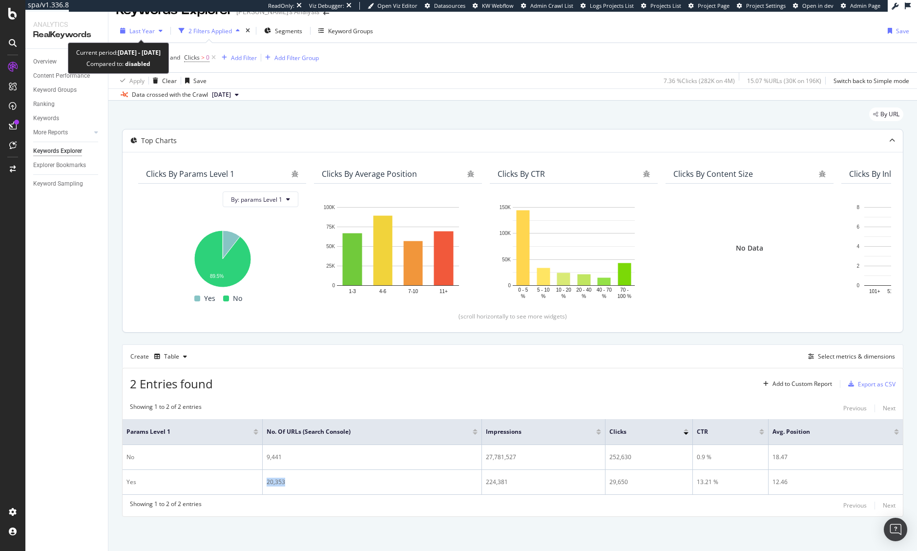
click at [139, 27] on span "Last Year" at bounding box center [141, 31] width 25 height 8
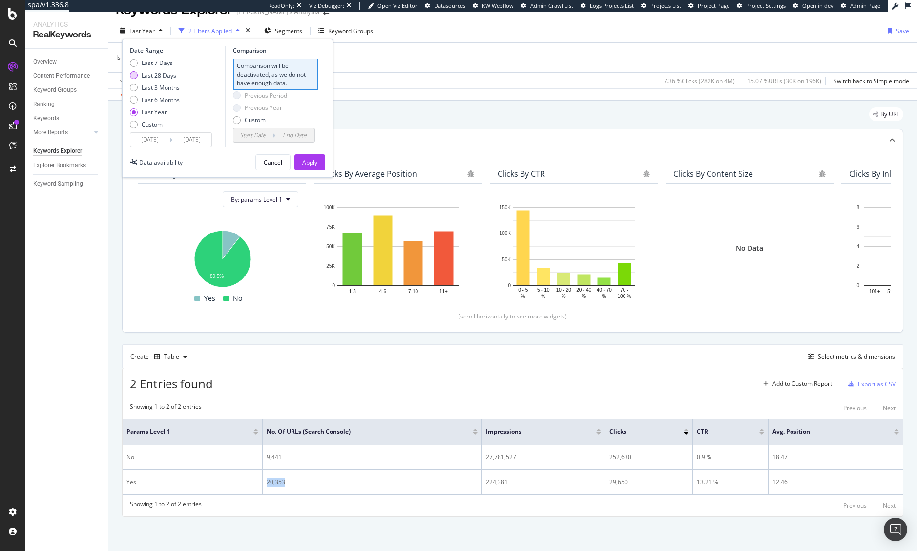
click at [148, 78] on div "Last 28 Days" at bounding box center [159, 75] width 35 height 8
type input "2025/07/22"
type input "2025/06/24"
type input "2025/07/21"
click at [314, 167] on div "Apply" at bounding box center [309, 162] width 15 height 15
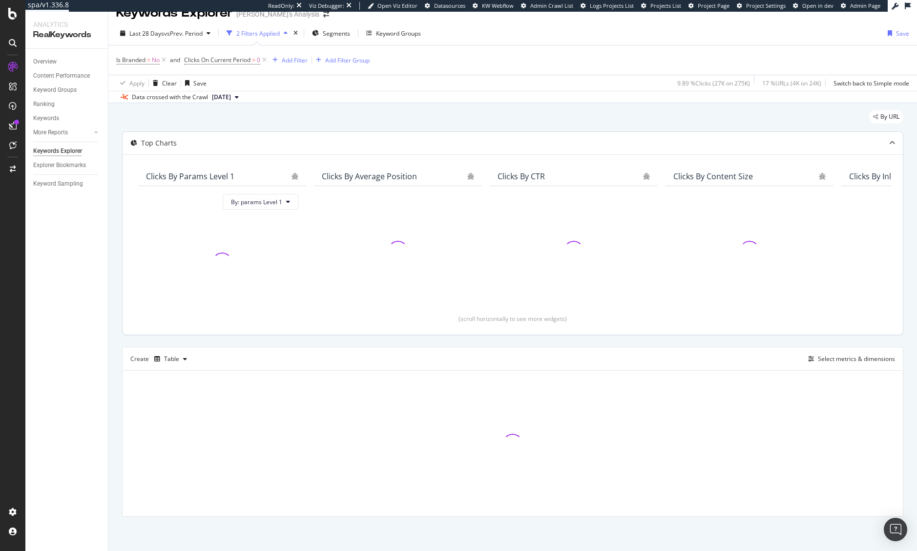
scroll to position [17, 0]
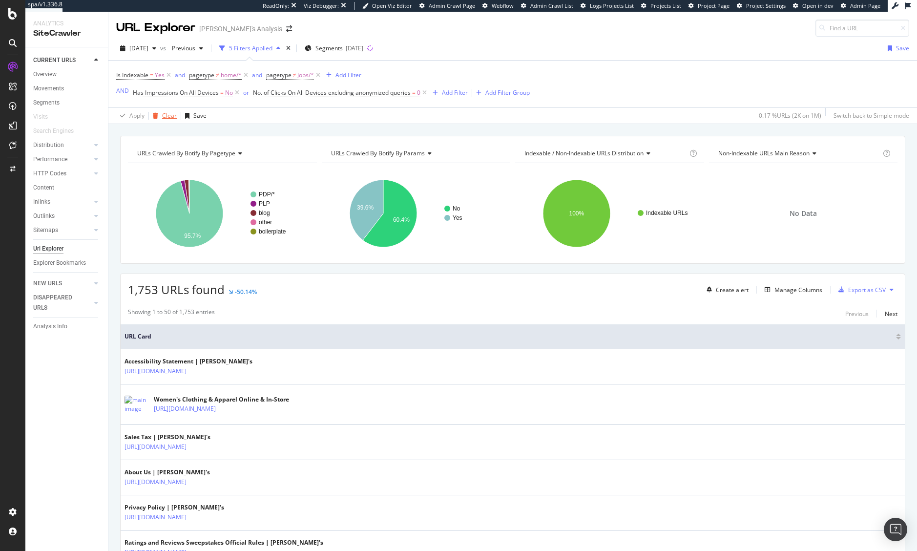
click at [168, 120] on div "Clear" at bounding box center [169, 115] width 15 height 8
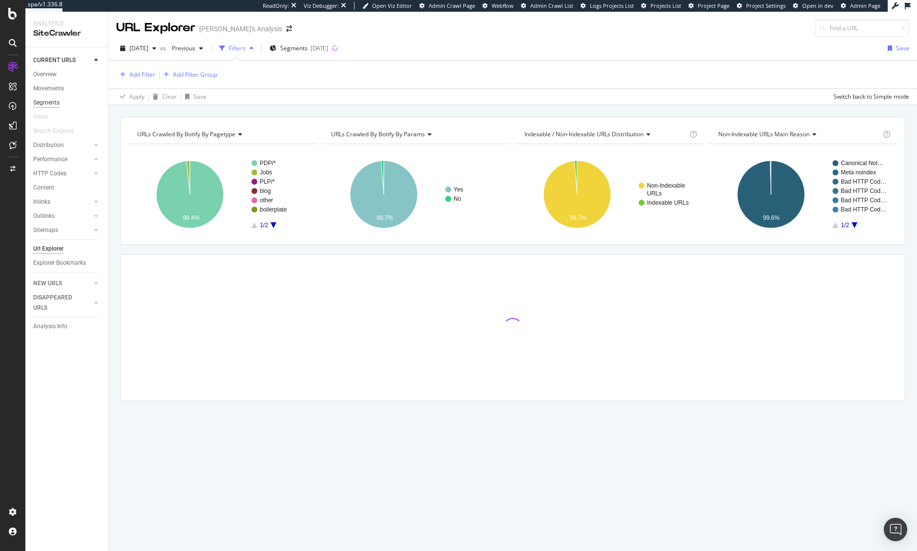
click at [43, 101] on div "Segments" at bounding box center [46, 103] width 26 height 10
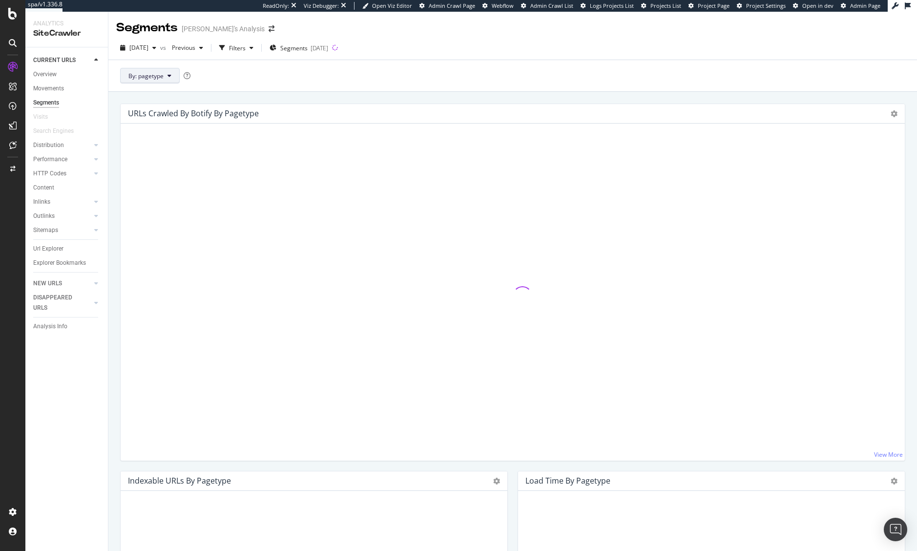
click at [165, 75] on button "By: pagetype" at bounding box center [150, 76] width 60 height 16
click at [144, 131] on span "params" at bounding box center [180, 128] width 105 height 9
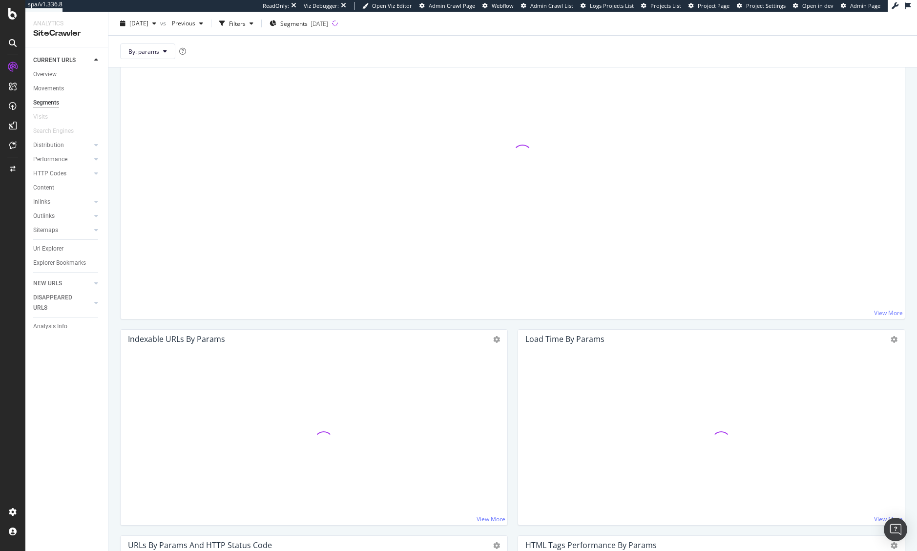
scroll to position [146, 0]
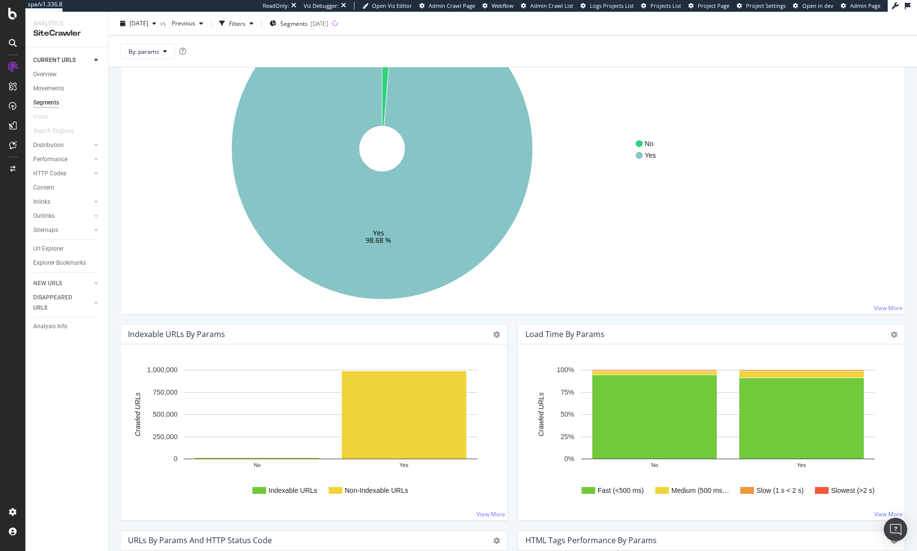
drag, startPoint x: 491, startPoint y: 332, endPoint x: 506, endPoint y: 338, distance: 16.0
click at [493, 331] on icon at bounding box center [496, 334] width 7 height 7
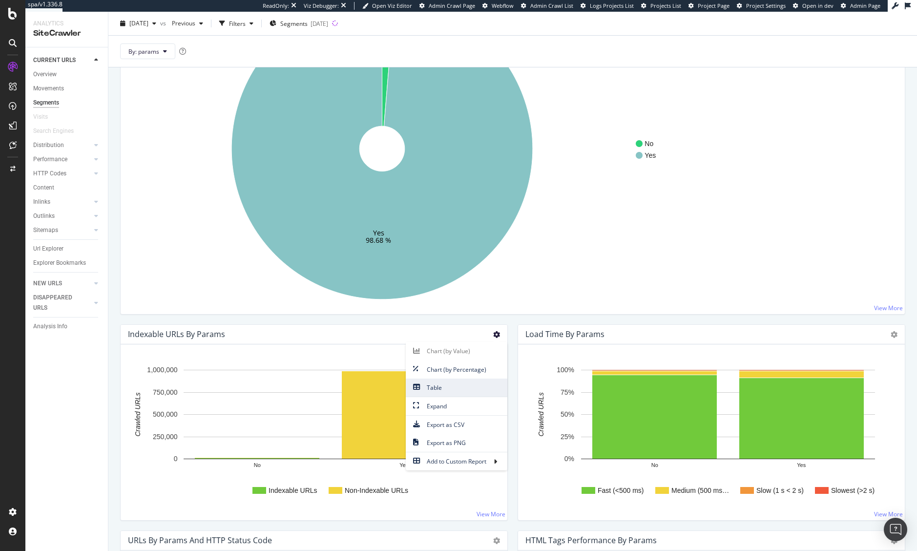
click at [467, 385] on span "Table" at bounding box center [457, 387] width 102 height 13
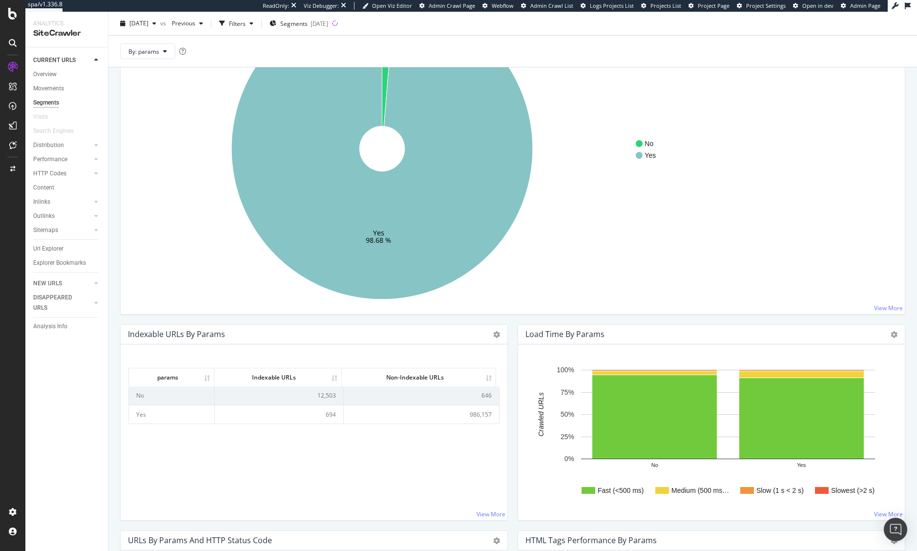
click at [328, 413] on td "694" at bounding box center [279, 414] width 129 height 19
click at [382, 450] on div "params Indexable URLs Non-Indexable URLs params Indexable URLs Non-Indexable UR…" at bounding box center [313, 436] width 371 height 152
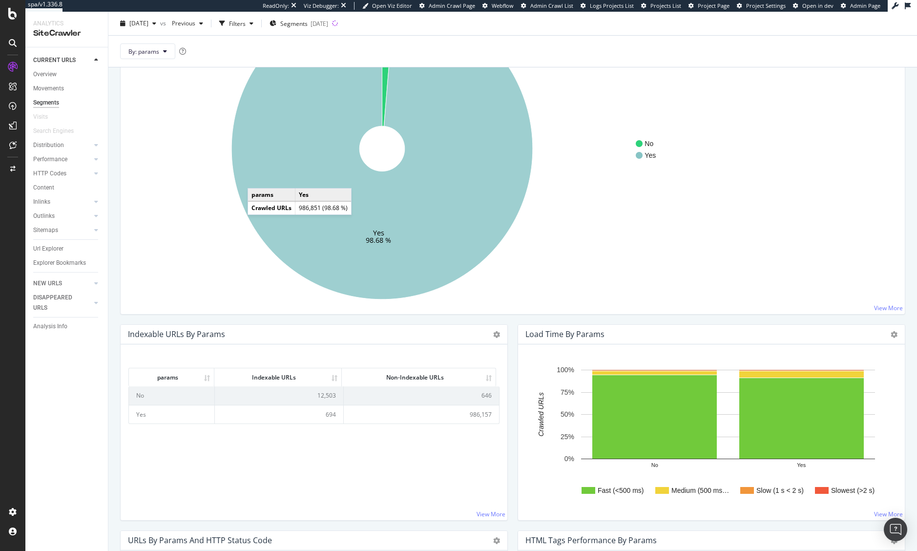
click at [257, 178] on icon at bounding box center [381, 148] width 301 height 301
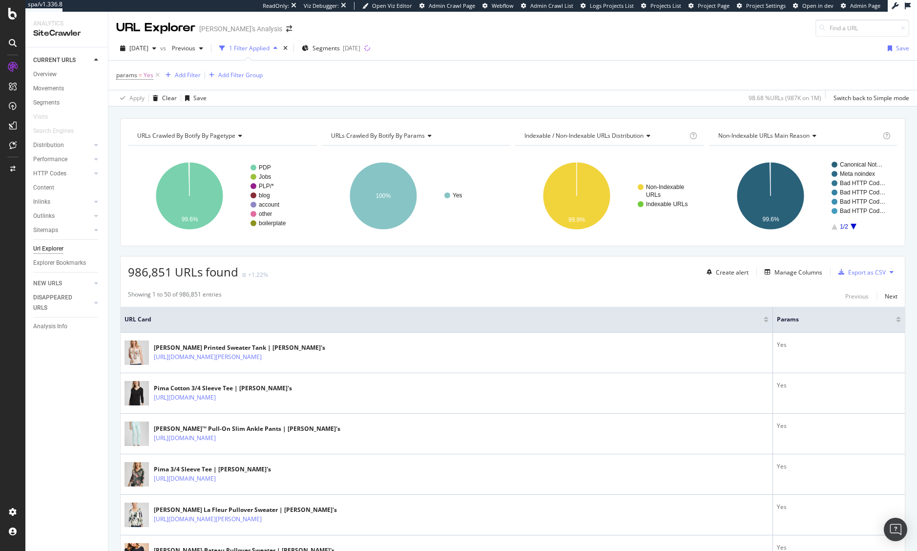
click at [634, 137] on span "Indexable / Non-Indexable URLs distribution" at bounding box center [583, 135] width 119 height 8
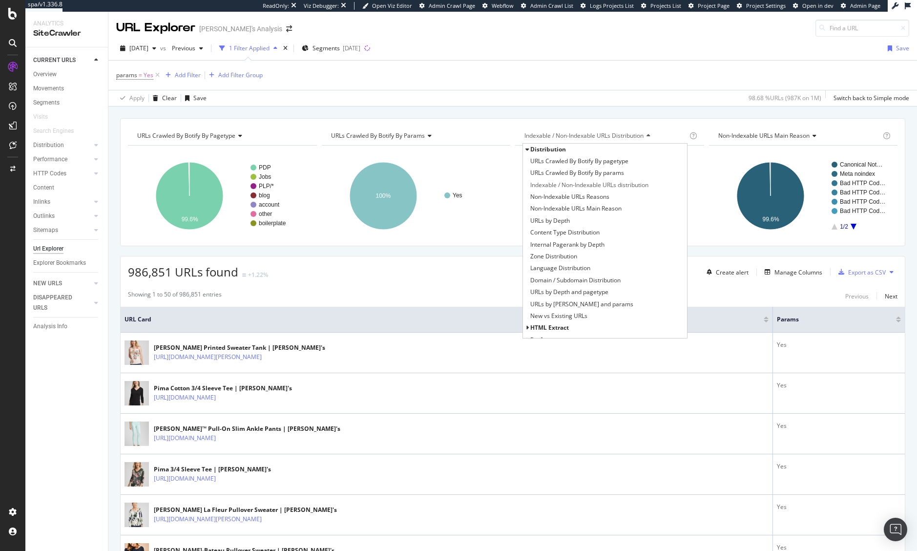
drag, startPoint x: 681, startPoint y: 87, endPoint x: 651, endPoint y: 89, distance: 29.8
click at [680, 85] on div "params = Yes Add Filter Add Filter Group" at bounding box center [512, 75] width 793 height 29
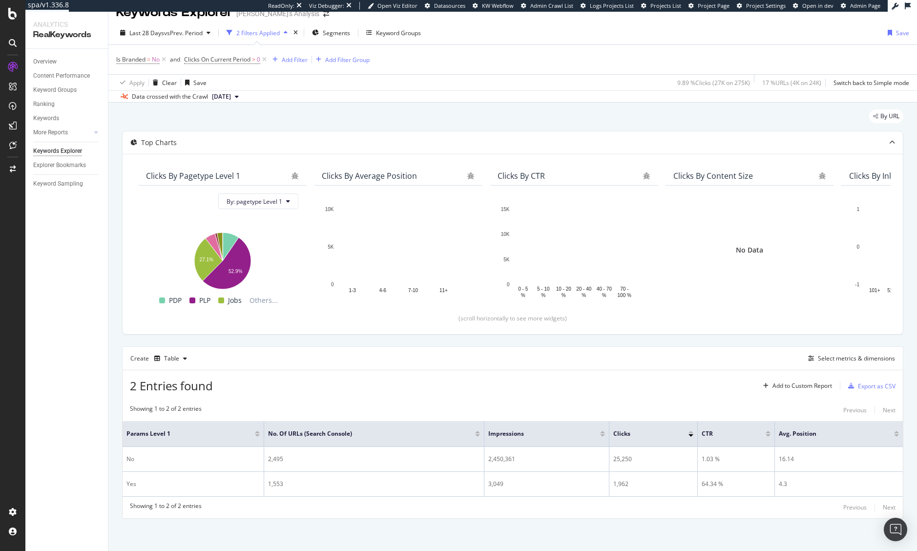
scroll to position [17, 0]
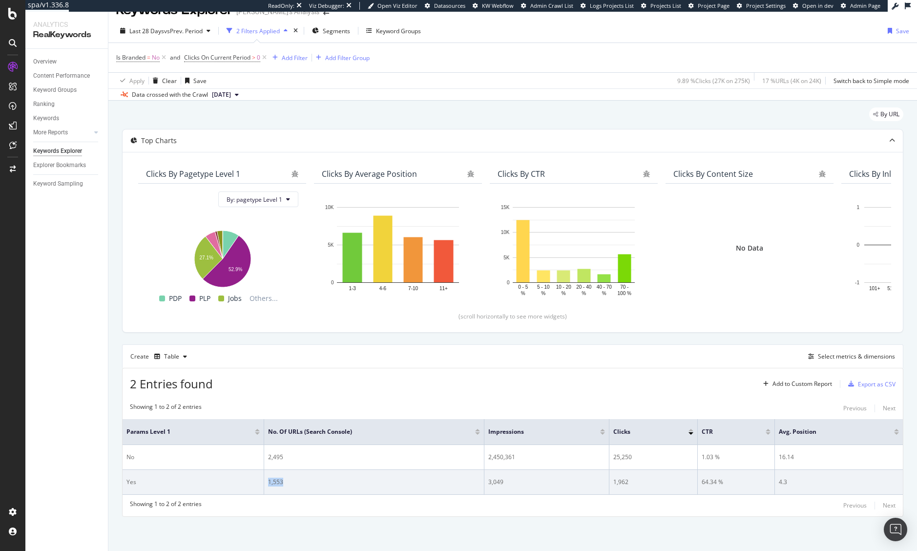
drag, startPoint x: 282, startPoint y: 482, endPoint x: 267, endPoint y: 483, distance: 15.1
click at [268, 483] on div "1,553" at bounding box center [374, 481] width 212 height 9
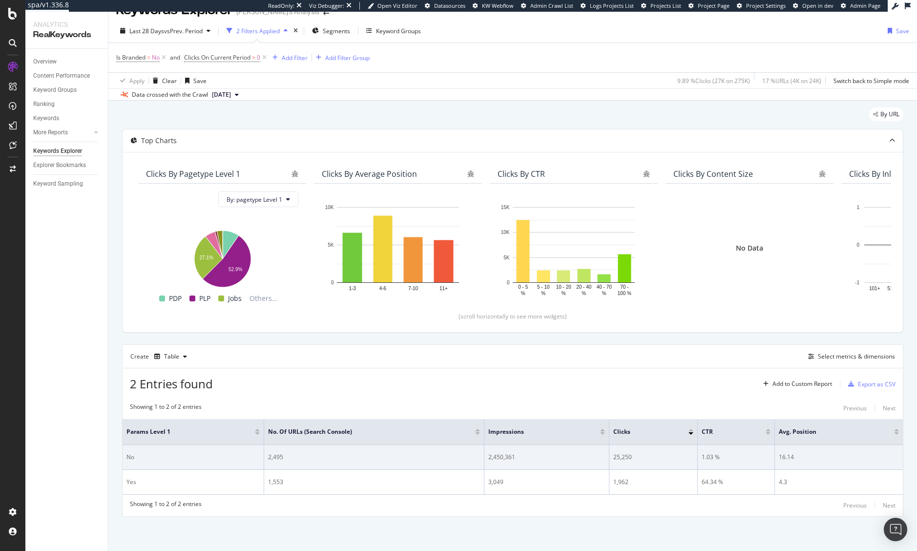
click at [265, 452] on td "2,495" at bounding box center [374, 457] width 220 height 25
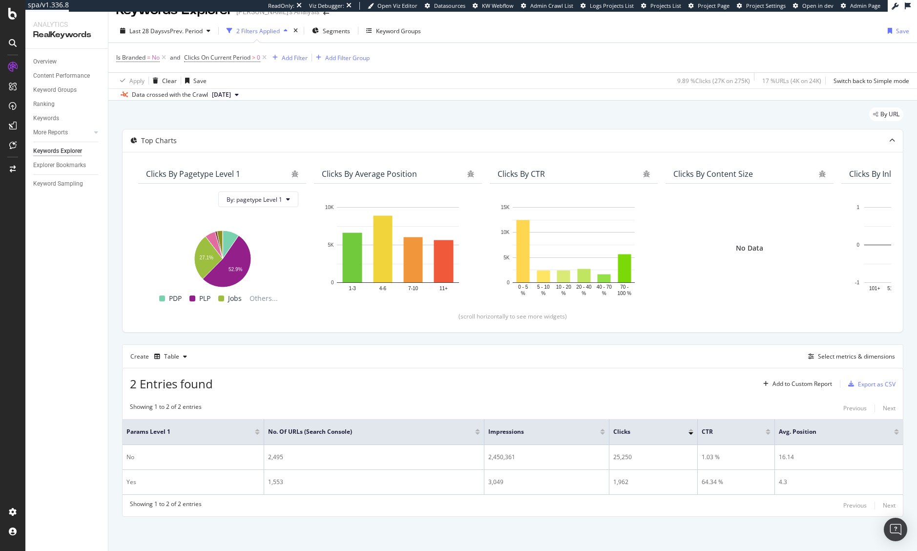
click at [279, 516] on div "Showing 1 to 2 of 2 entries Previous Next params Level 1 No. of URLs (Search Co…" at bounding box center [513, 456] width 780 height 119
click at [167, 27] on span "vs Prev. Period" at bounding box center [183, 31] width 39 height 8
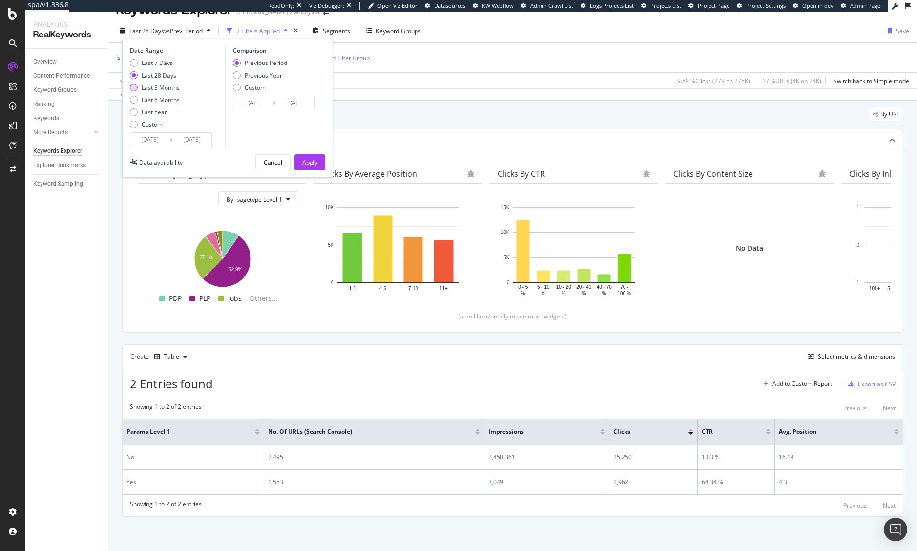
click at [163, 91] on div "Last 3 Months" at bounding box center [161, 87] width 38 height 8
type input "2025/05/19"
type input "2025/02/16"
type input "2025/05/18"
drag, startPoint x: 303, startPoint y: 162, endPoint x: 286, endPoint y: 421, distance: 260.3
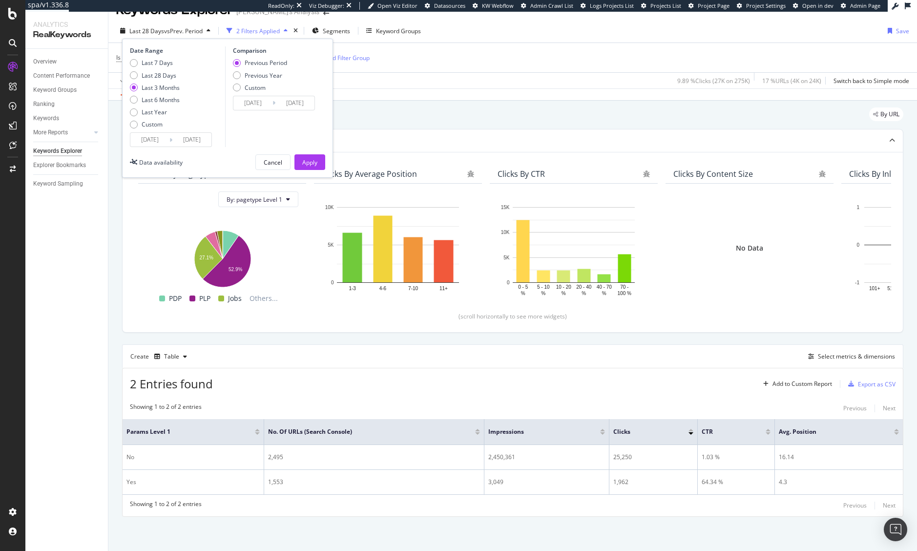
click at [304, 161] on div "Apply" at bounding box center [309, 162] width 15 height 8
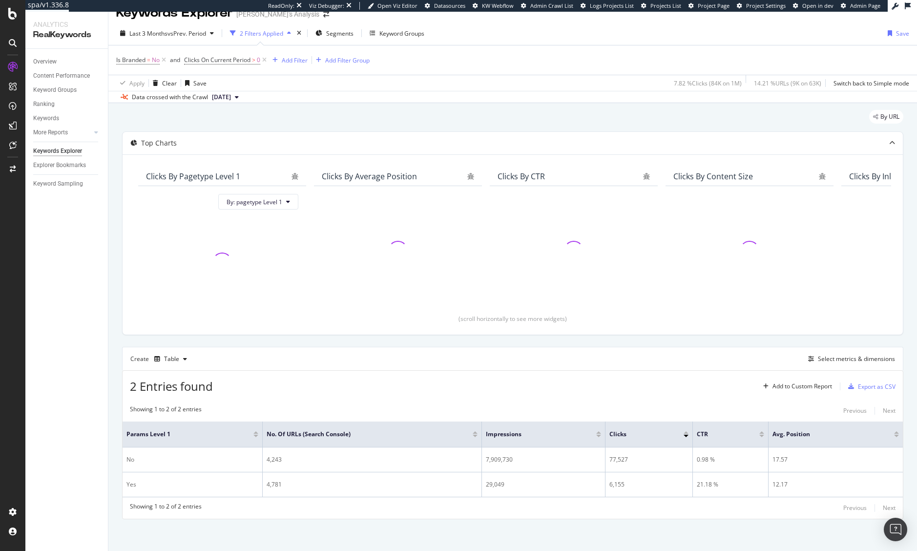
scroll to position [17, 0]
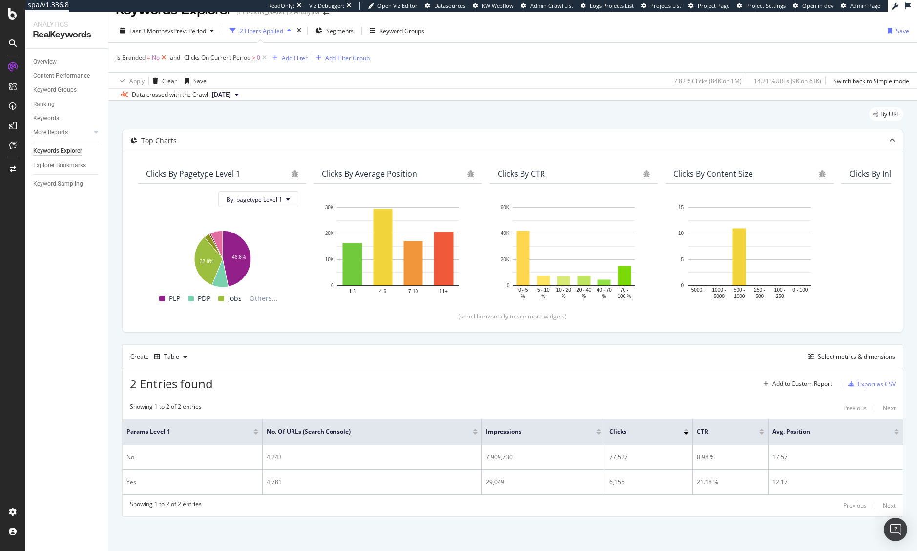
click at [165, 57] on icon at bounding box center [164, 58] width 8 height 10
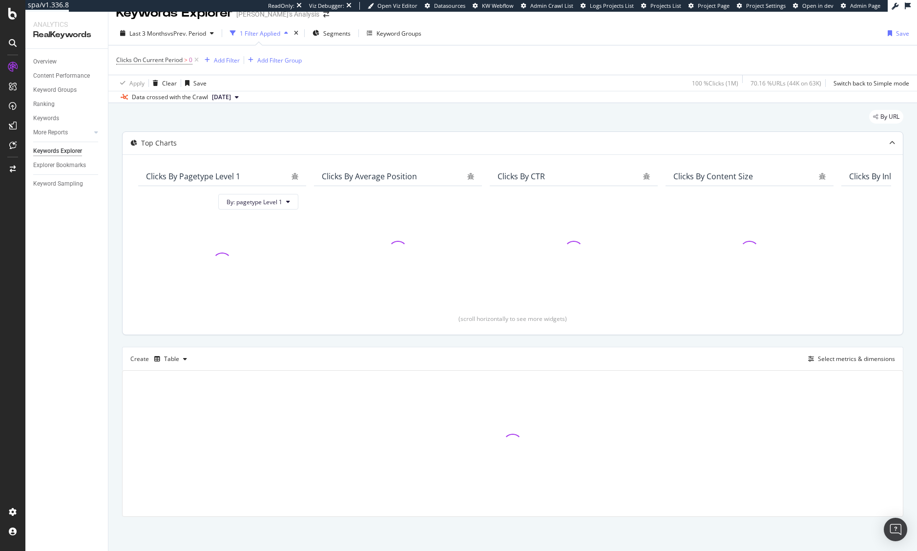
scroll to position [17, 0]
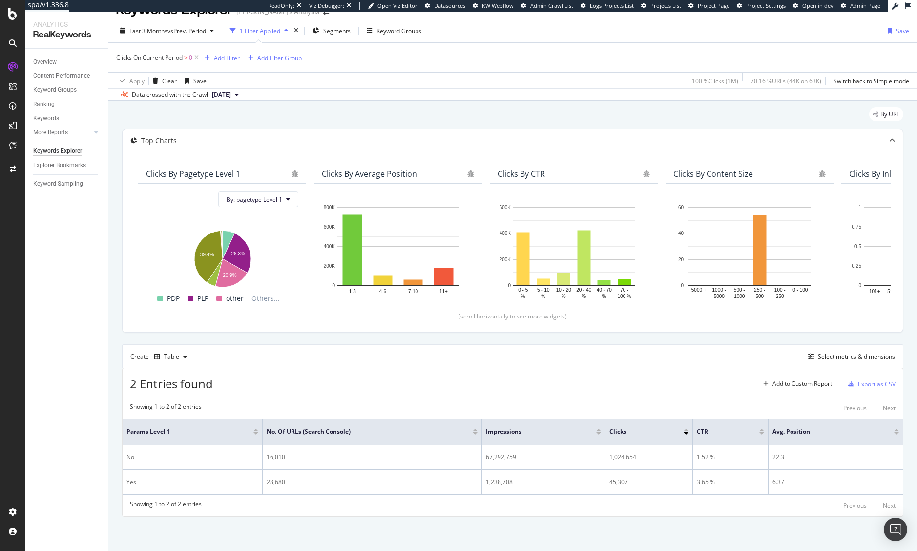
click at [228, 57] on div "Add Filter" at bounding box center [227, 58] width 26 height 8
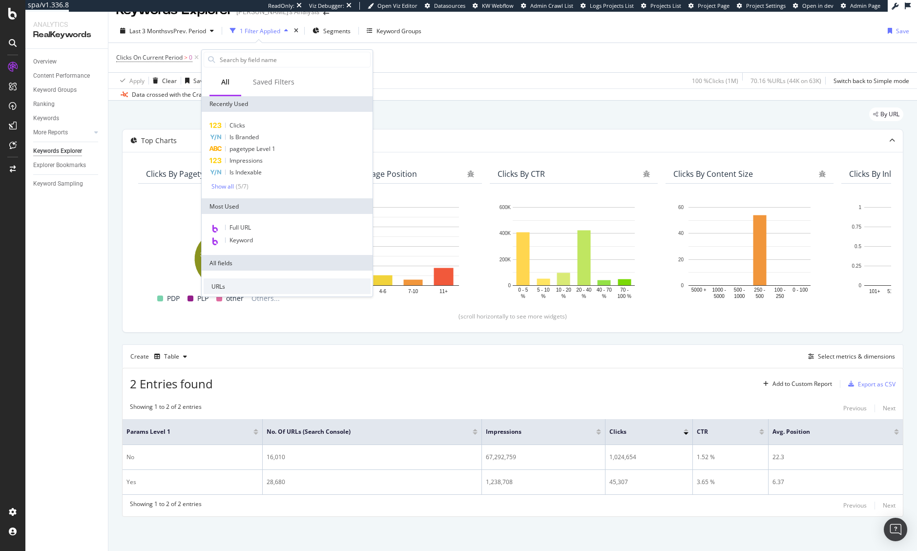
click at [431, 105] on div "By URL Top Charts Clicks By pagetype Level 1 By: pagetype Level 1 Hold CTRL whi…" at bounding box center [512, 326] width 808 height 450
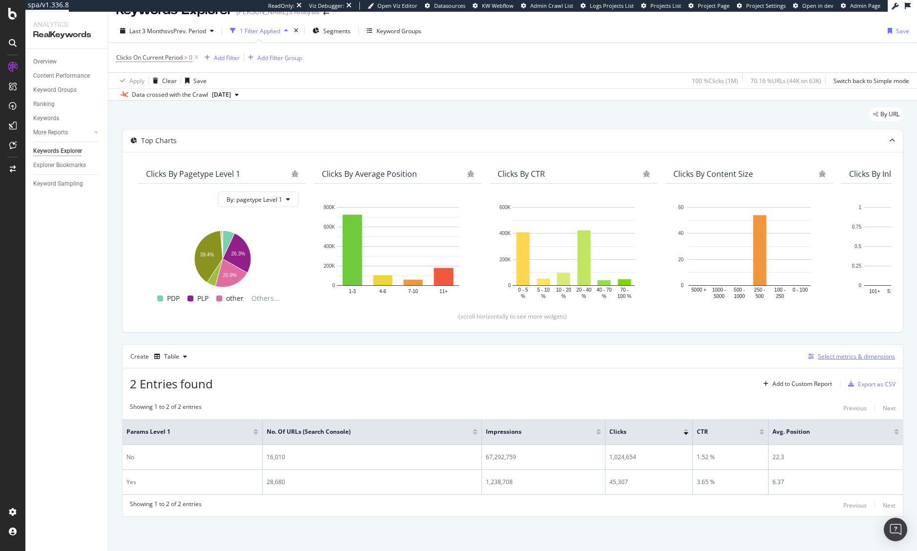
click at [832, 357] on div "Select metrics & dimensions" at bounding box center [856, 356] width 77 height 8
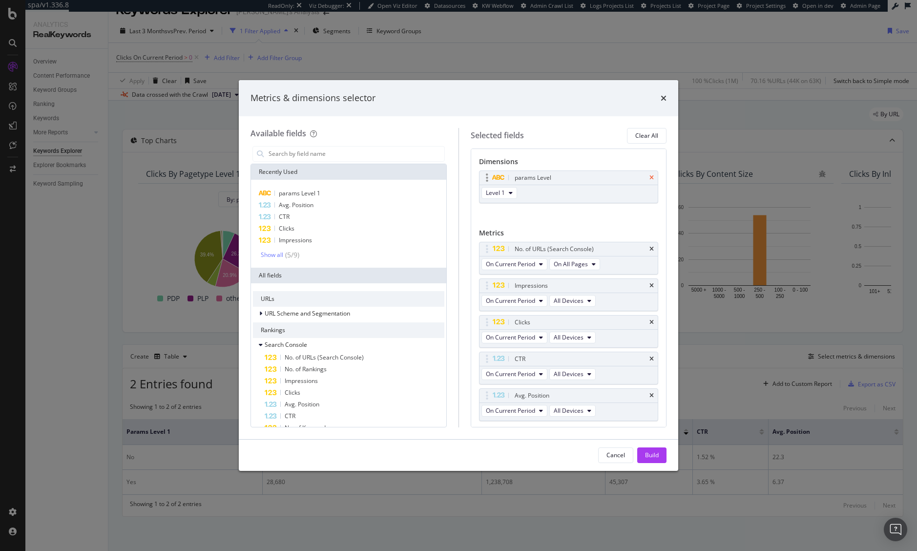
click at [649, 180] on icon "times" at bounding box center [651, 178] width 4 height 6
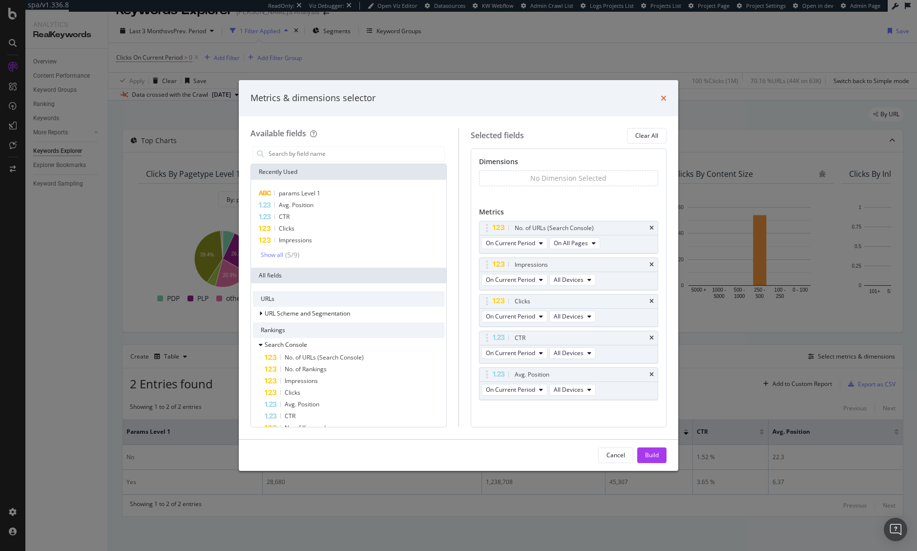
click at [664, 99] on icon "times" at bounding box center [663, 98] width 6 height 8
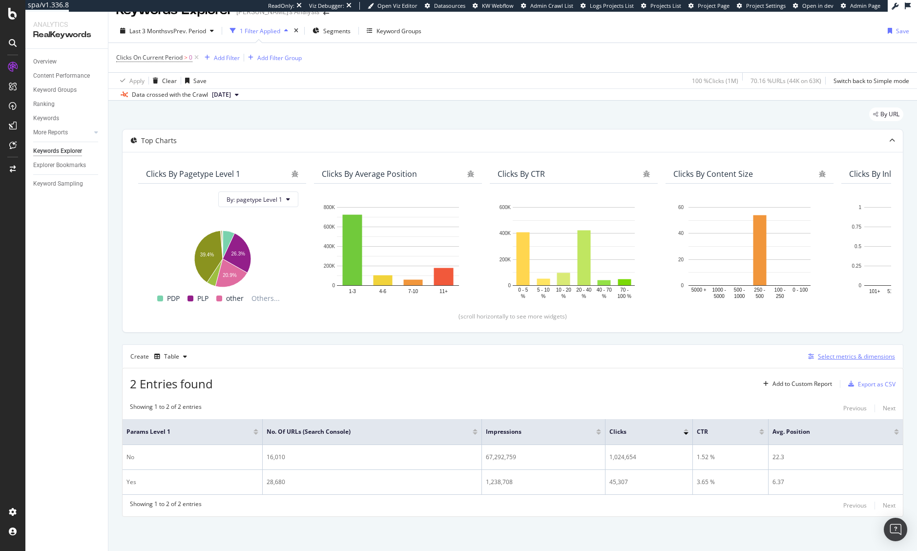
click at [854, 353] on div "Select metrics & dimensions" at bounding box center [856, 356] width 77 height 8
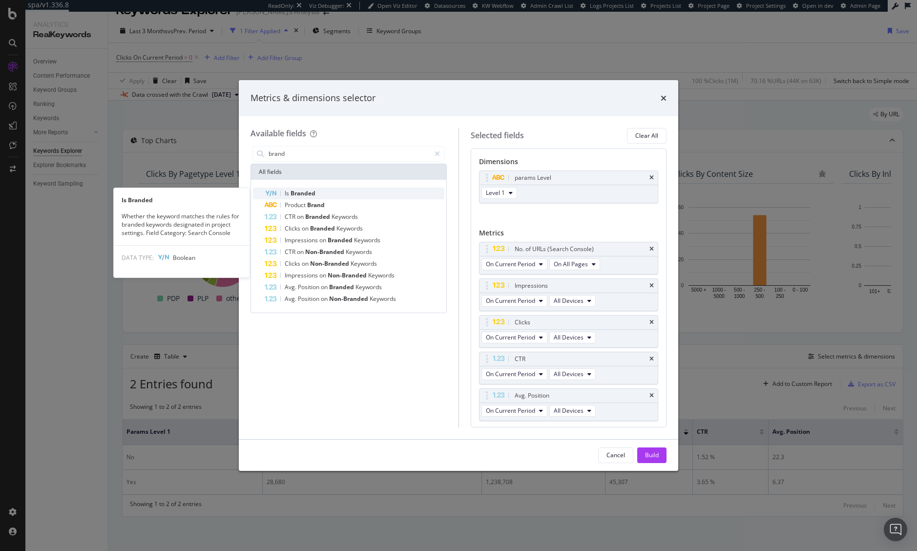
type input "brand"
click at [384, 191] on div "Is Branded" at bounding box center [355, 193] width 180 height 12
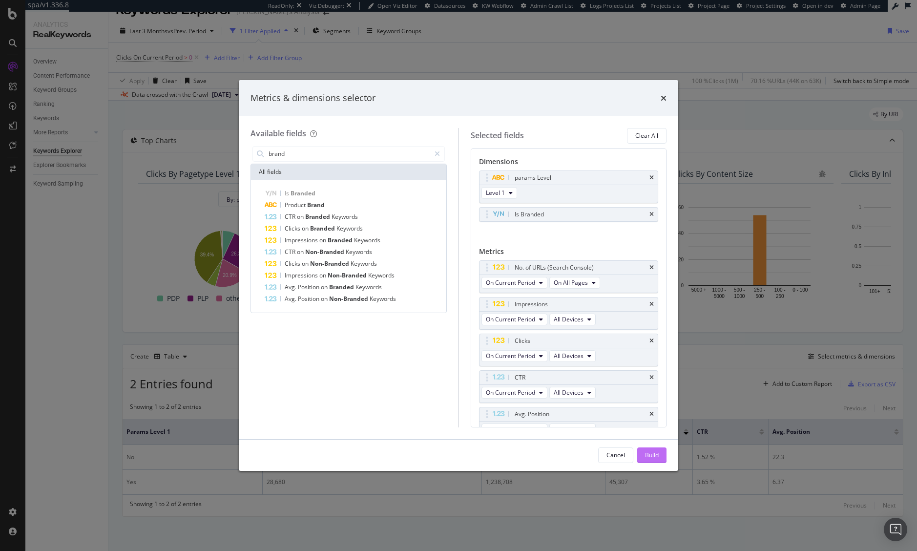
click at [648, 454] on div "Build" at bounding box center [652, 455] width 14 height 8
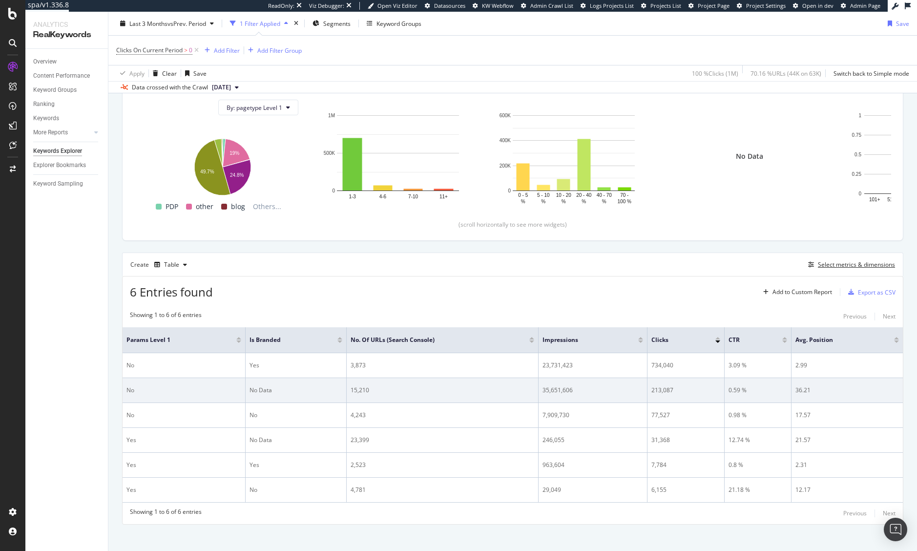
scroll to position [117, 0]
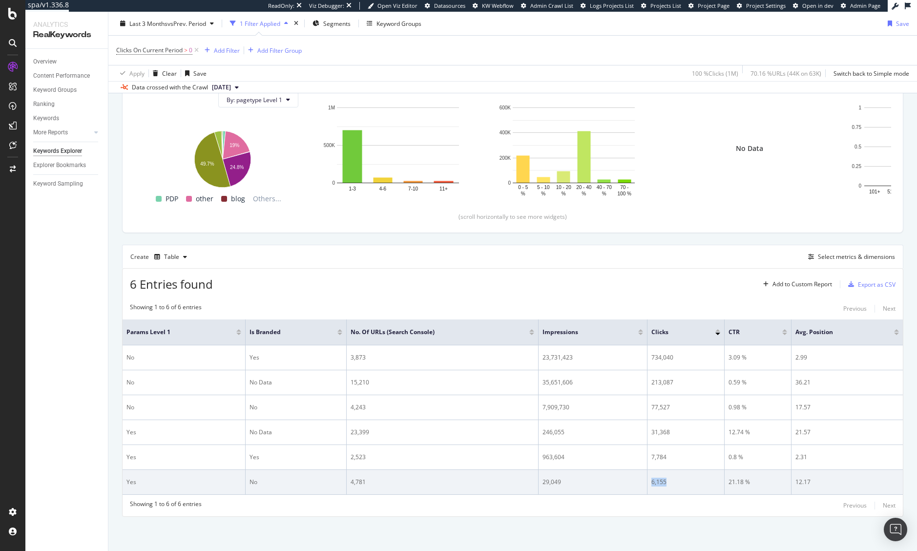
drag, startPoint x: 663, startPoint y: 487, endPoint x: 641, endPoint y: 484, distance: 22.6
click at [641, 484] on tr "Yes No 4,781 29,049 6,155 21.18 % 12.17" at bounding box center [513, 482] width 780 height 25
click at [366, 490] on td "4,781" at bounding box center [443, 482] width 192 height 25
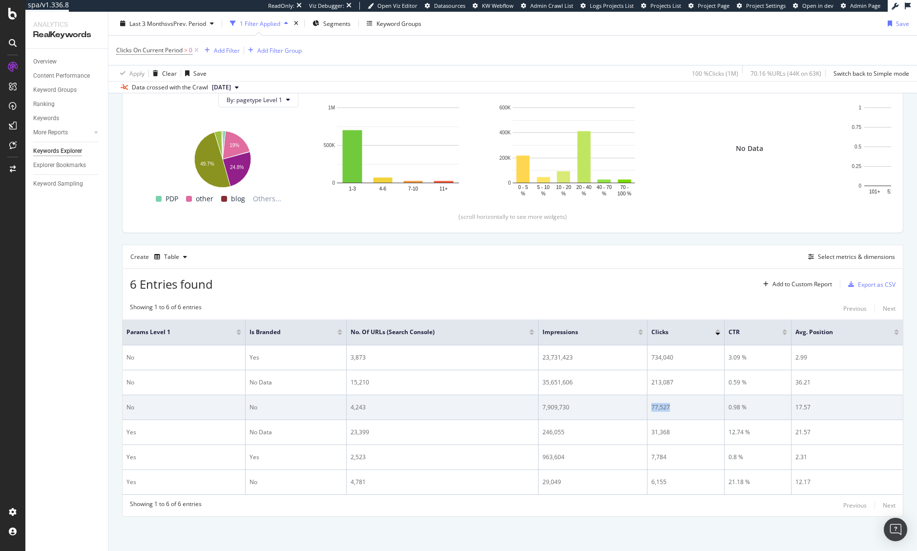
drag, startPoint x: 669, startPoint y: 408, endPoint x: 542, endPoint y: 411, distance: 127.0
click at [588, 409] on tr "No No 4,243 7,909,730 77,527 0.98 % 17.57" at bounding box center [513, 407] width 780 height 25
click at [447, 401] on td "4,243" at bounding box center [443, 407] width 192 height 25
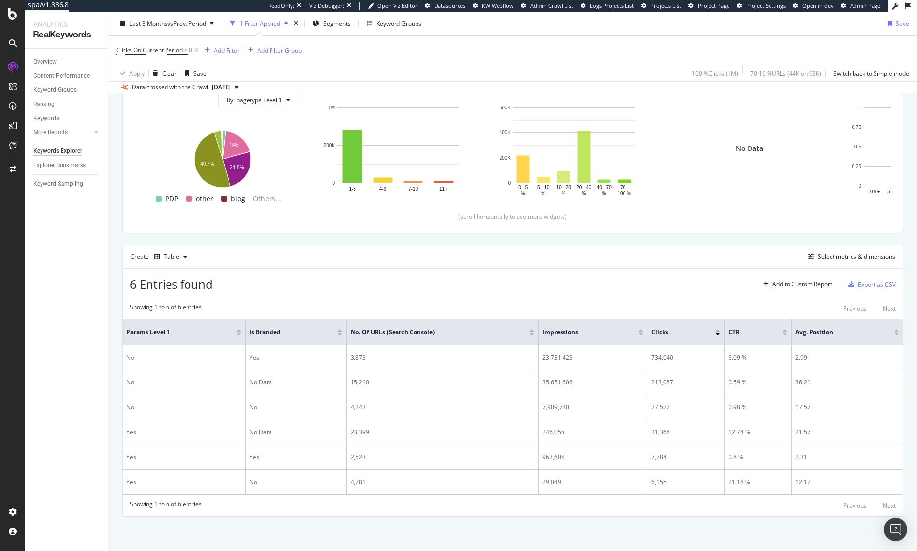
click at [544, 532] on div "By URL Top Charts Clicks By pagetype Level 1 By: pagetype Level 1 Hold CTRL whi…" at bounding box center [512, 275] width 808 height 549
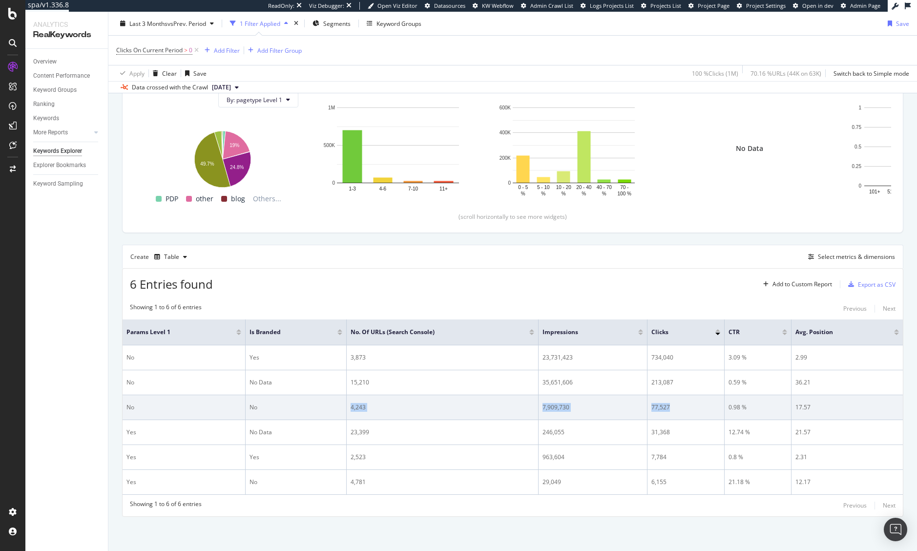
drag, startPoint x: 665, startPoint y: 405, endPoint x: 254, endPoint y: 411, distance: 410.6
click at [255, 410] on tr "No No 4,243 7,909,730 77,527 0.98 % 17.57" at bounding box center [513, 407] width 780 height 25
click at [348, 415] on td "4,243" at bounding box center [443, 407] width 192 height 25
click at [352, 408] on div "4,243" at bounding box center [443, 407] width 184 height 9
click at [375, 411] on div "4,243" at bounding box center [443, 407] width 184 height 9
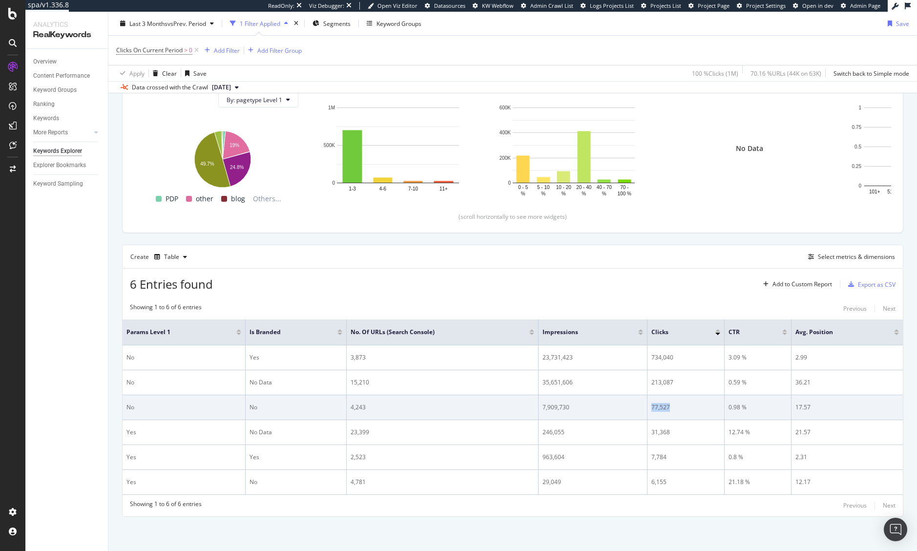
drag, startPoint x: 667, startPoint y: 411, endPoint x: 619, endPoint y: 411, distance: 47.4
click at [619, 408] on tr "No No 4,243 7,909,730 77,527 0.98 % 17.57" at bounding box center [513, 407] width 780 height 25
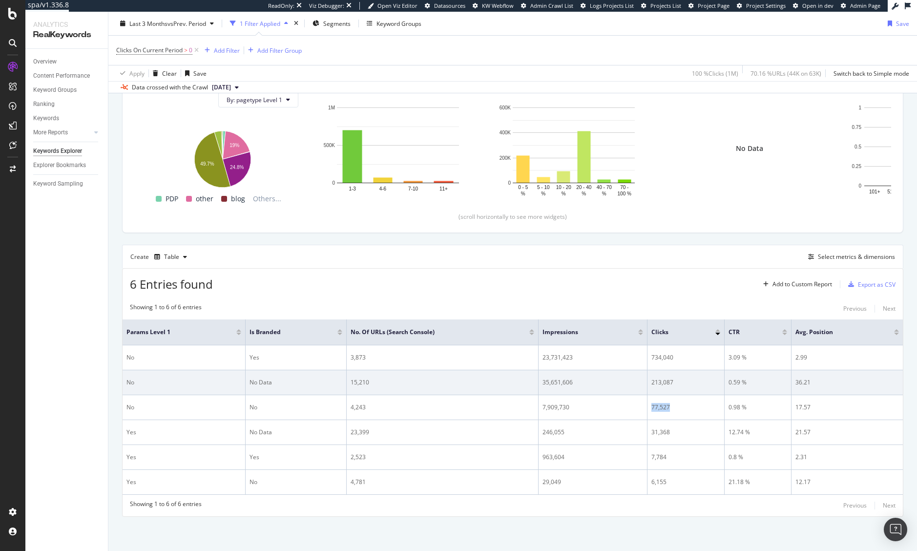
scroll to position [68, 0]
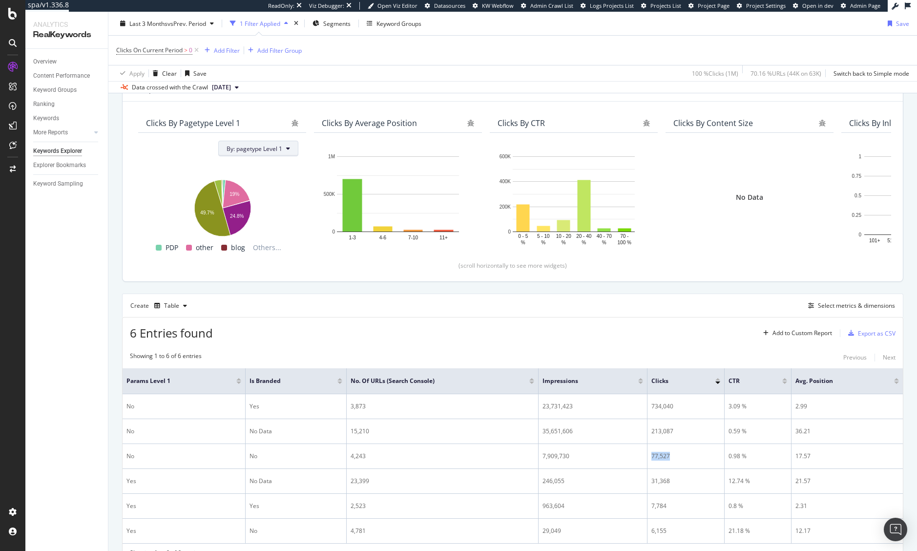
click at [277, 149] on span "By: pagetype Level 1" at bounding box center [255, 148] width 56 height 8
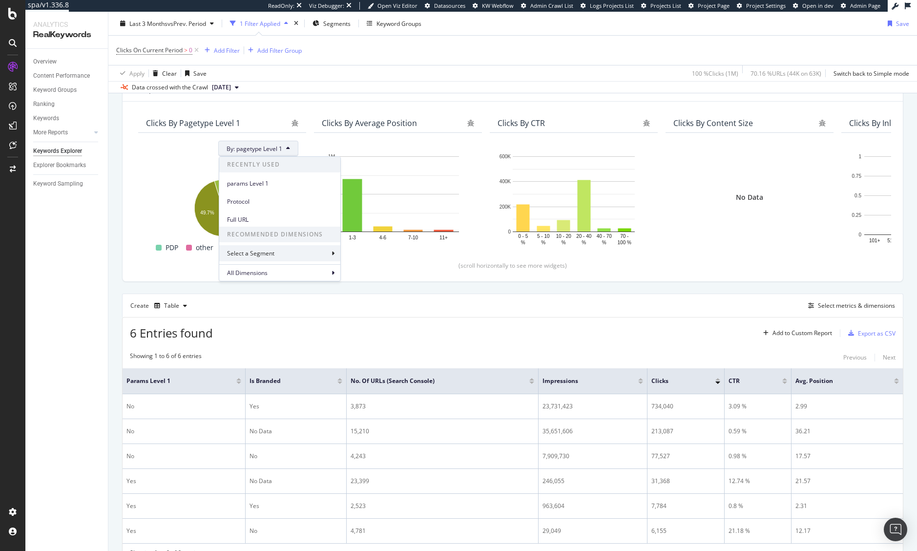
click at [279, 255] on div "Select a Segment" at bounding box center [279, 253] width 121 height 16
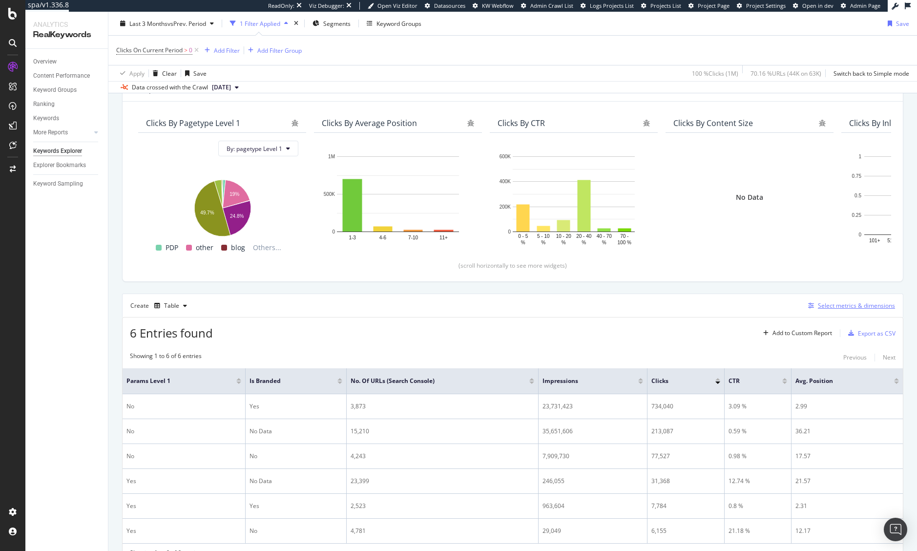
click at [836, 306] on div "Select metrics & dimensions" at bounding box center [856, 305] width 77 height 8
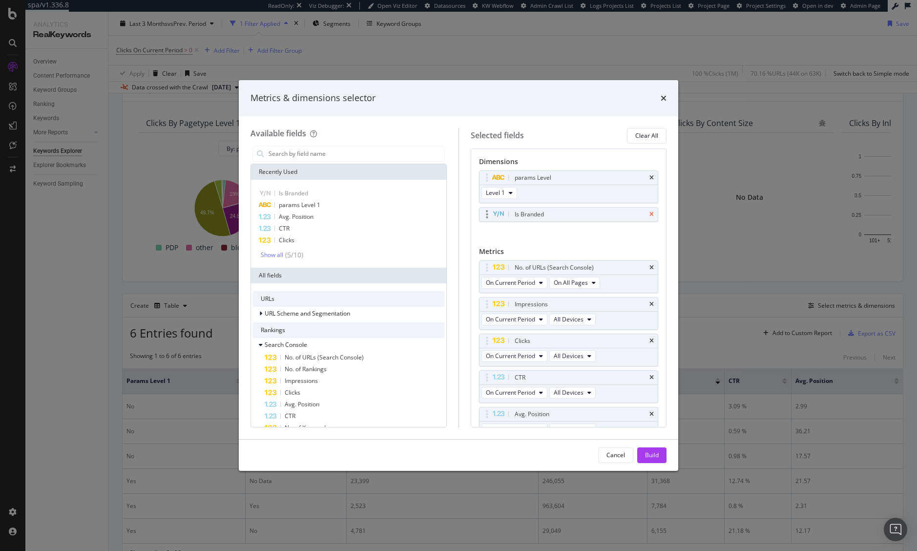
click at [649, 212] on icon "times" at bounding box center [651, 214] width 4 height 6
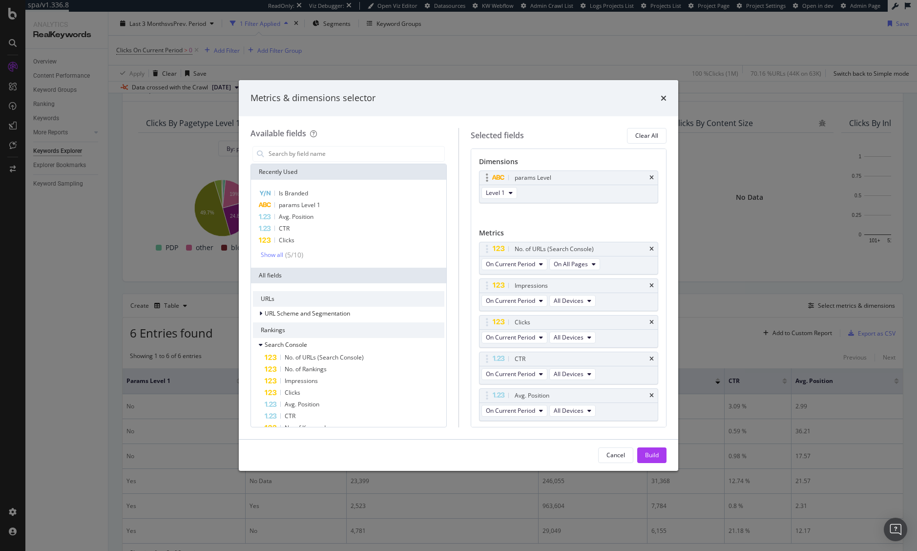
click at [648, 177] on div "params Level" at bounding box center [568, 178] width 179 height 14
click at [641, 178] on div "params Level" at bounding box center [568, 178] width 179 height 14
click at [649, 178] on icon "times" at bounding box center [651, 178] width 4 height 6
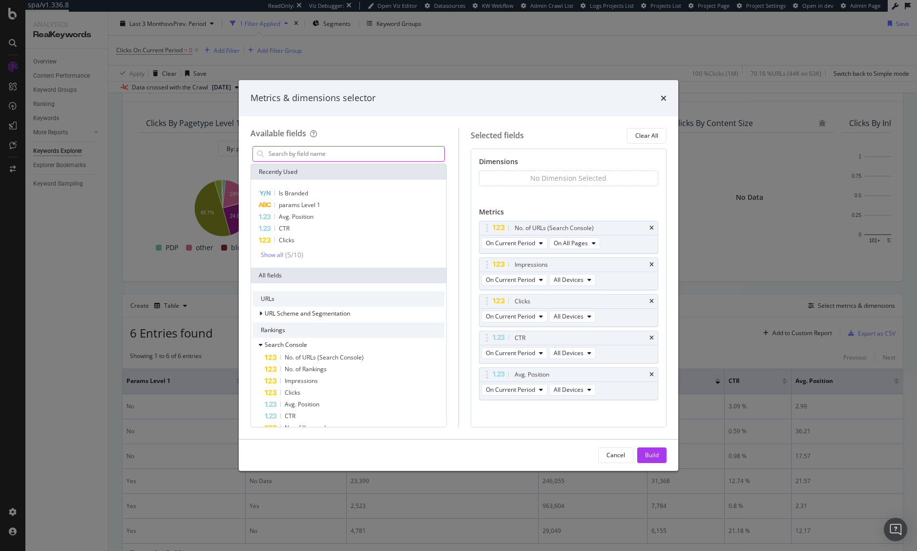
click at [343, 154] on input "modal" at bounding box center [356, 153] width 177 height 15
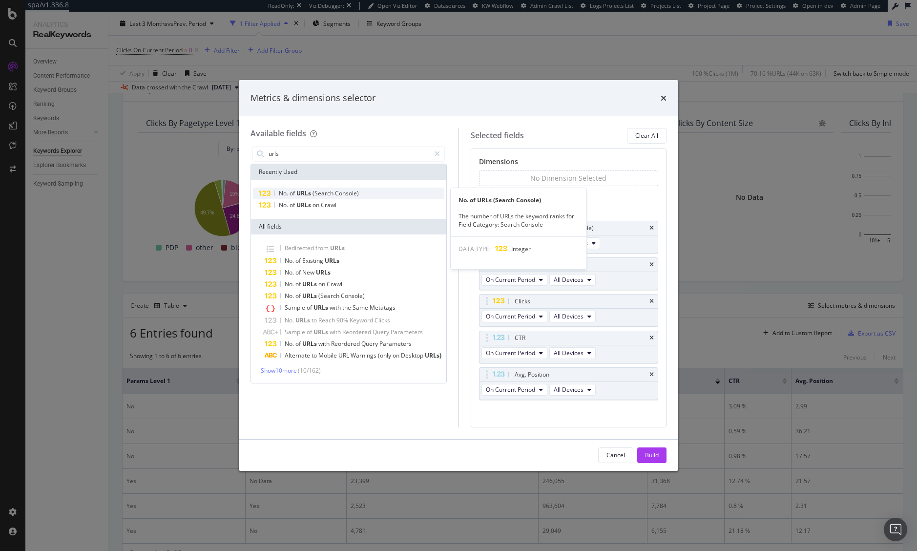
click at [358, 194] on span "Console)" at bounding box center [347, 193] width 24 height 8
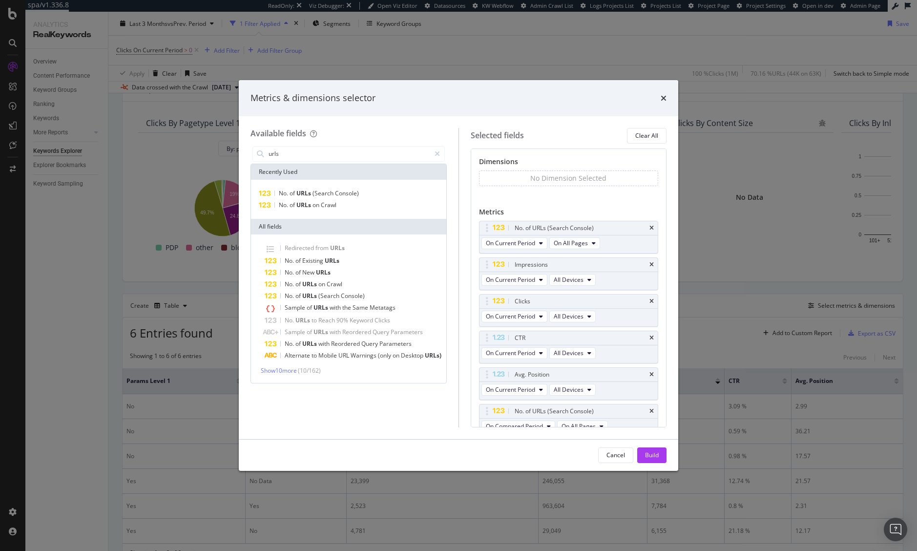
scroll to position [10, 0]
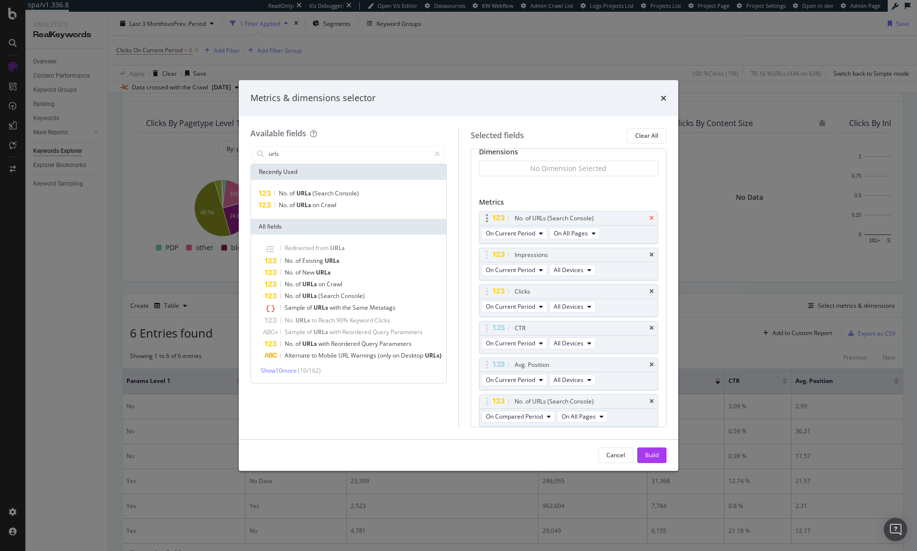
click at [649, 218] on icon "times" at bounding box center [651, 218] width 4 height 6
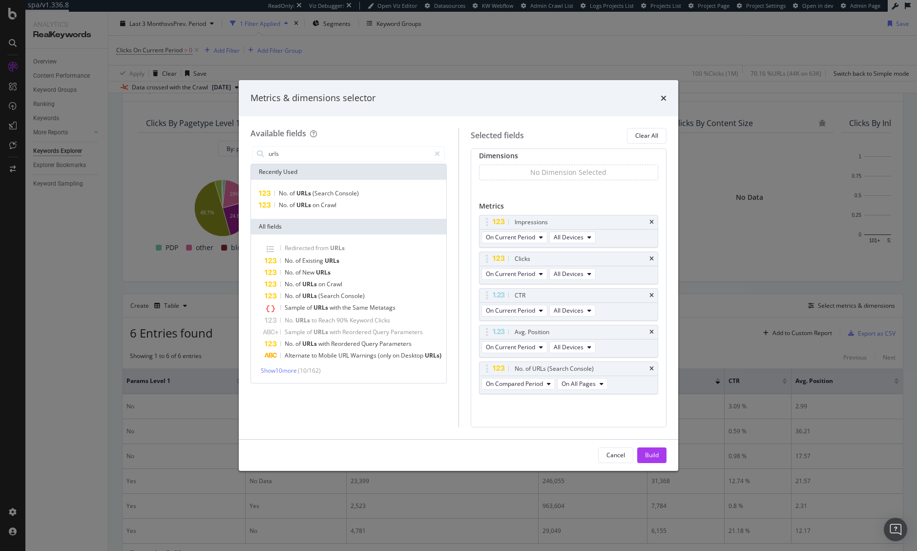
click at [649, 369] on icon "times" at bounding box center [651, 369] width 4 height 6
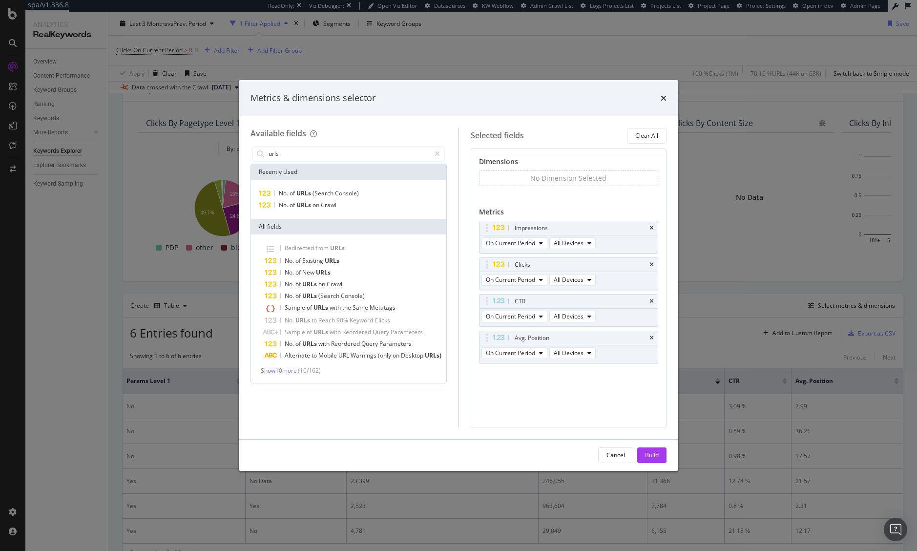
click at [334, 143] on div "Available fields urls Recently Used No. of URLs (Search Console) No. of URLs on…" at bounding box center [354, 277] width 208 height 299
click at [334, 155] on input "urls" at bounding box center [349, 153] width 163 height 15
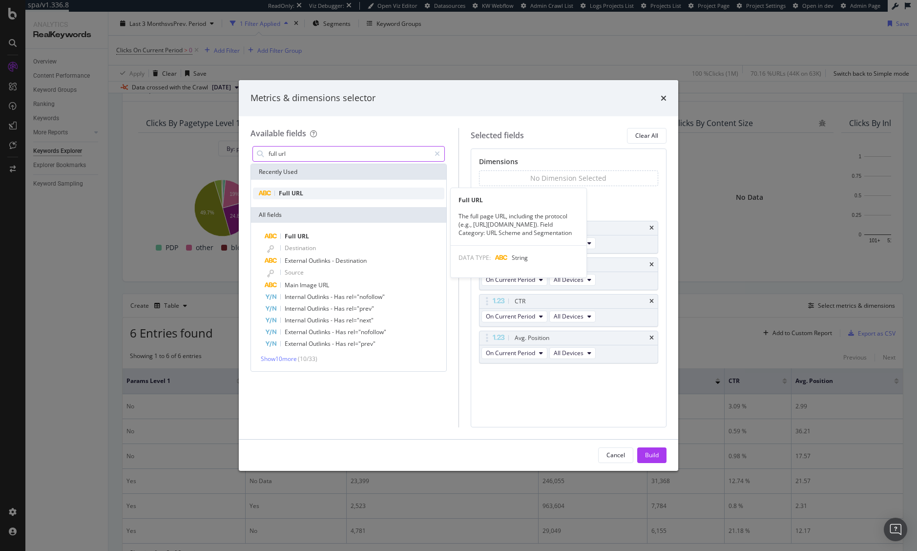
type input "full url"
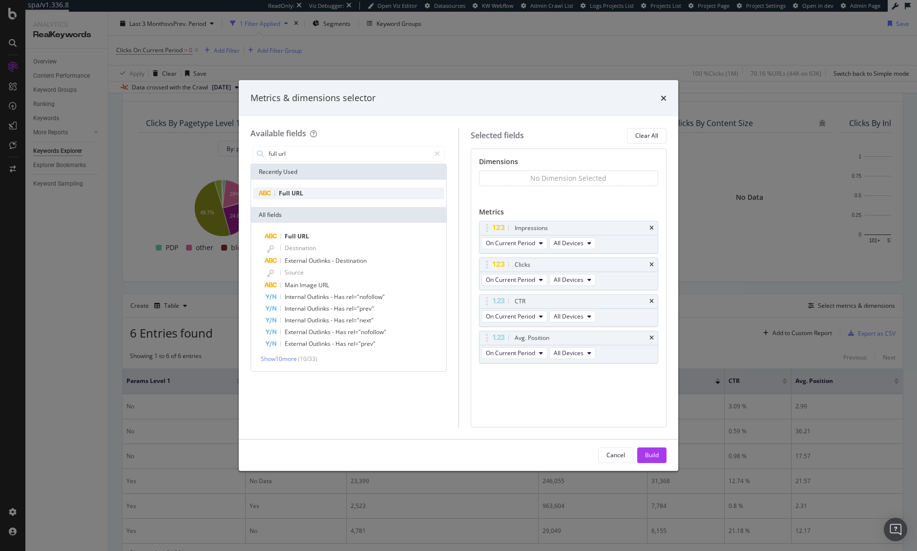
click at [320, 196] on div "Full URL" at bounding box center [348, 193] width 191 height 12
click at [660, 455] on button "Build" at bounding box center [651, 455] width 29 height 16
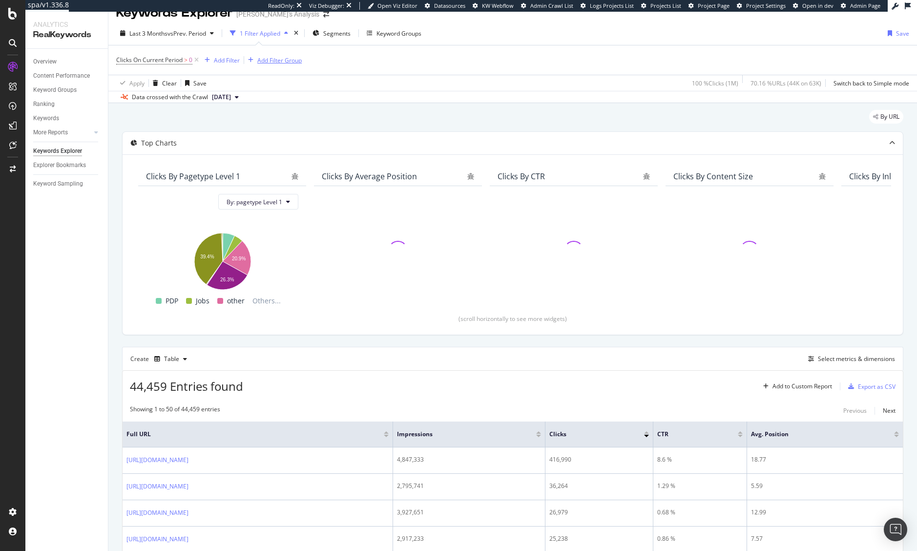
click at [280, 58] on div "Add Filter Group" at bounding box center [279, 60] width 44 height 8
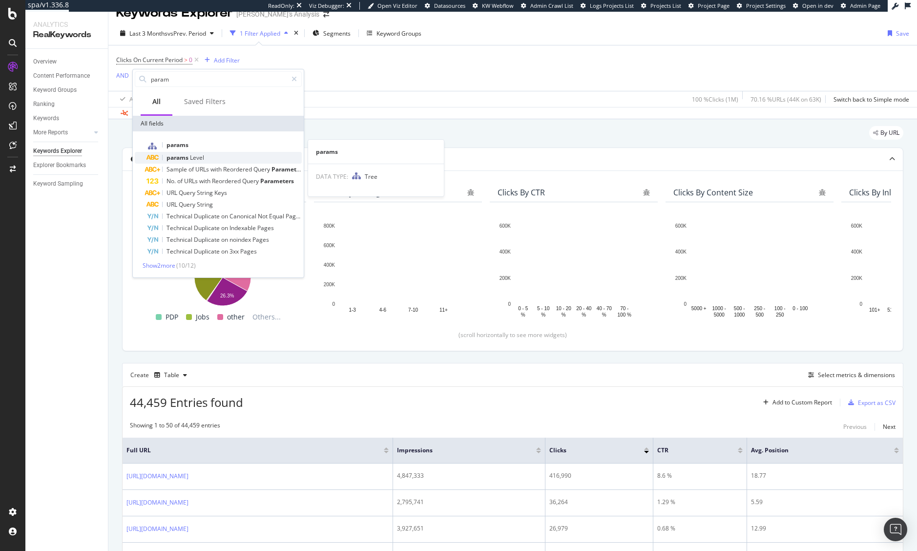
type input "param"
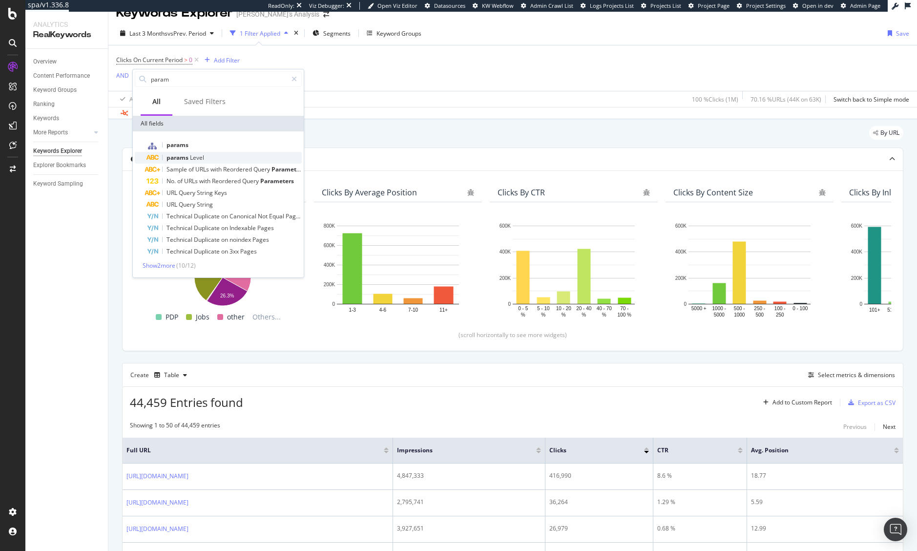
click at [221, 153] on div "params Level" at bounding box center [223, 158] width 155 height 12
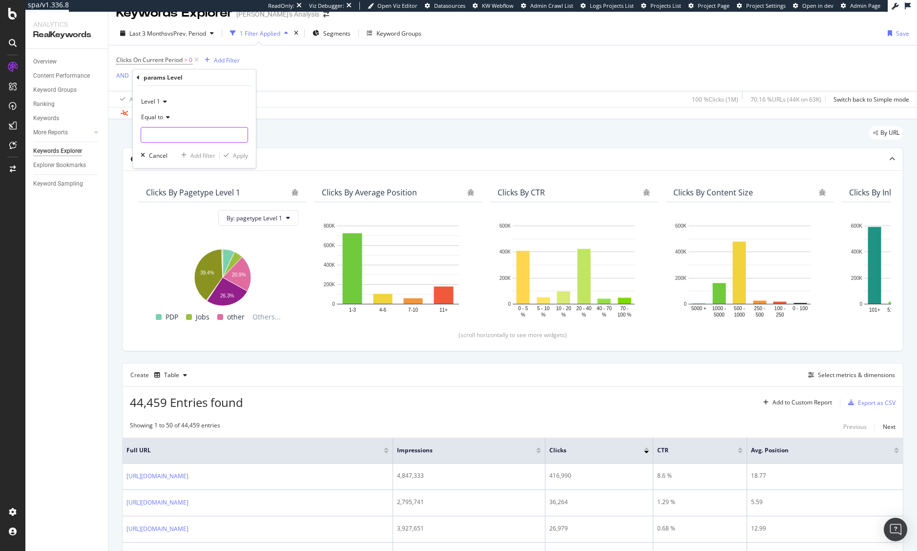
click at [199, 130] on input "text" at bounding box center [194, 135] width 106 height 16
click at [192, 147] on span "Yes" at bounding box center [178, 148] width 68 height 8
type input "Yes"
click at [233, 155] on div "Apply" at bounding box center [240, 155] width 15 height 8
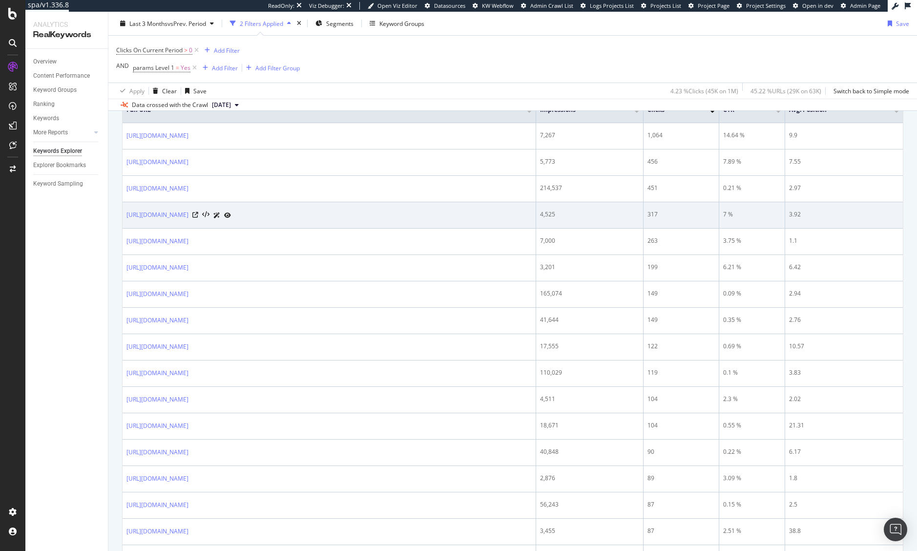
scroll to position [15, 0]
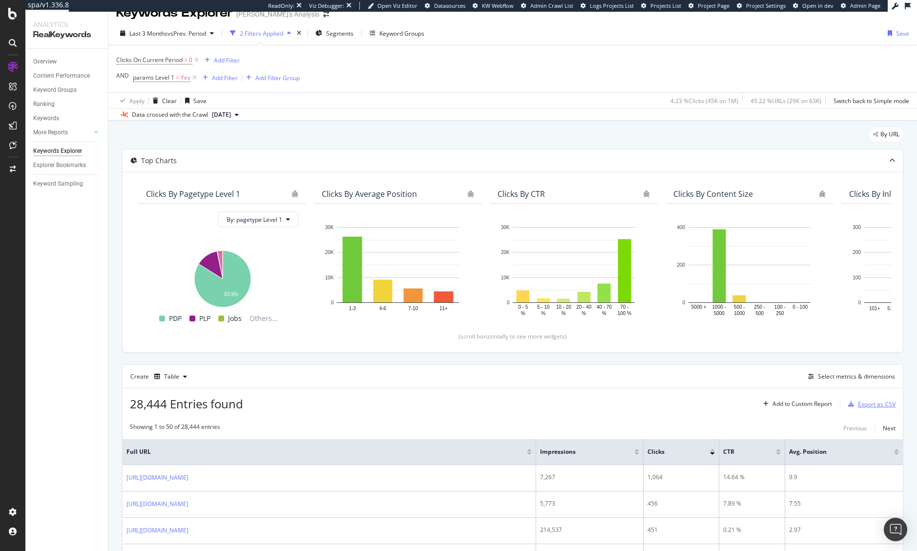
click at [862, 403] on div "Export as CSV" at bounding box center [877, 404] width 38 height 8
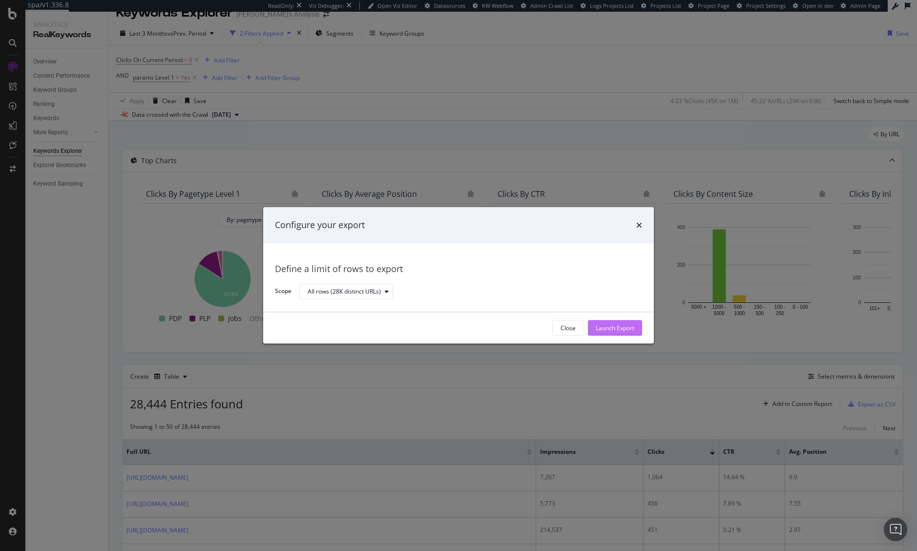
click at [615, 328] on div "Launch Export" at bounding box center [615, 328] width 39 height 8
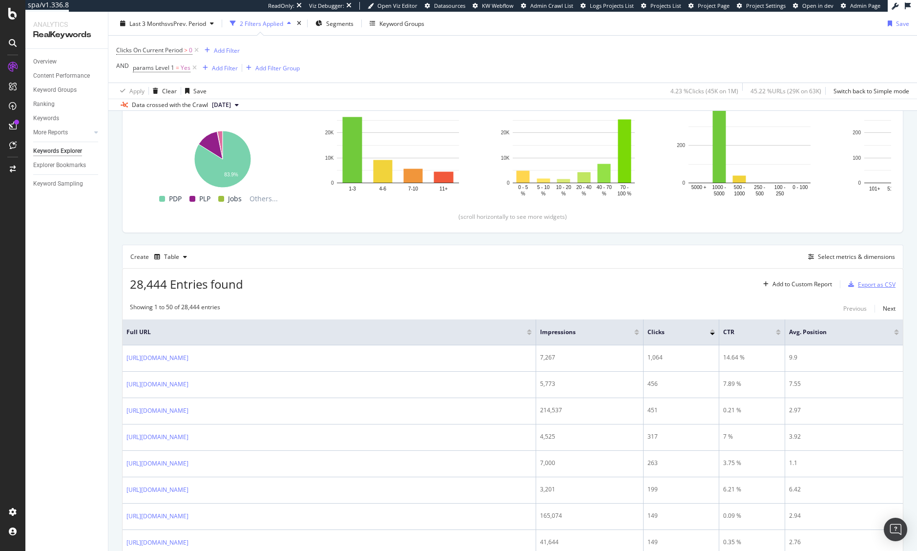
scroll to position [0, 0]
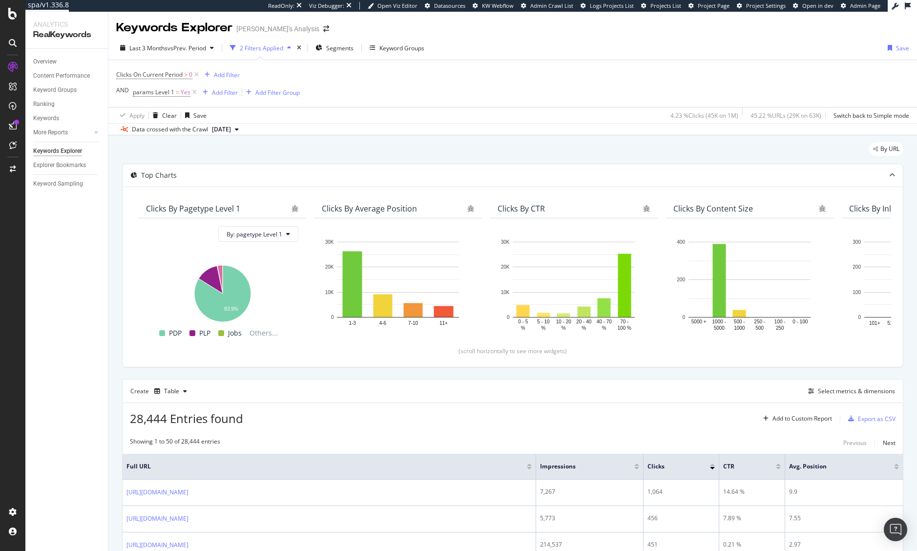
click at [348, 151] on div "By URL" at bounding box center [512, 152] width 781 height 21
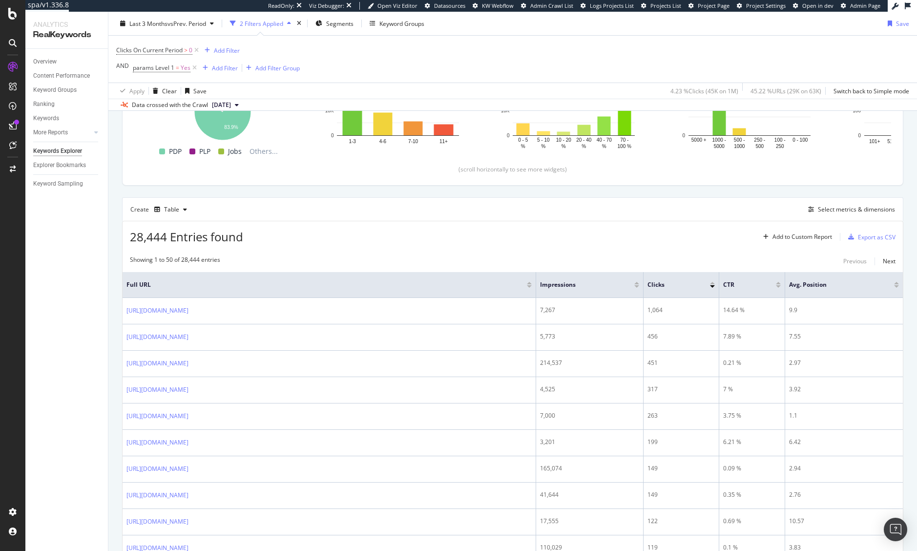
scroll to position [195, 0]
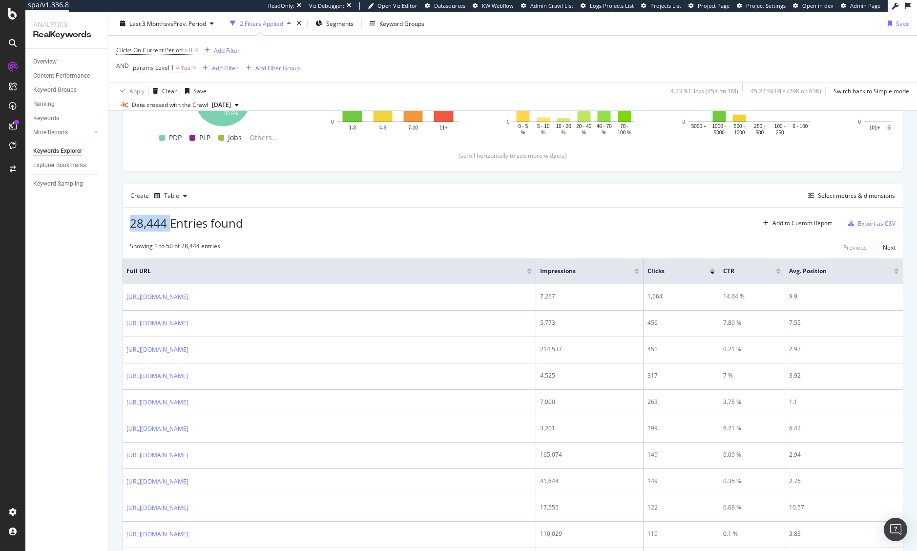
drag, startPoint x: 171, startPoint y: 227, endPoint x: 127, endPoint y: 223, distance: 44.6
click at [127, 223] on div "28,444 Entries found Add to Custom Report Export as CSV" at bounding box center [513, 219] width 780 height 24
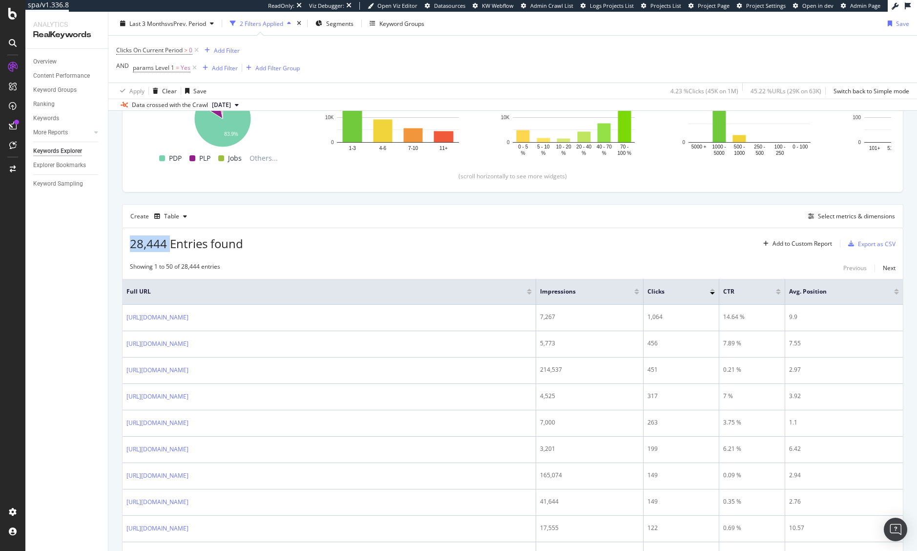
scroll to position [0, 0]
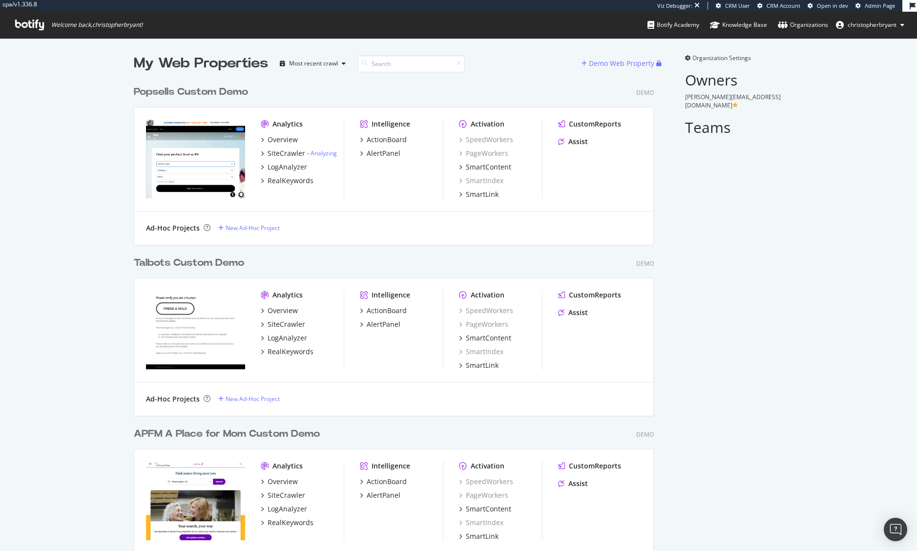
scroll to position [5328, 520]
click at [634, 59] on div "Demo Web Property" at bounding box center [621, 64] width 65 height 10
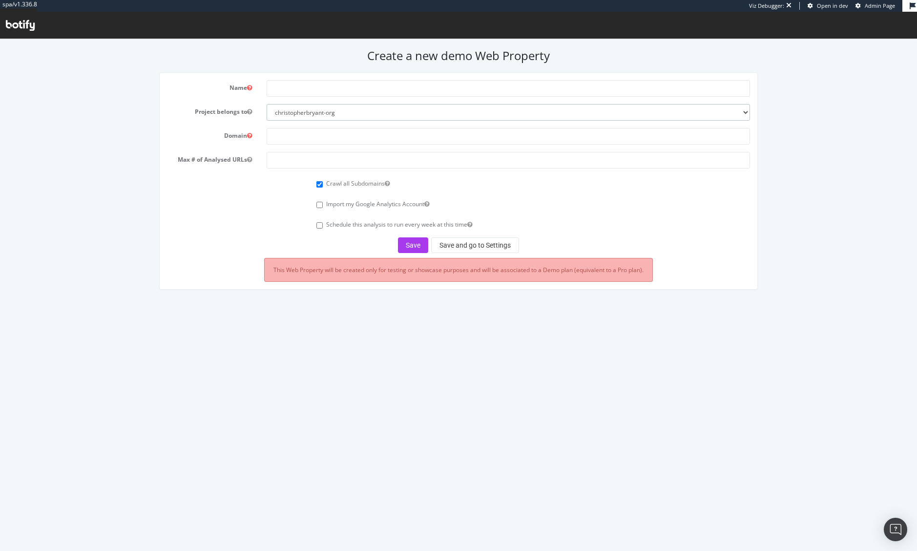
click at [342, 111] on select "christopherbryant-org chrisb botify-solutions-us" at bounding box center [509, 112] width 484 height 17
select select "40993"
click at [267, 104] on select "christopherbryant-org chrisb botify-solutions-us" at bounding box center [509, 112] width 484 height 17
click at [313, 88] on input "text" at bounding box center [509, 88] width 484 height 17
click at [287, 87] on input "text" at bounding box center [509, 88] width 484 height 17
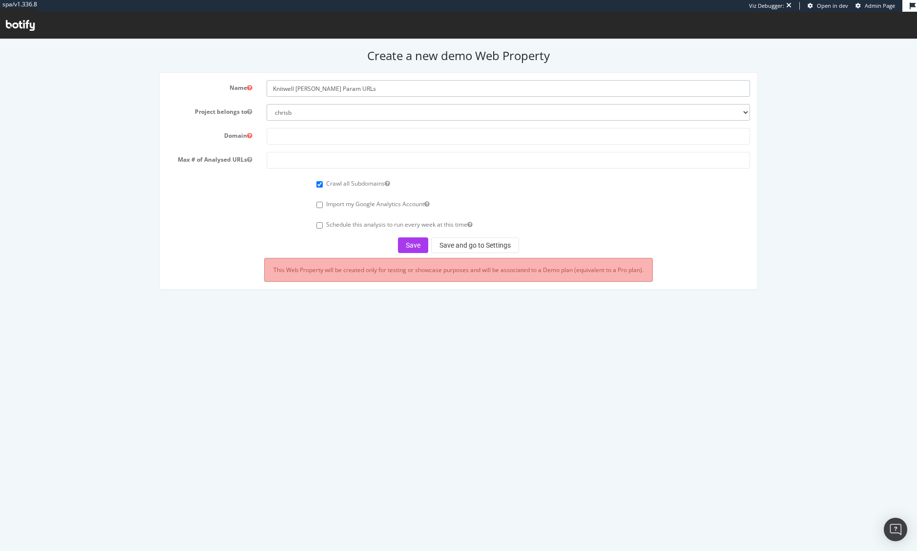
type input "Knitwell [PERSON_NAME] Param URLs"
click at [302, 139] on input "text" at bounding box center [509, 136] width 484 height 17
paste input "[DOMAIN_NAME][URL]"
type input "[URL][DOMAIN_NAME]"
click at [362, 159] on input "number" at bounding box center [509, 160] width 484 height 17
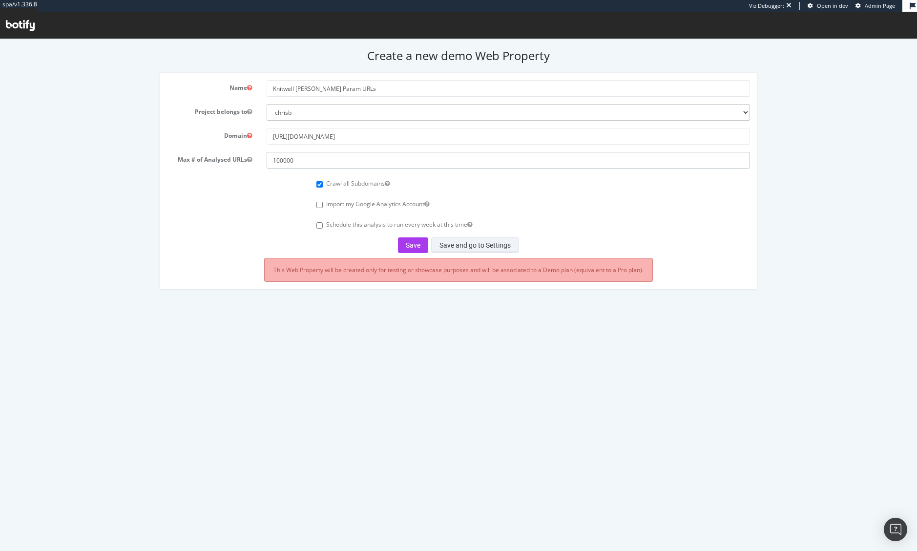
type input "100000"
click at [468, 244] on button "Save and go to Settings" at bounding box center [475, 245] width 88 height 16
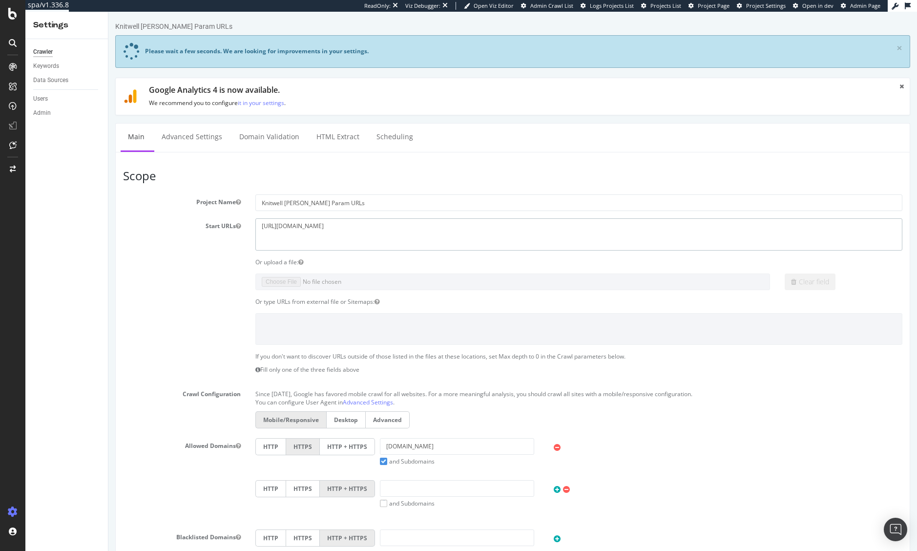
click at [374, 232] on textarea "https://www.chicos.com/store" at bounding box center [578, 234] width 647 height 32
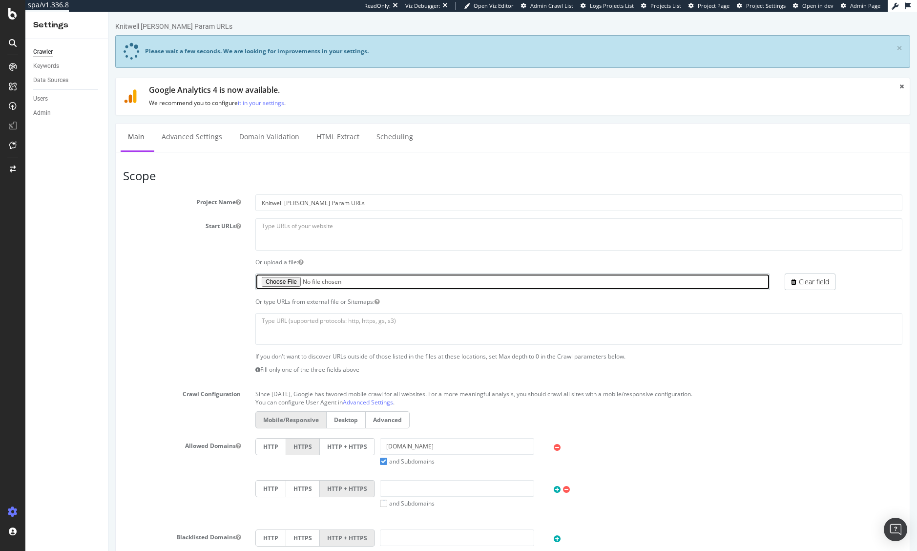
click at [289, 280] on input "file" at bounding box center [512, 281] width 515 height 17
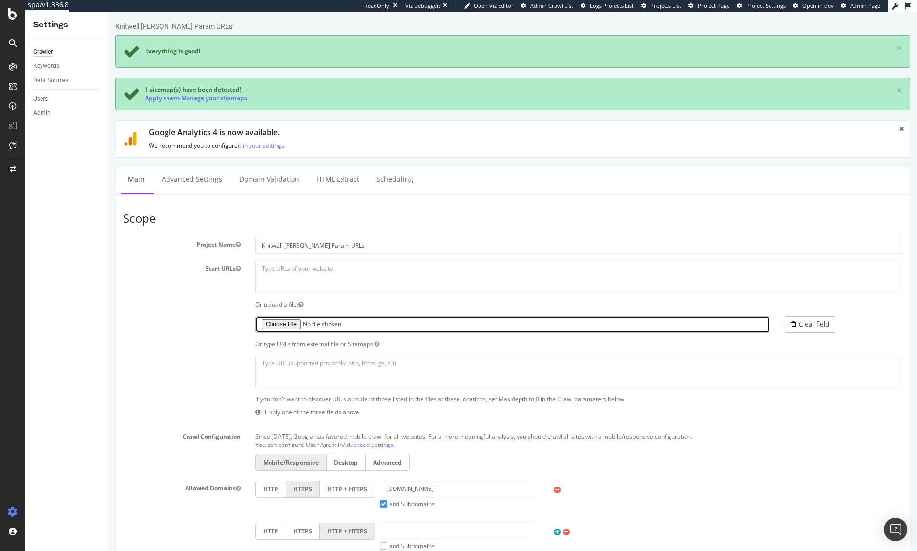
type input "C:\fakepath\chicos-rk-param-urls.txt"
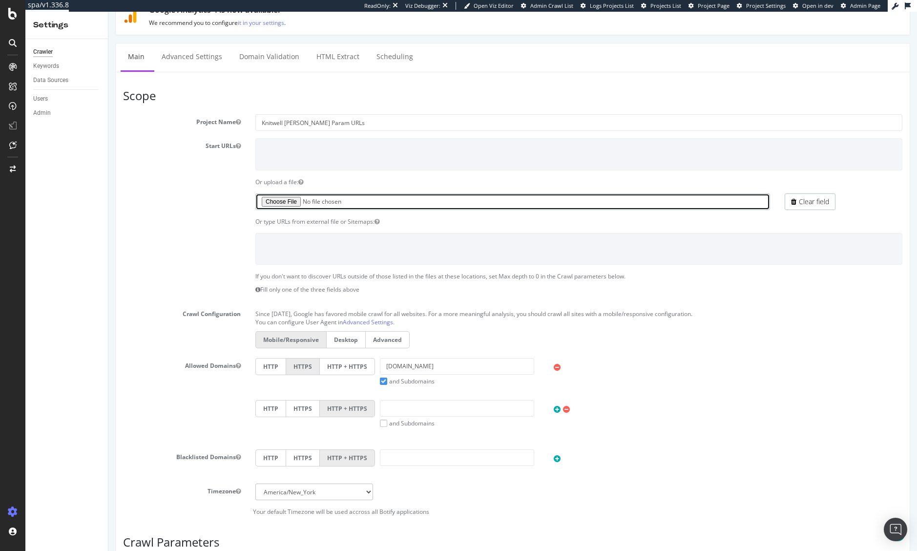
scroll to position [146, 0]
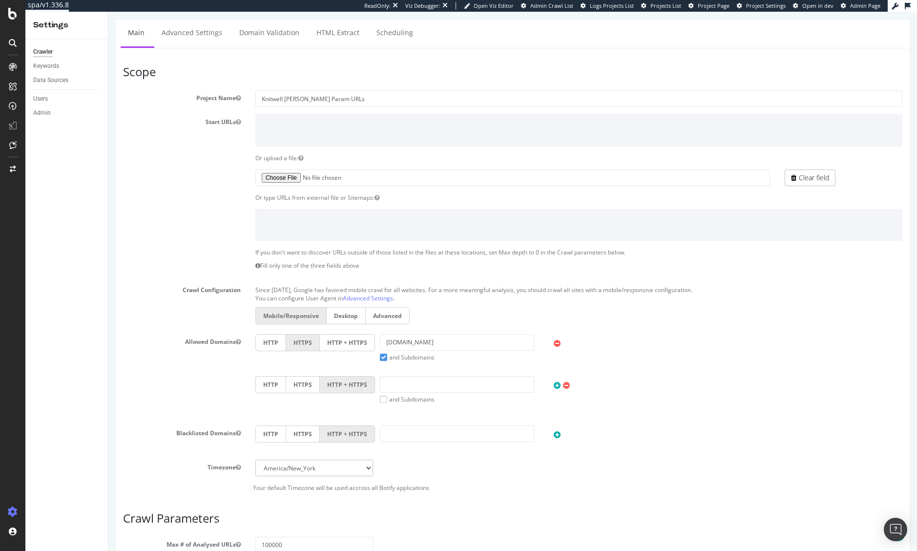
click at [342, 338] on label "HTTP + HTTPS" at bounding box center [347, 342] width 55 height 17
click at [108, 12] on input "HTTP + HTTPS" at bounding box center [108, 12] width 0 height 0
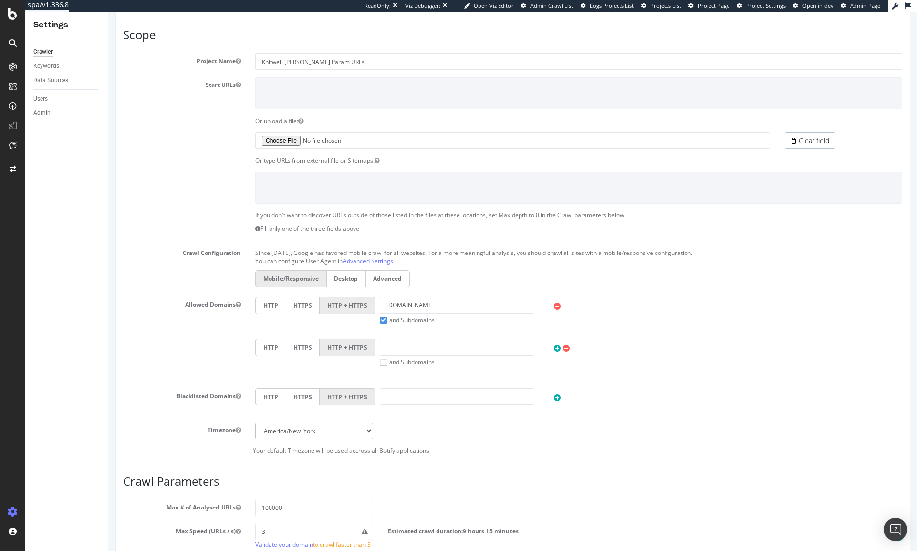
scroll to position [392, 0]
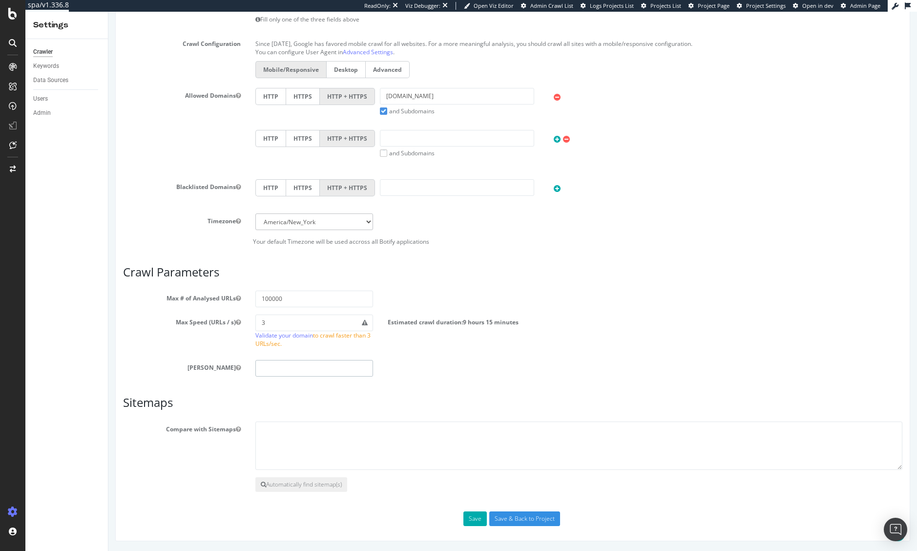
click at [283, 371] on input "number" at bounding box center [314, 368] width 118 height 17
type input "0"
click at [154, 352] on div "Max Speed (URLs / s) 3 Validate your domain to crawl faster than 3 URLs/sec. Es…" at bounding box center [513, 333] width 794 height 38
drag, startPoint x: 268, startPoint y: 299, endPoint x: 255, endPoint y: 299, distance: 12.7
click at [255, 299] on input "100000" at bounding box center [314, 298] width 118 height 17
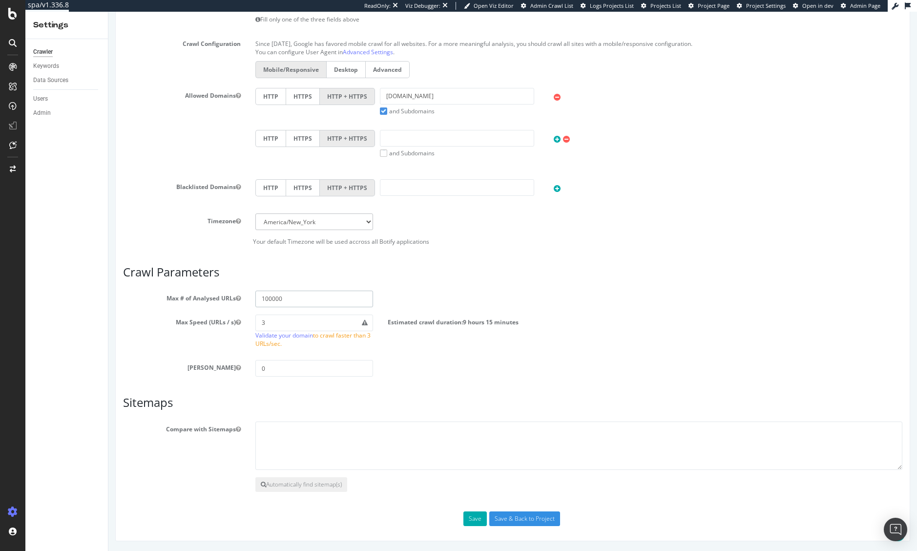
click at [267, 298] on input "100000" at bounding box center [314, 298] width 118 height 17
drag, startPoint x: 267, startPoint y: 298, endPoint x: 260, endPoint y: 298, distance: 6.3
click at [260, 298] on input "100000" at bounding box center [314, 298] width 118 height 17
click at [266, 298] on input "30000" at bounding box center [314, 298] width 118 height 17
type input "30000"
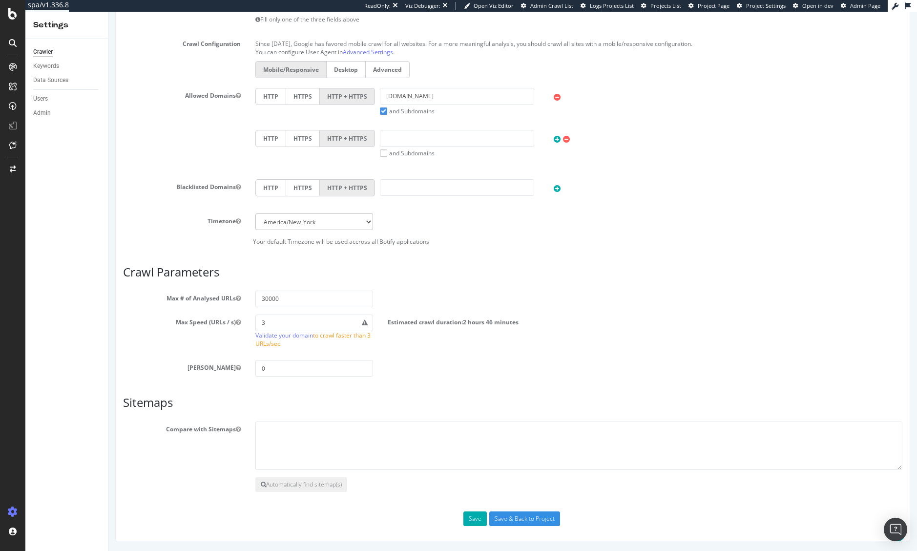
click at [471, 289] on article "Crawl Parameters Max # of Analysed URLs 30000 Max Speed (URLs / s) 3 Validate y…" at bounding box center [512, 321] width 779 height 111
click at [268, 298] on input "30000" at bounding box center [314, 298] width 118 height 17
click at [291, 323] on input "3" at bounding box center [314, 322] width 118 height 17
click at [486, 374] on div "Max Depth 0" at bounding box center [513, 368] width 794 height 17
drag, startPoint x: 472, startPoint y: 520, endPoint x: 478, endPoint y: 456, distance: 63.8
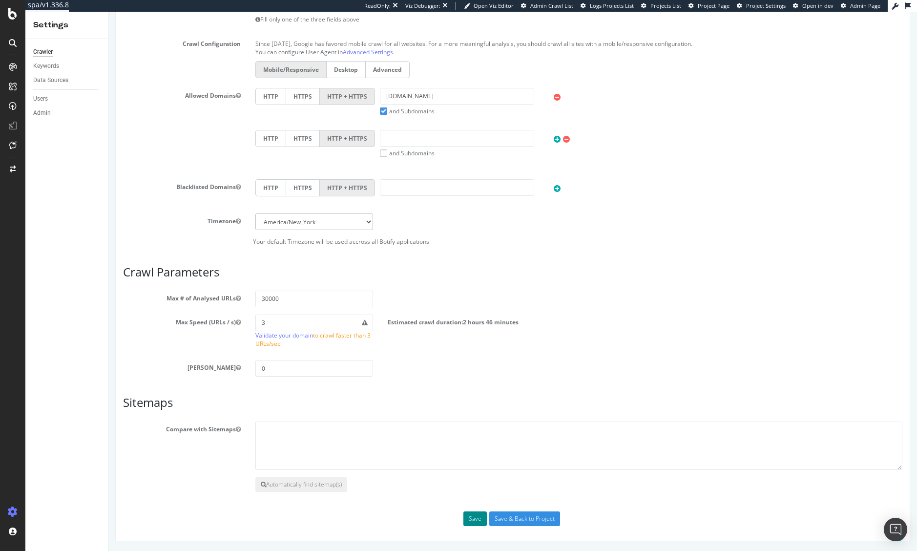
click at [475, 458] on div "Scope Project Name Knitwell Chicos RK Param URLs Start URLs https://www.chicos.…" at bounding box center [512, 172] width 779 height 707
click at [480, 453] on textarea at bounding box center [578, 445] width 647 height 49
paste textarea "https://www.chicos.com/locations/stat/assets/sitemap-0.xml https://jobs.chicos.…"
click at [300, 453] on textarea "https://www.chicos.com/locations/stat/assets/sitemap-0.xml https://jobs.chicos.…" at bounding box center [578, 445] width 647 height 49
paste textarea "https://www.chicos.com/sitemap/categories-1.xml https://www.chicos.com/sitemap/…"
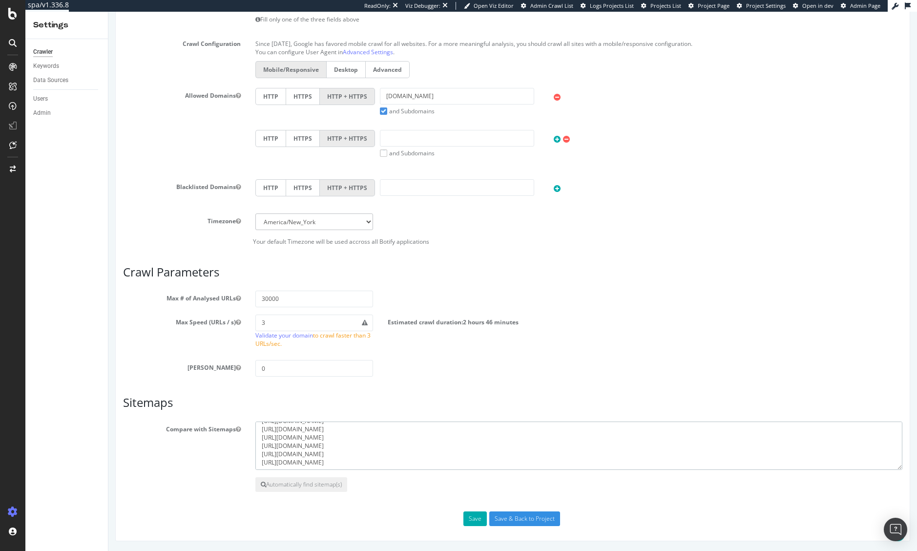
scroll to position [25, 0]
type textarea "https://www.chicos.com/locations/stat/assets/sitemap-0.xml https://jobs.chicos.…"
click at [464, 517] on button "Save" at bounding box center [474, 518] width 23 height 15
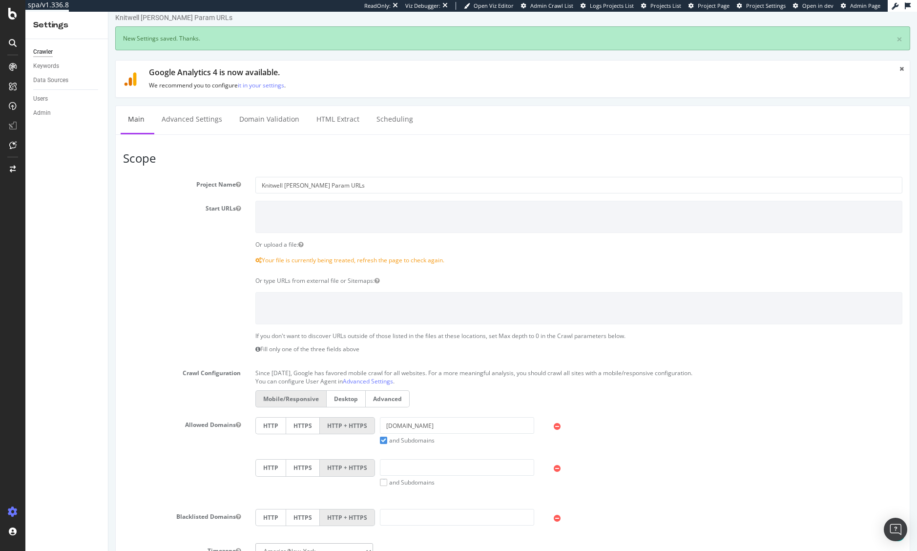
scroll to position [0, 0]
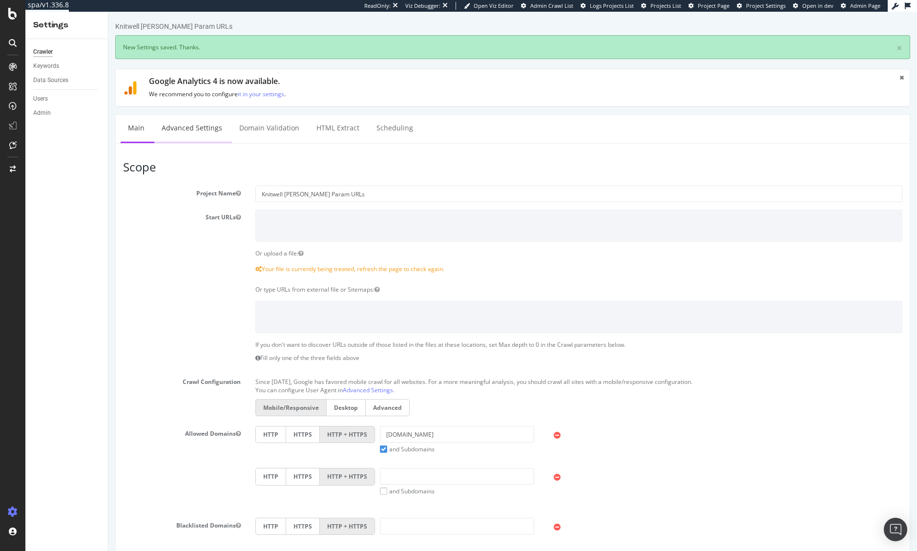
click at [196, 132] on link "Advanced Settings" at bounding box center [191, 128] width 75 height 27
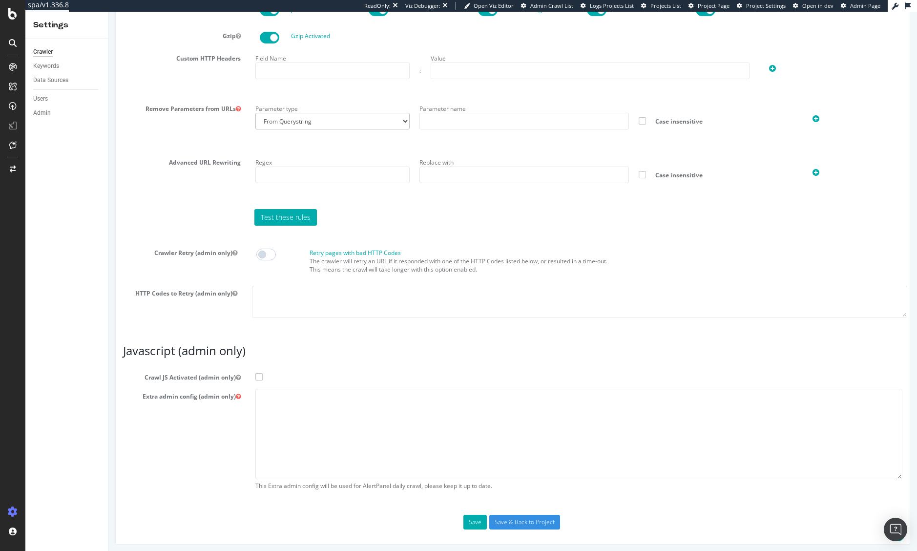
scroll to position [696, 0]
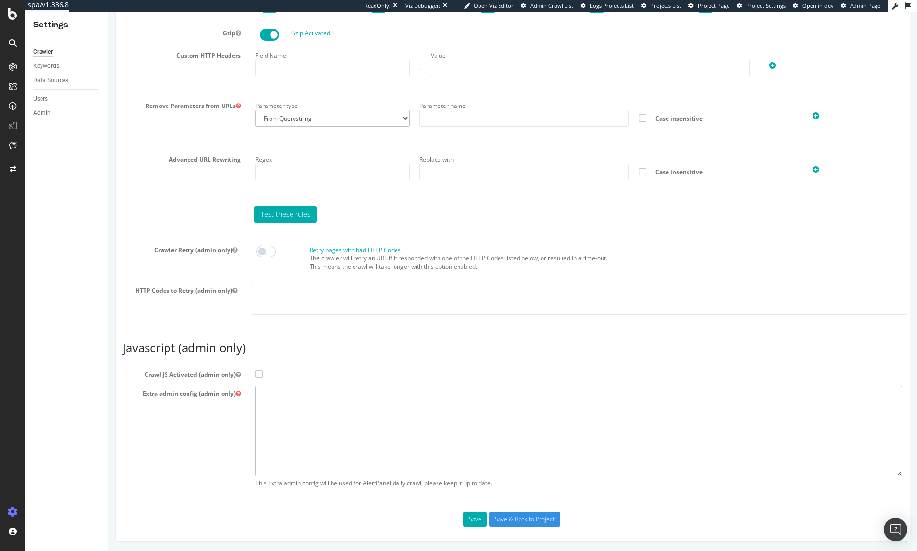
click at [293, 393] on textarea at bounding box center [578, 431] width 647 height 90
paste textarea "{ "flags": [ "cube" ], "beta": { "pap_mini_rules": [ "- *network-a.bazaarvoice.…"
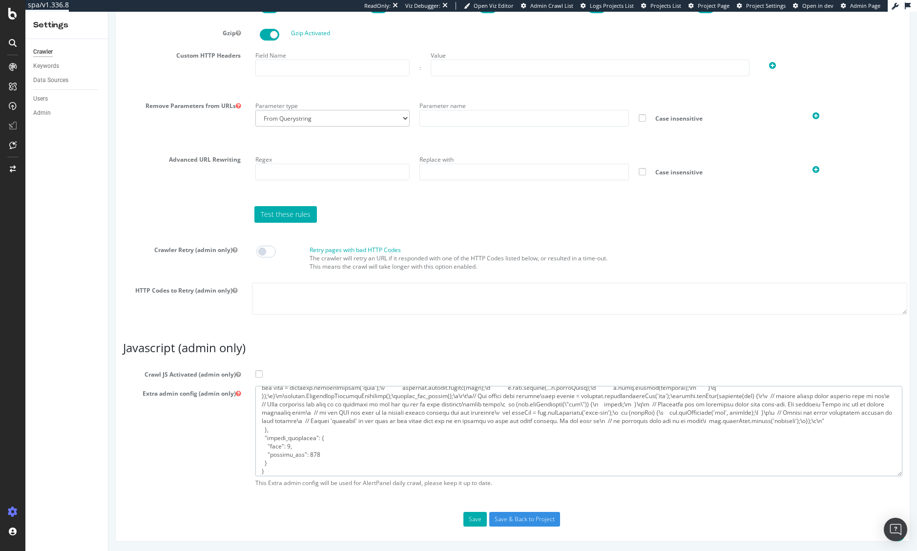
type textarea "{ "flags": [ "cube" ], "beta": { "pap_mini_rules": [ "- *network-a.bazaarvoice.…"
click at [257, 373] on span at bounding box center [258, 373] width 7 height 7
click at [108, 12] on input "Crawl JS Activated (admin only)" at bounding box center [108, 12] width 0 height 0
click at [510, 519] on input "Save & Back to Project" at bounding box center [524, 519] width 71 height 15
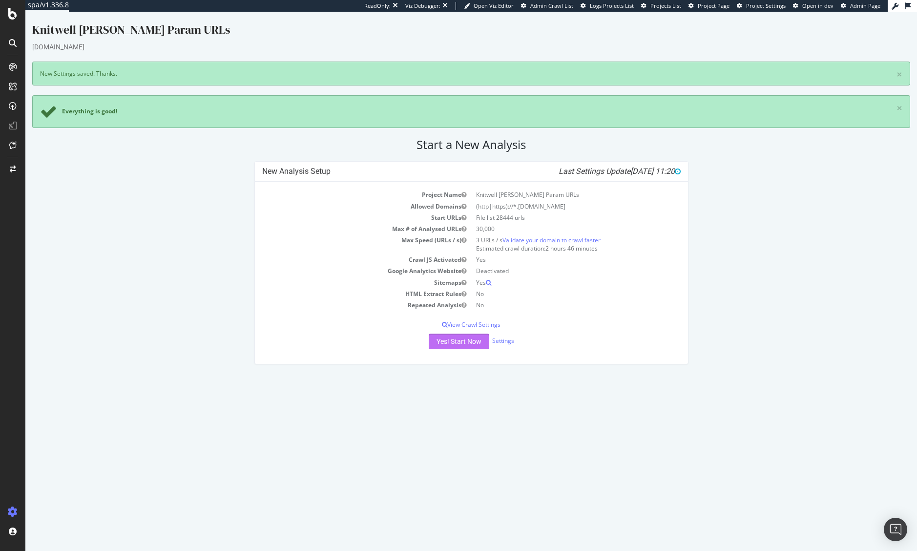
click at [463, 345] on button "Yes! Start Now" at bounding box center [459, 341] width 61 height 16
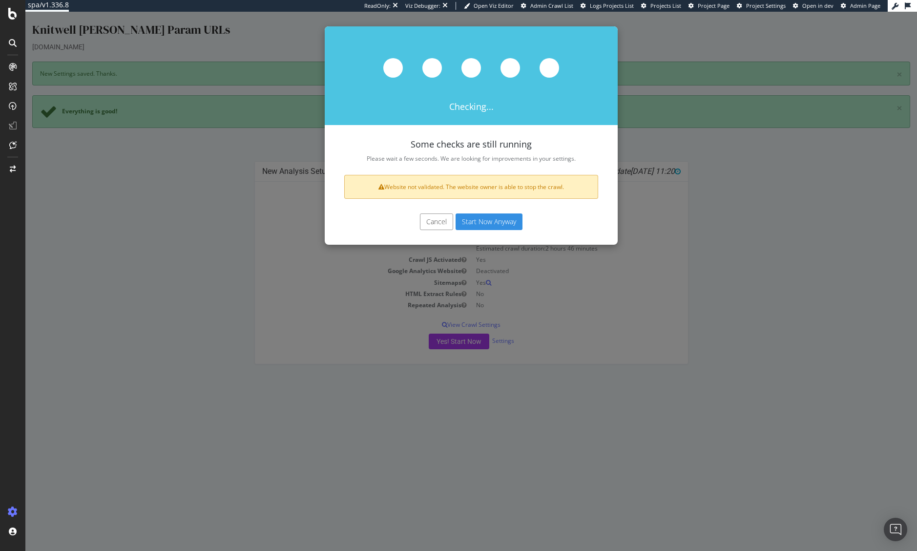
click at [501, 222] on button "Start Now Anyway" at bounding box center [488, 221] width 67 height 17
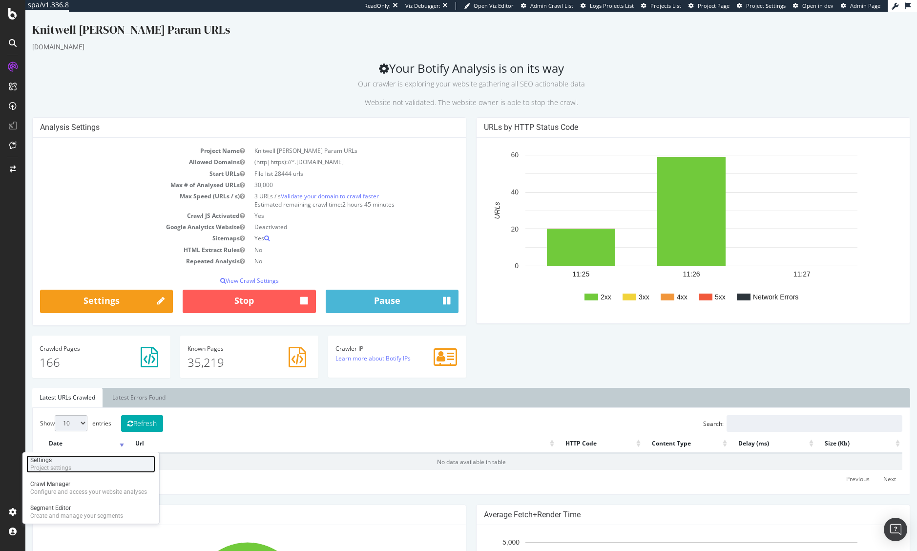
click at [81, 470] on div "Settings Project settings" at bounding box center [90, 464] width 129 height 18
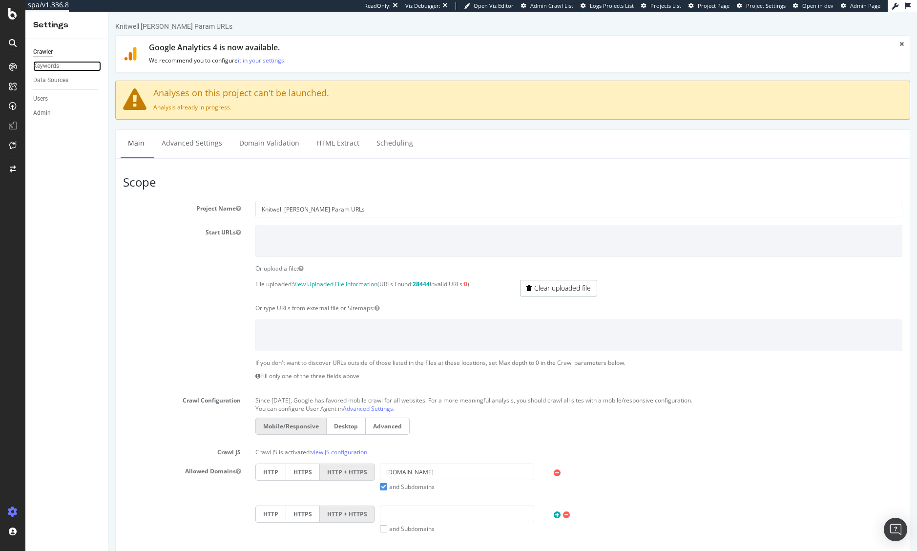
drag, startPoint x: 49, startPoint y: 67, endPoint x: 92, endPoint y: 92, distance: 49.5
click at [50, 67] on div "Keywords" at bounding box center [46, 66] width 26 height 10
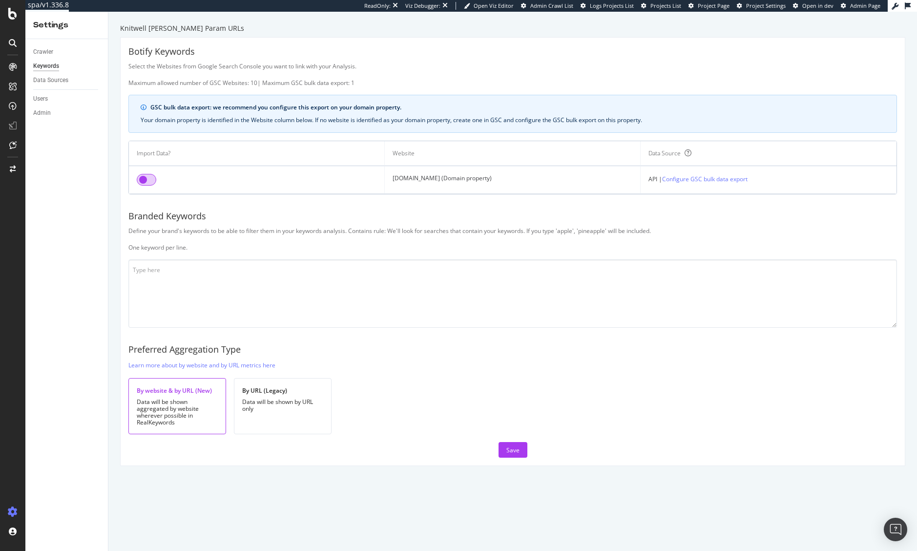
click at [151, 179] on input "checkbox" at bounding box center [147, 180] width 20 height 12
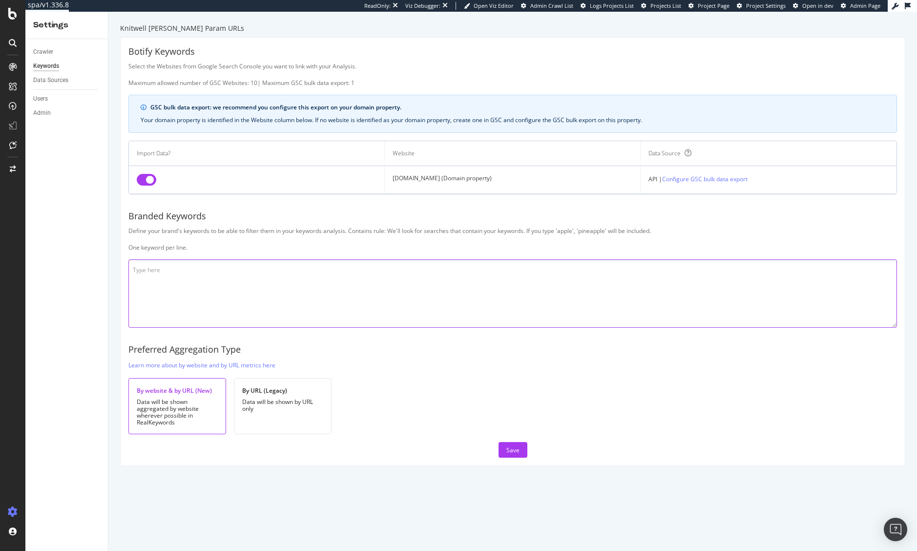
click at [226, 268] on textarea at bounding box center [512, 293] width 768 height 68
click at [402, 299] on textarea at bounding box center [512, 293] width 768 height 68
click at [206, 299] on textarea "chico" at bounding box center [512, 293] width 768 height 68
paste textarea "chicco chicko chicis chcos chcios chincos vhico chiocs xhicos chcicos cicco chi…"
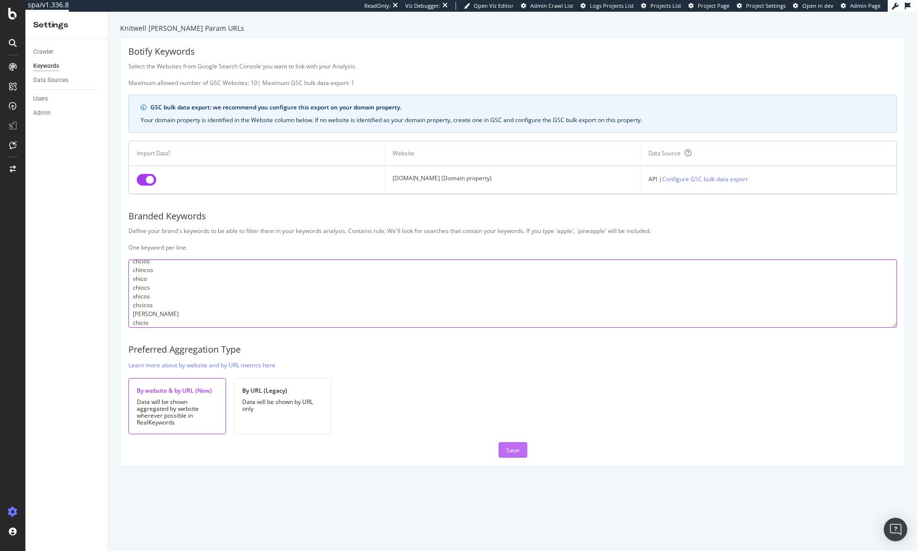
type textarea "chico chicco chicko chicis chcos chcios chincos vhico chiocs xhicos chcicos cic…"
click at [501, 449] on button "Save" at bounding box center [512, 450] width 29 height 16
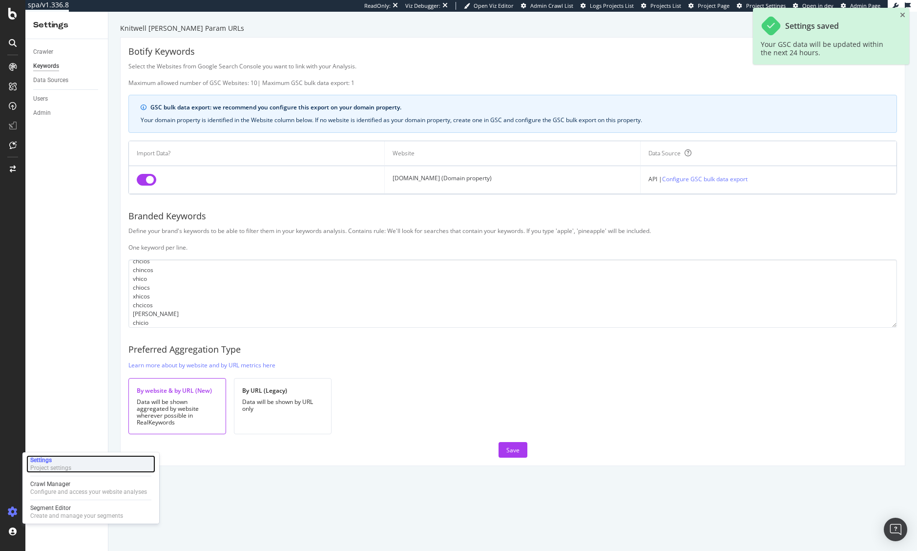
click at [75, 458] on div "Settings Project settings" at bounding box center [90, 464] width 129 height 18
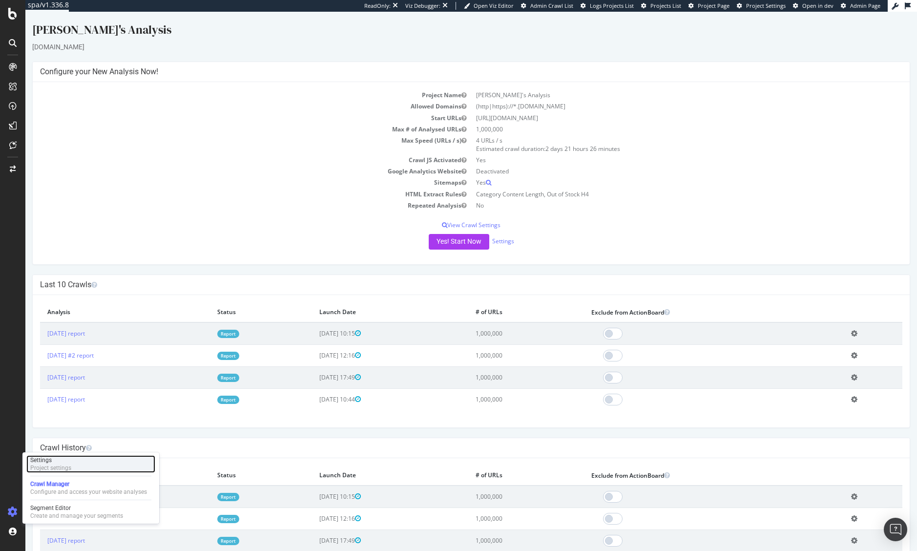
click at [75, 466] on div "Settings Project settings" at bounding box center [90, 464] width 129 height 18
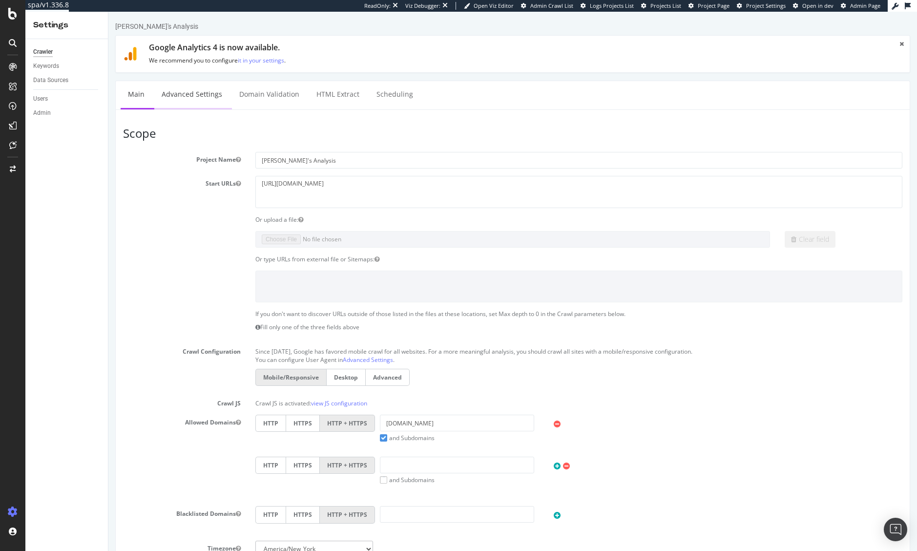
click at [187, 93] on link "Advanced Settings" at bounding box center [191, 94] width 75 height 27
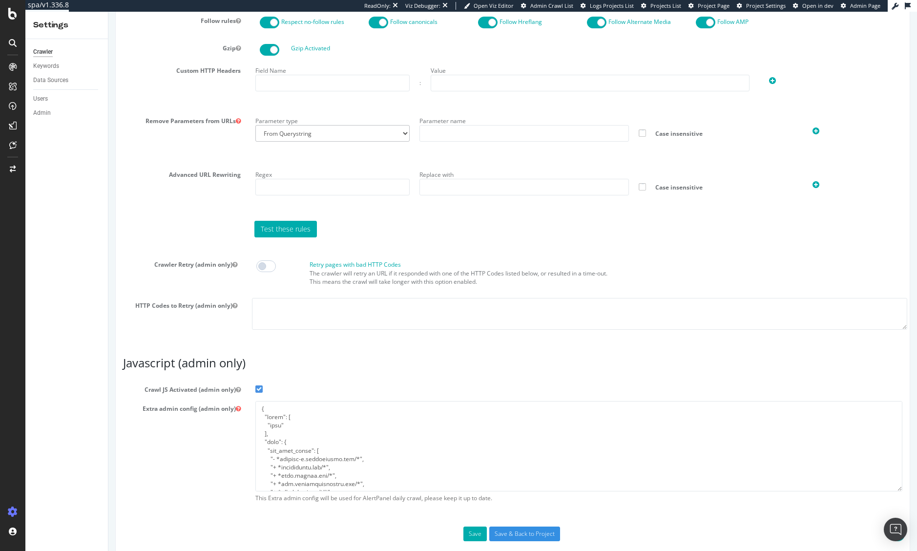
scroll to position [637, 0]
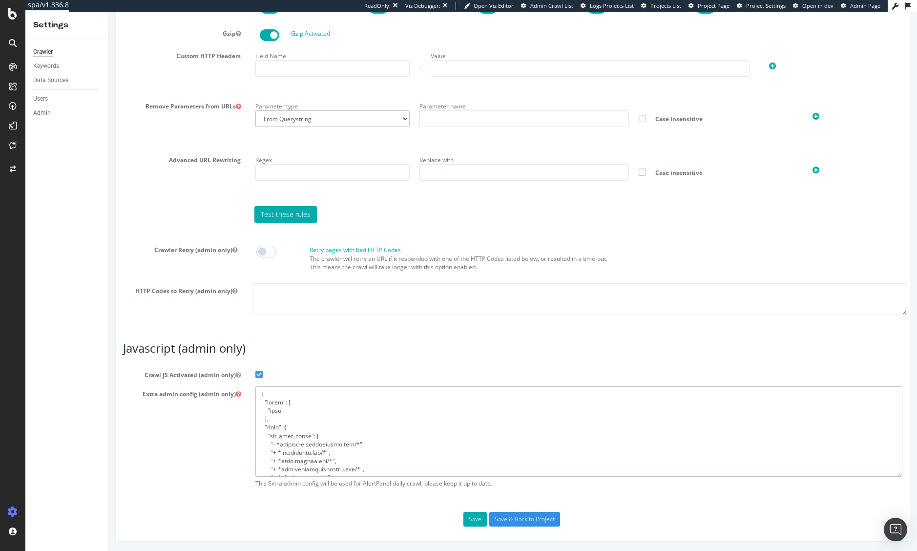
click at [337, 431] on textarea at bounding box center [578, 431] width 647 height 90
click at [35, 63] on div "Keywords" at bounding box center [46, 66] width 26 height 10
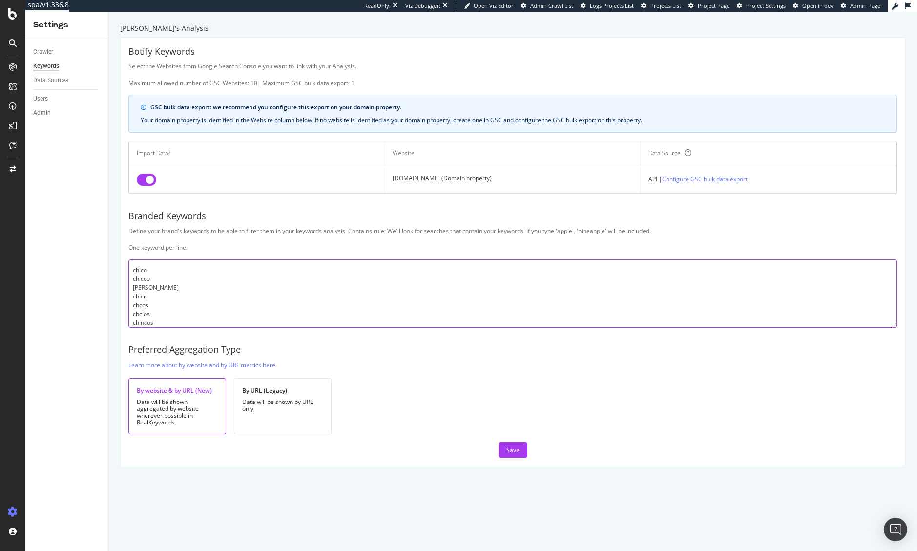
click at [239, 295] on textarea "chico chicco [PERSON_NAME] chicis chcos chcios chincos vhico chiocs xhicos chci…" at bounding box center [512, 293] width 768 height 68
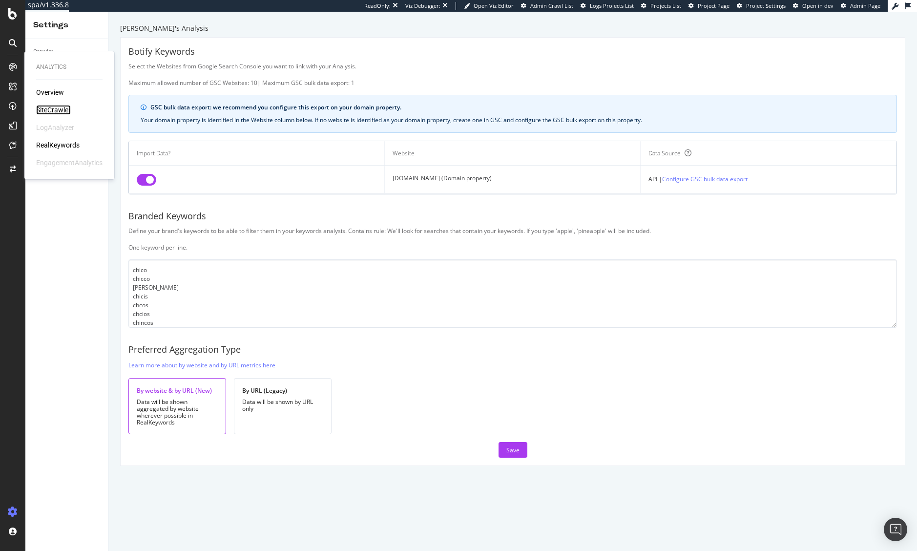
drag, startPoint x: 50, startPoint y: 107, endPoint x: 51, endPoint y: 96, distance: 11.3
click at [50, 107] on div "SiteCrawler" at bounding box center [53, 110] width 35 height 10
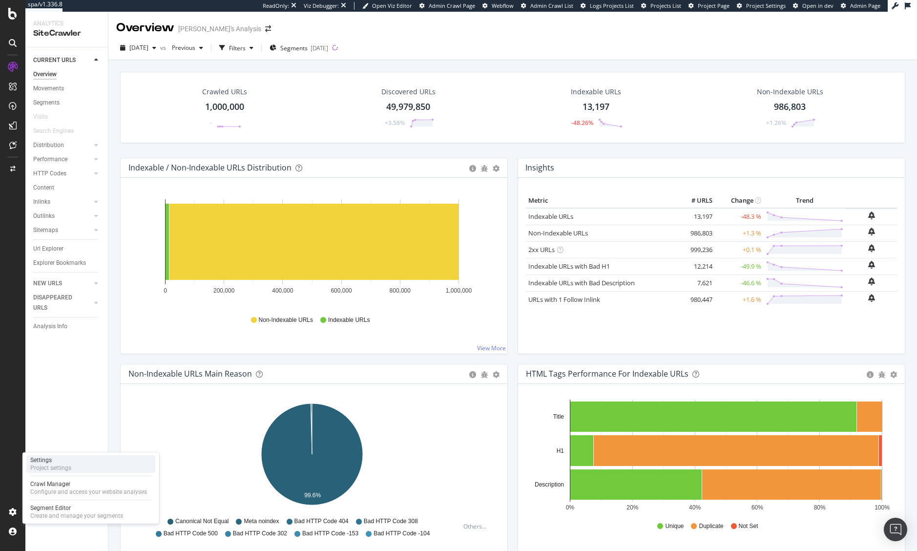
click at [53, 461] on div "Settings" at bounding box center [50, 460] width 41 height 8
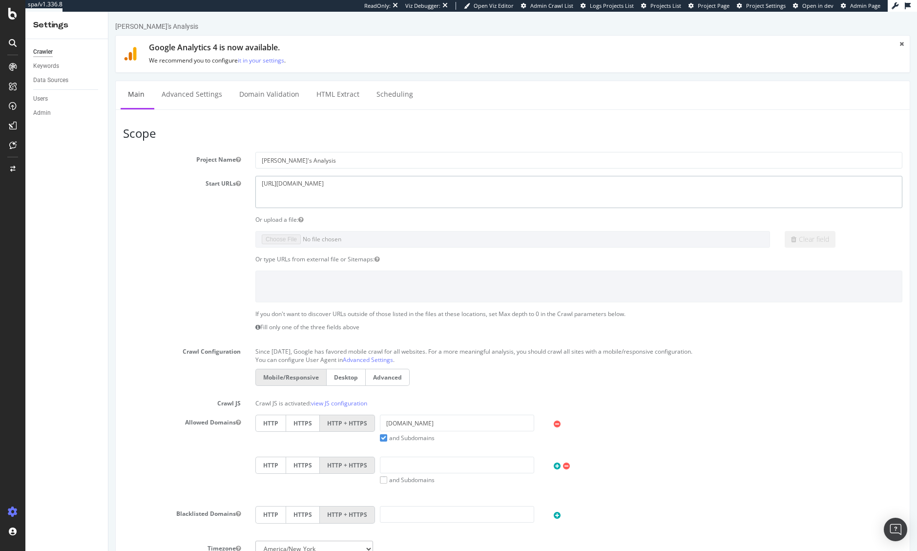
click at [364, 182] on textarea "https://chicos.com" at bounding box center [578, 192] width 647 height 32
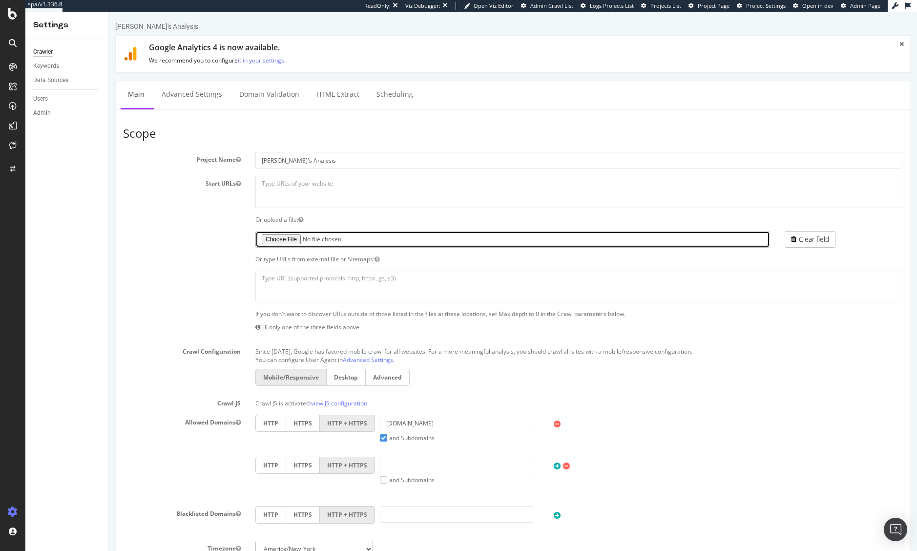
click at [288, 237] on input "file" at bounding box center [512, 239] width 515 height 17
type input "C:\fakepath\chicos-rk-param-urls.txt"
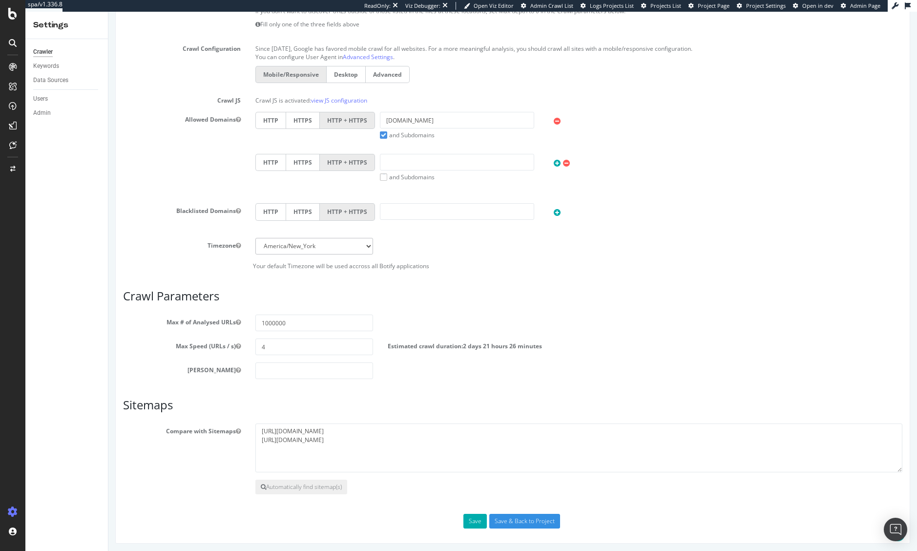
scroll to position [305, 0]
click at [277, 368] on input "number" at bounding box center [314, 368] width 118 height 17
type input "0"
click at [465, 516] on button "Save" at bounding box center [474, 518] width 23 height 15
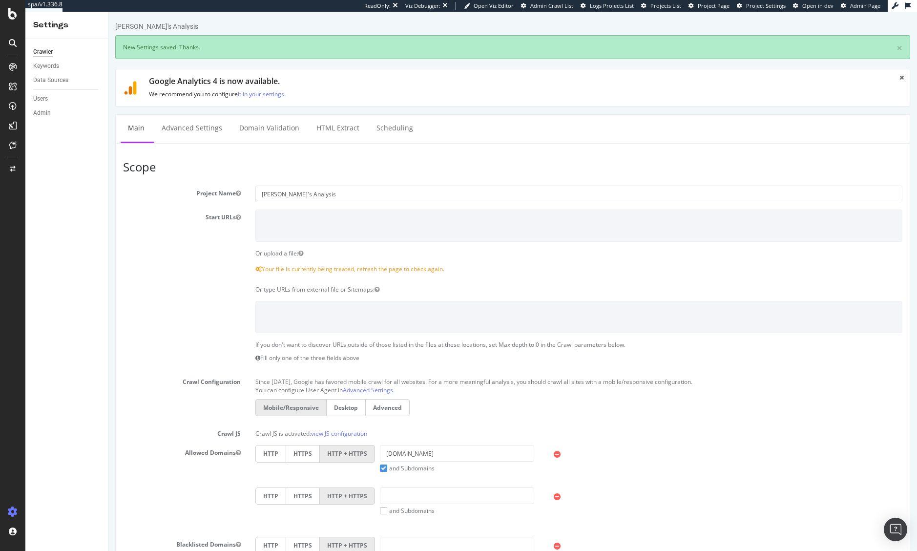
scroll to position [0, 0]
